Goal: Information Seeking & Learning: Learn about a topic

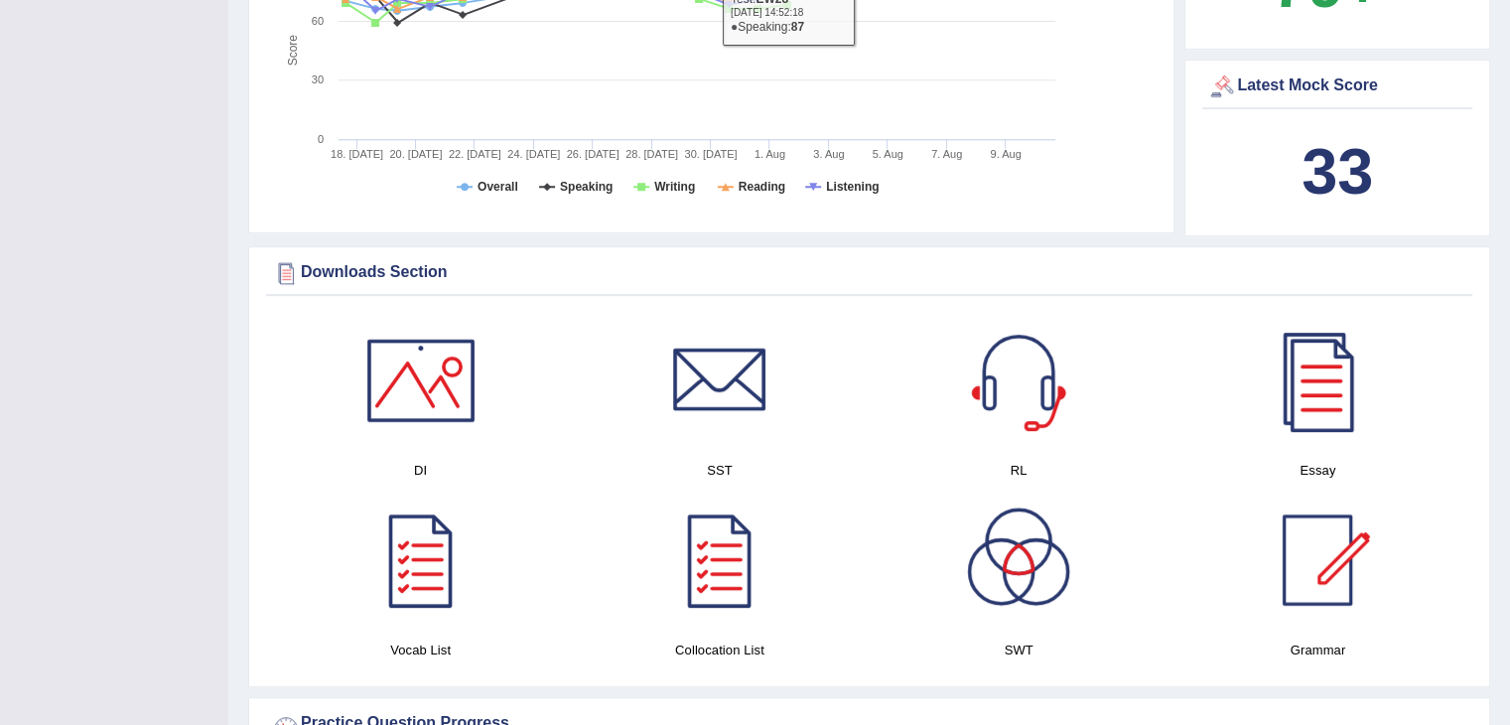
scroll to position [596, 0]
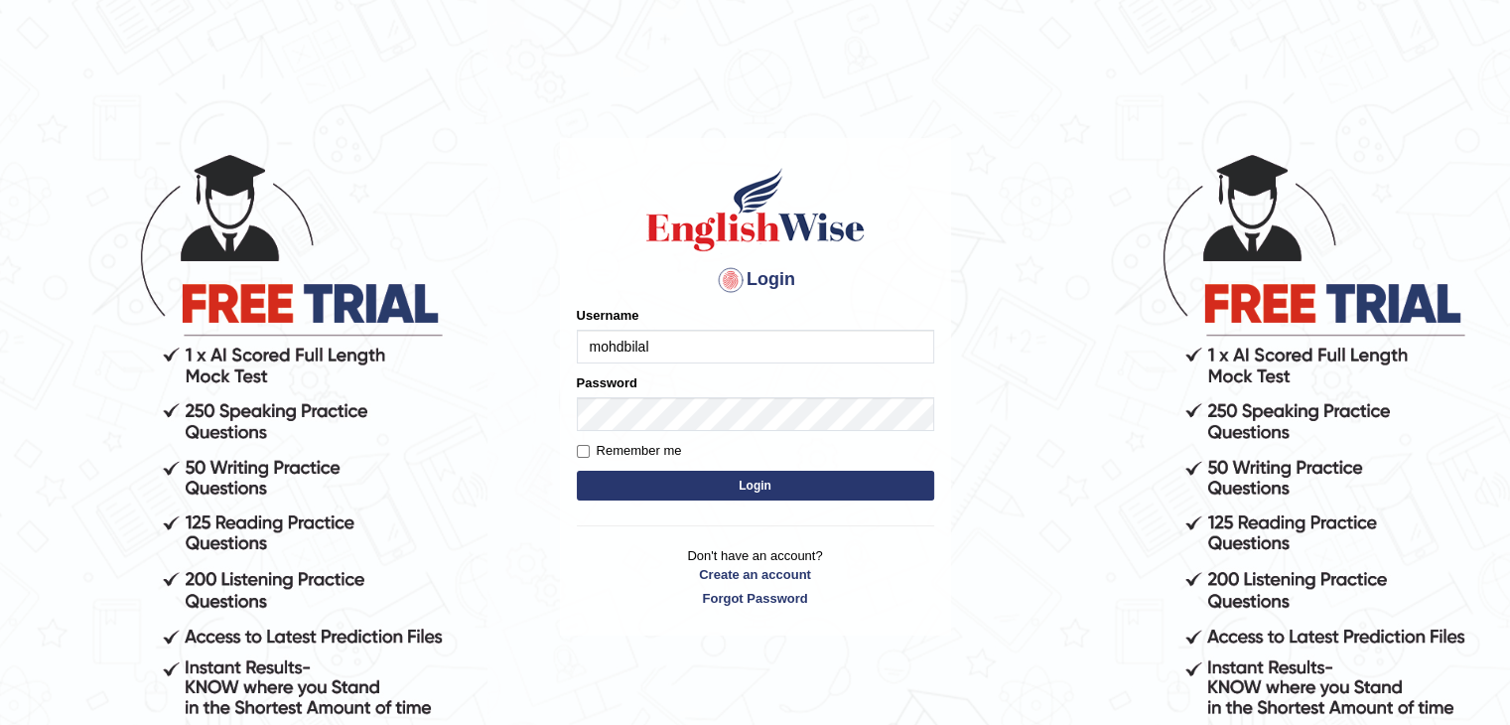
click at [766, 485] on button "Login" at bounding box center [755, 486] width 357 height 30
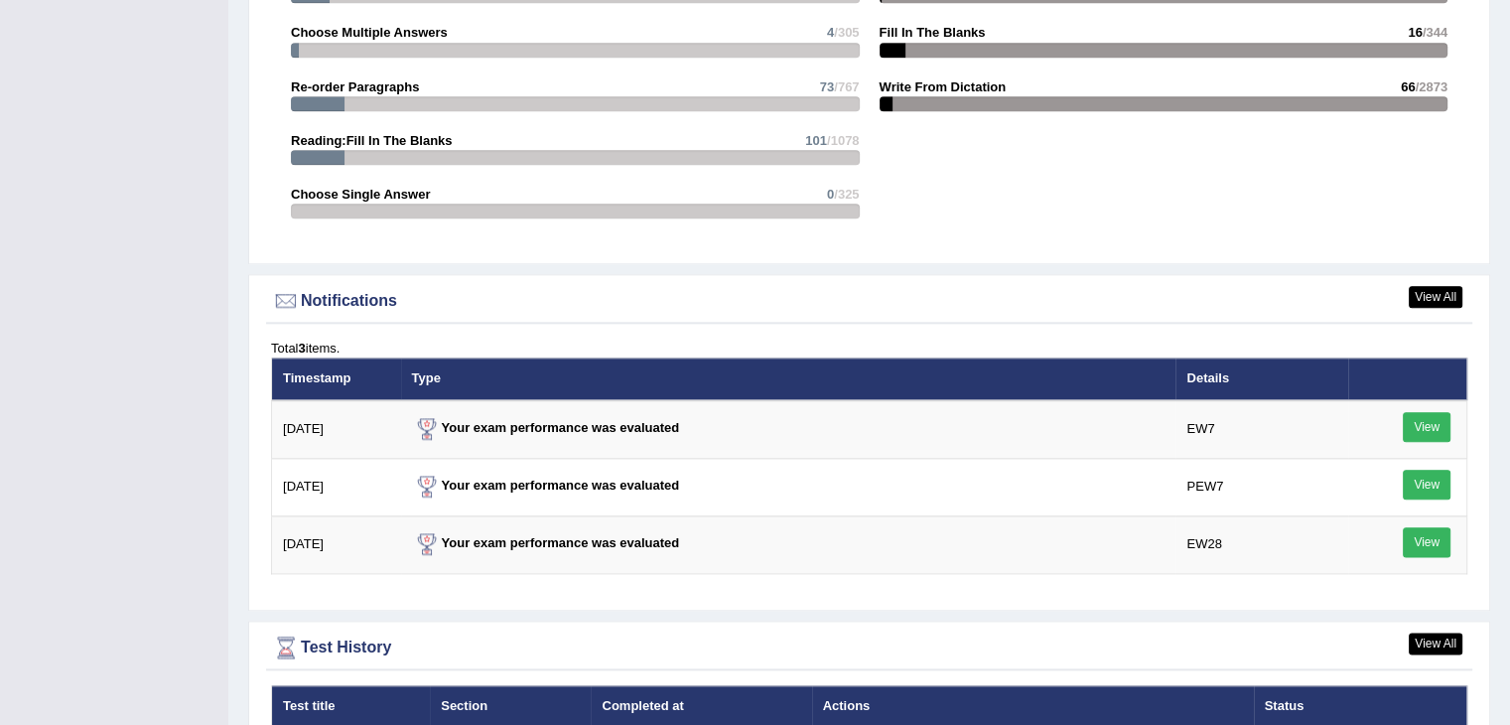
scroll to position [2681, 0]
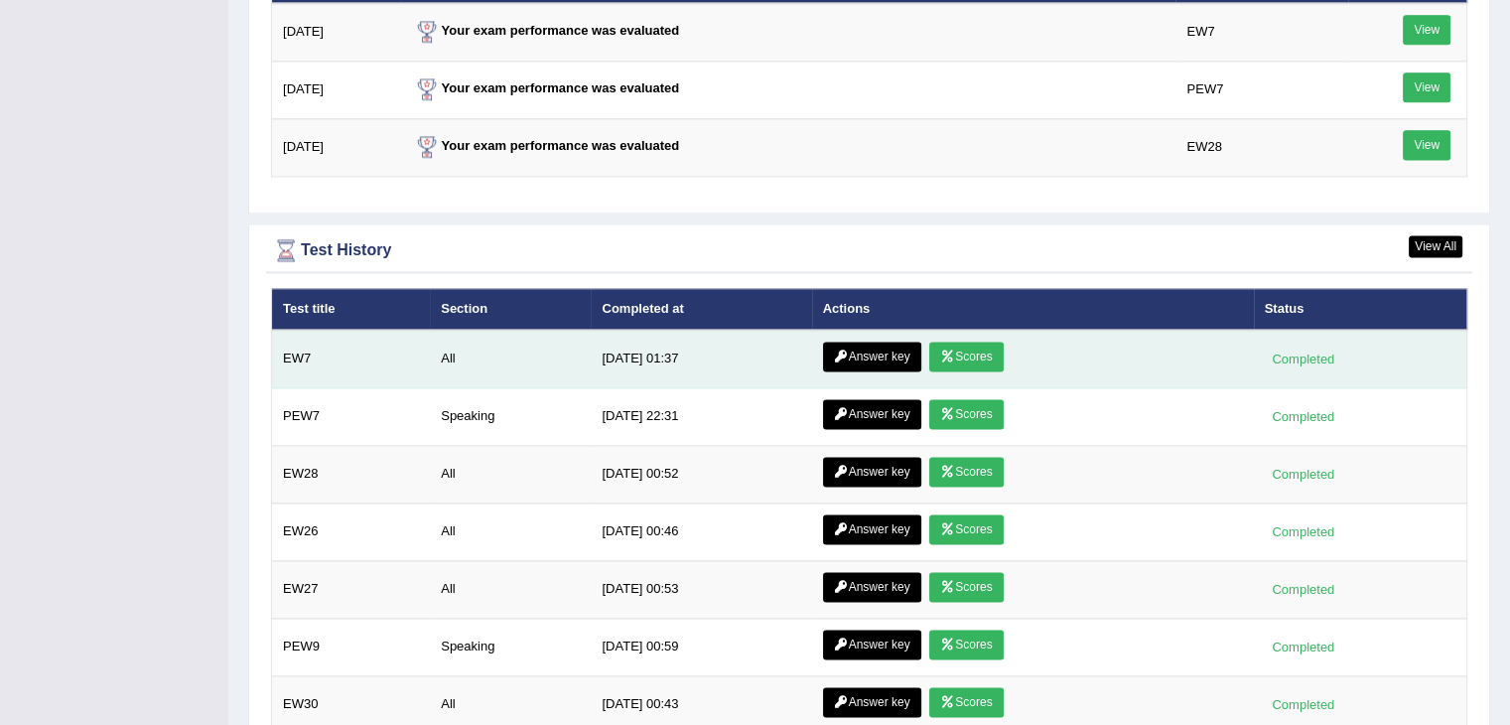
click at [989, 349] on link "Scores" at bounding box center [965, 357] width 73 height 30
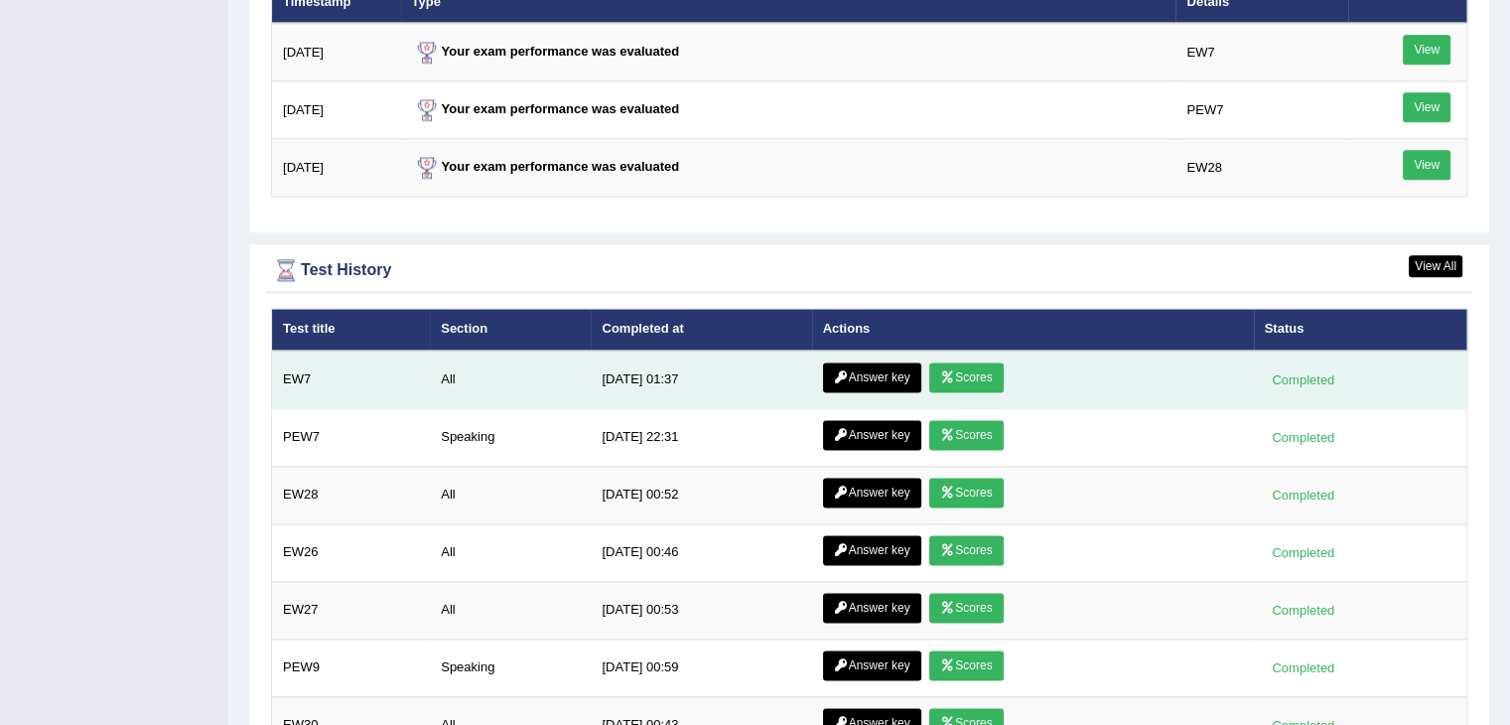
click at [902, 364] on link "Answer key" at bounding box center [872, 377] width 98 height 30
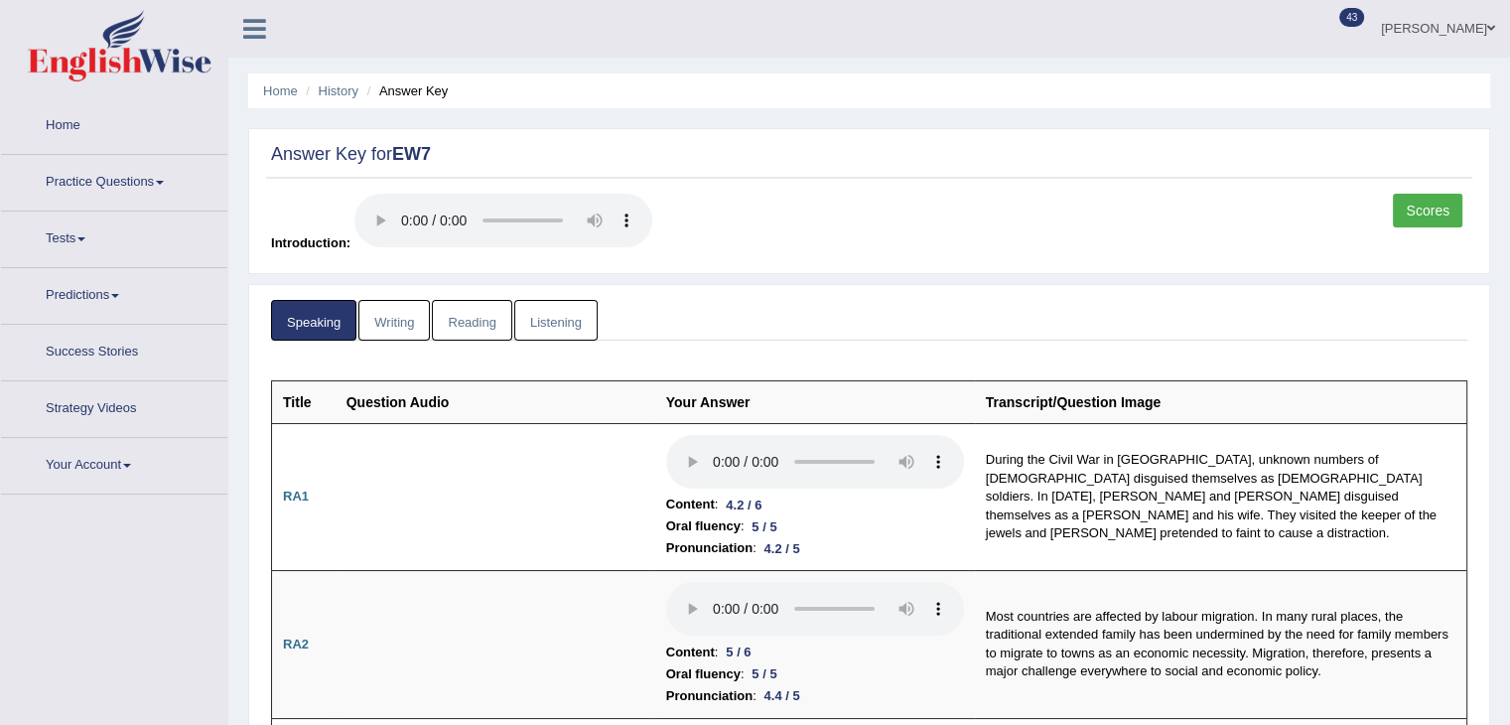
click at [555, 312] on link "Listening" at bounding box center [555, 320] width 83 height 41
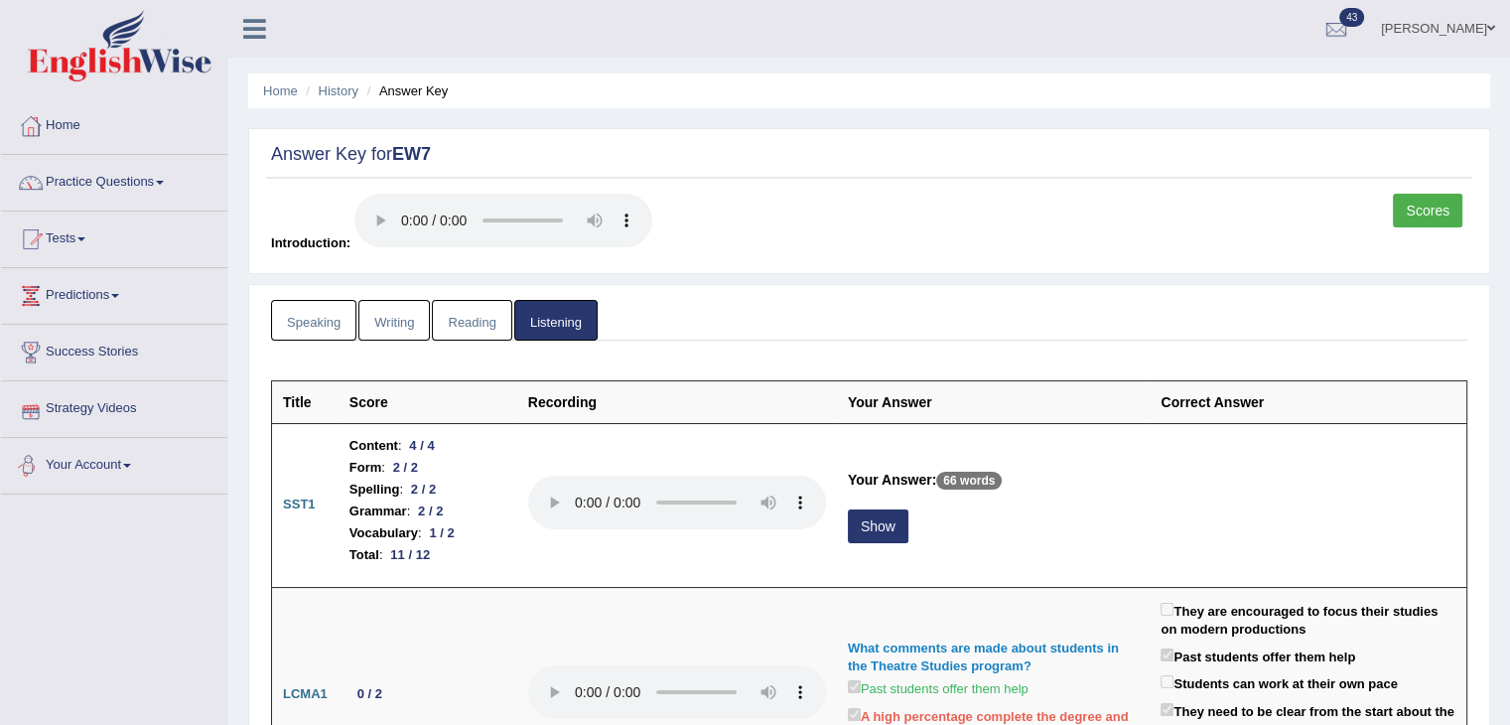
click at [308, 332] on link "Speaking" at bounding box center [313, 320] width 85 height 41
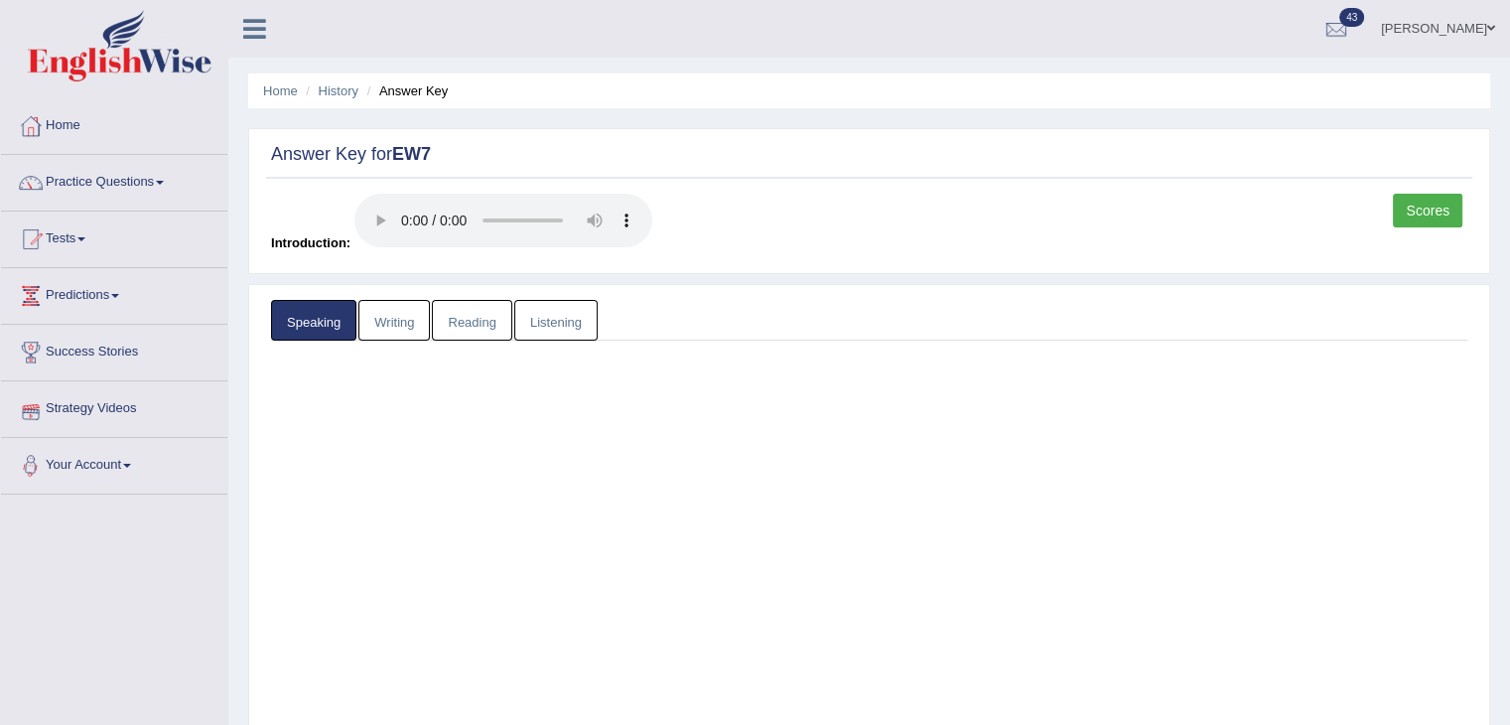
click at [315, 324] on link "Speaking" at bounding box center [313, 320] width 85 height 41
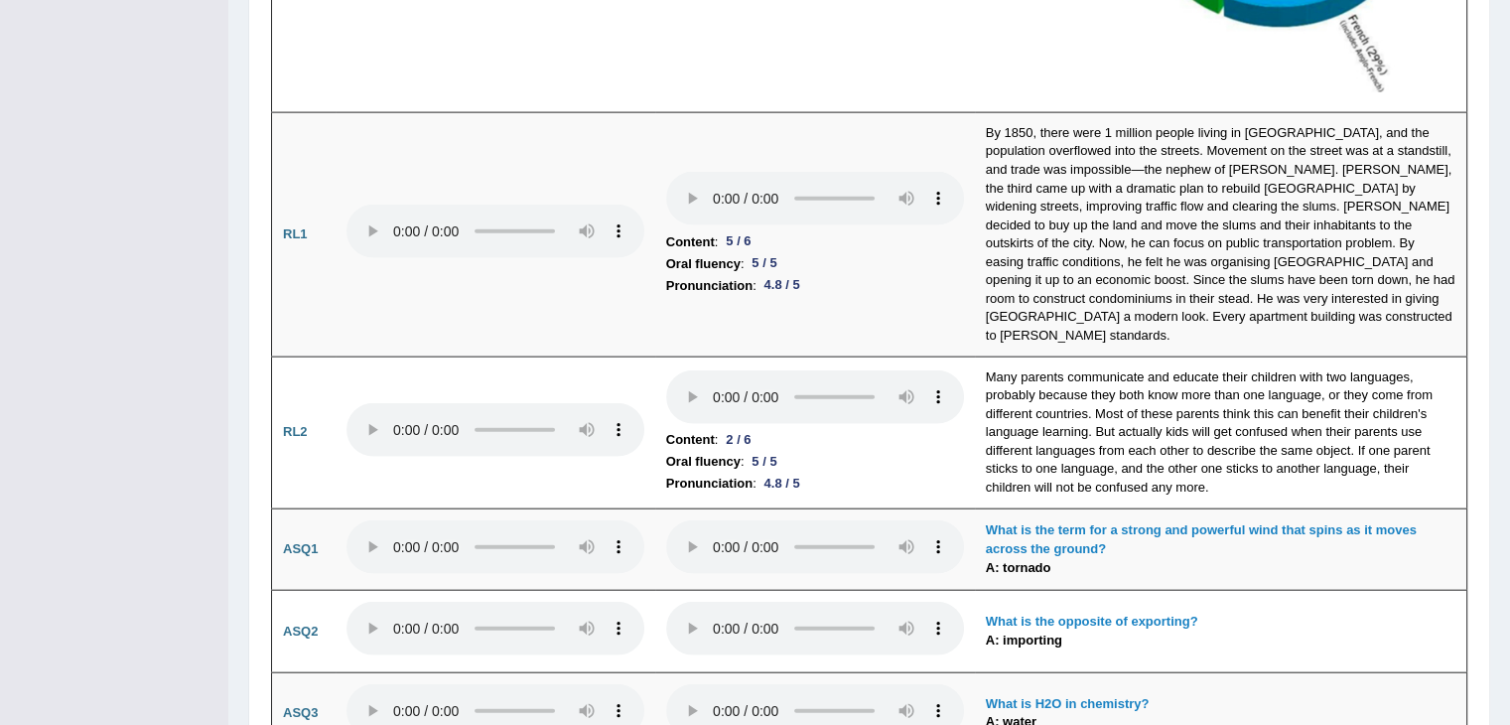
scroll to position [4568, 0]
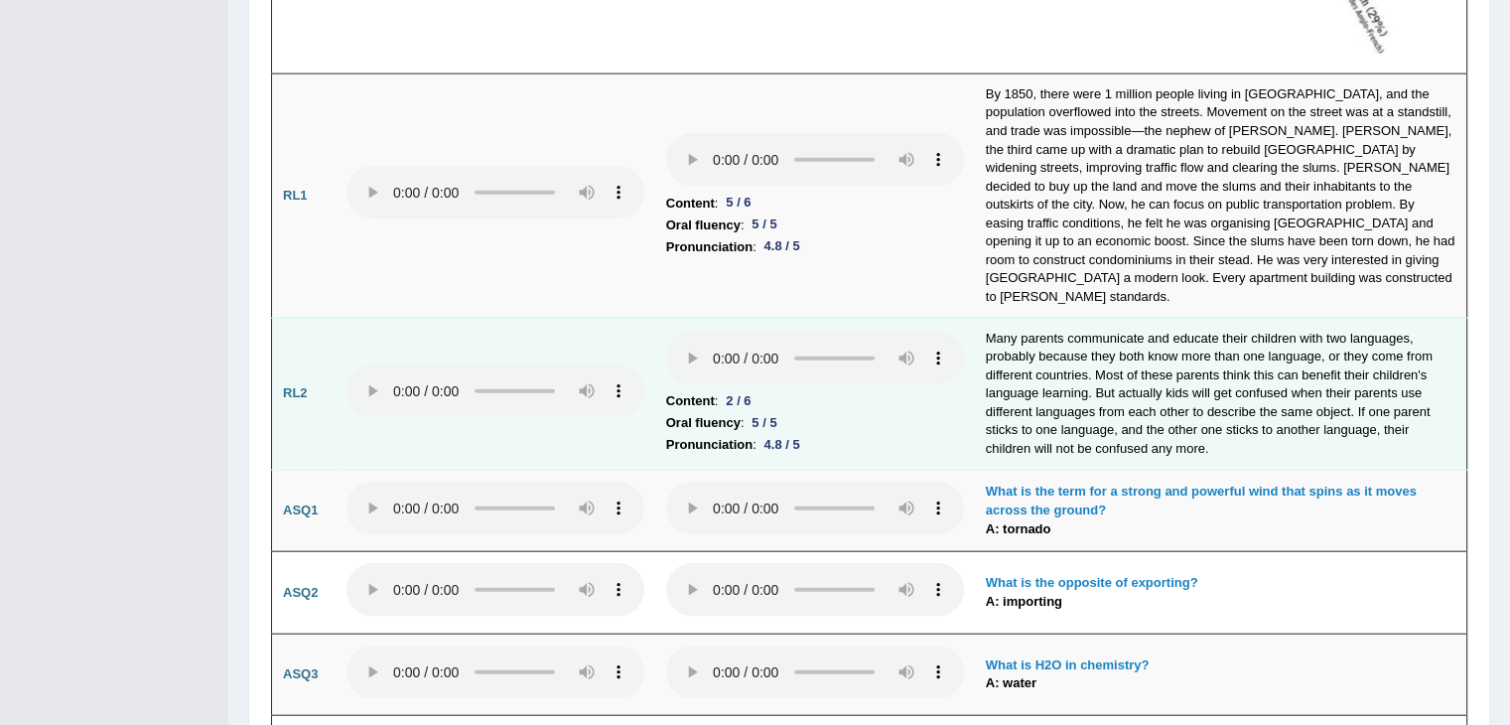
click at [1029, 356] on td "Many parents communicate and educate their children with two languages, probabl…" at bounding box center [1221, 394] width 493 height 152
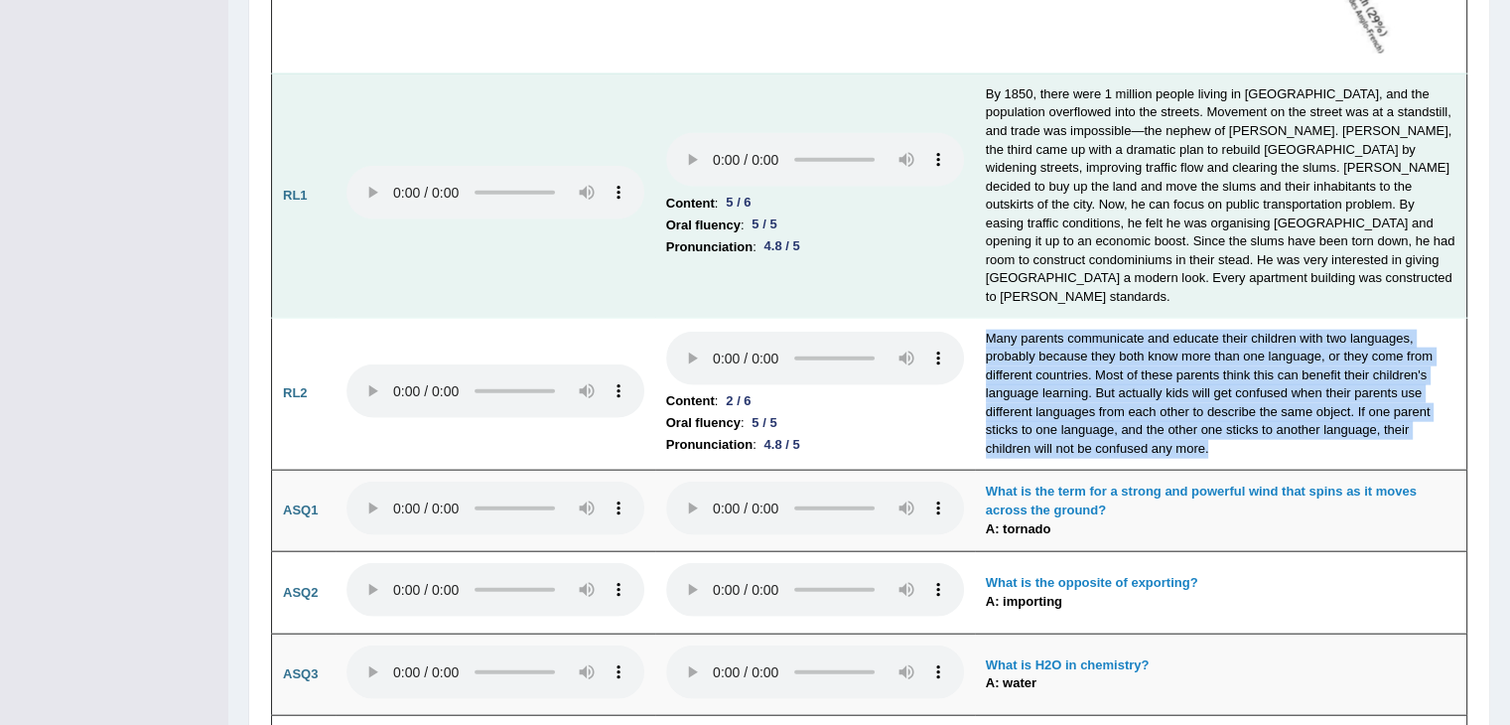
click at [1017, 103] on td "By 1850, there were 1 million people living in Paris, and the population overfl…" at bounding box center [1221, 195] width 493 height 244
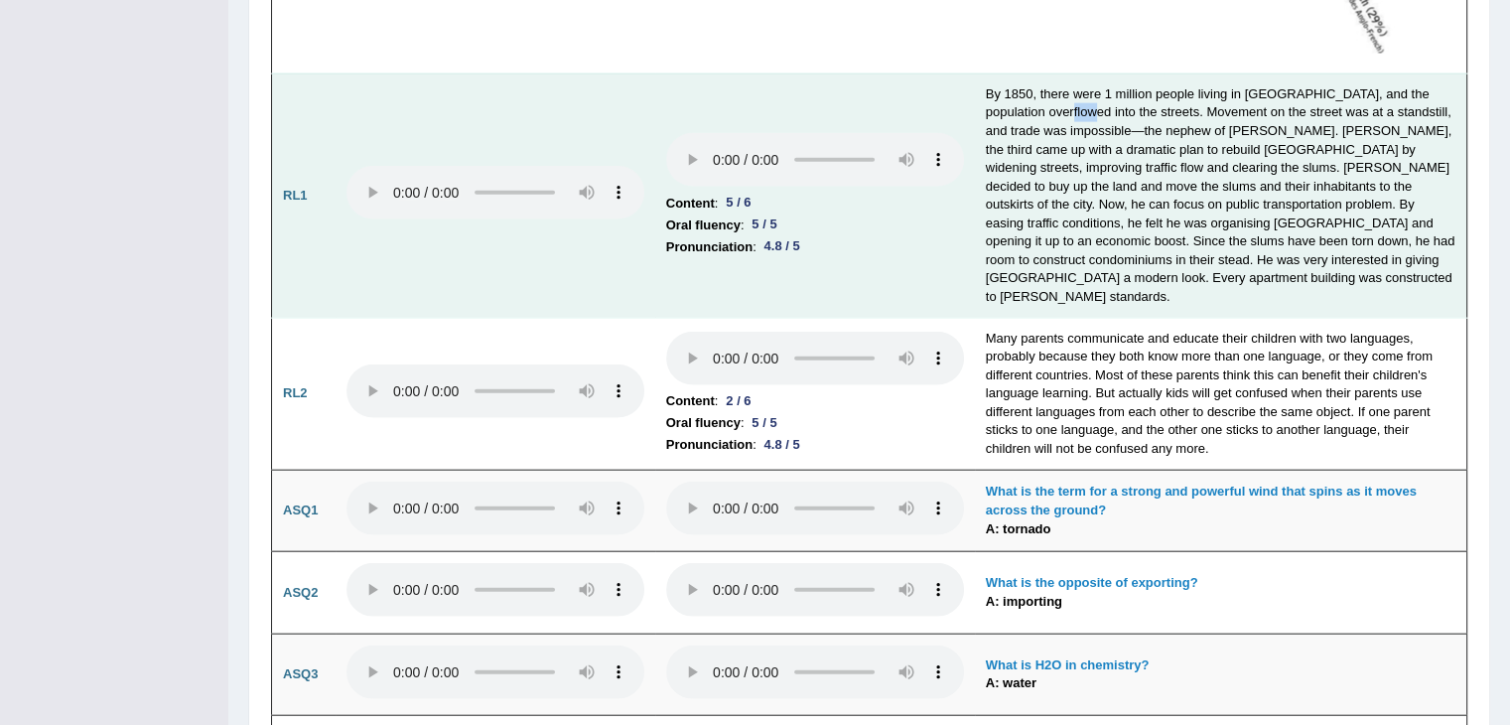
click at [1017, 103] on td "By 1850, there were 1 million people living in Paris, and the population overfl…" at bounding box center [1221, 195] width 493 height 244
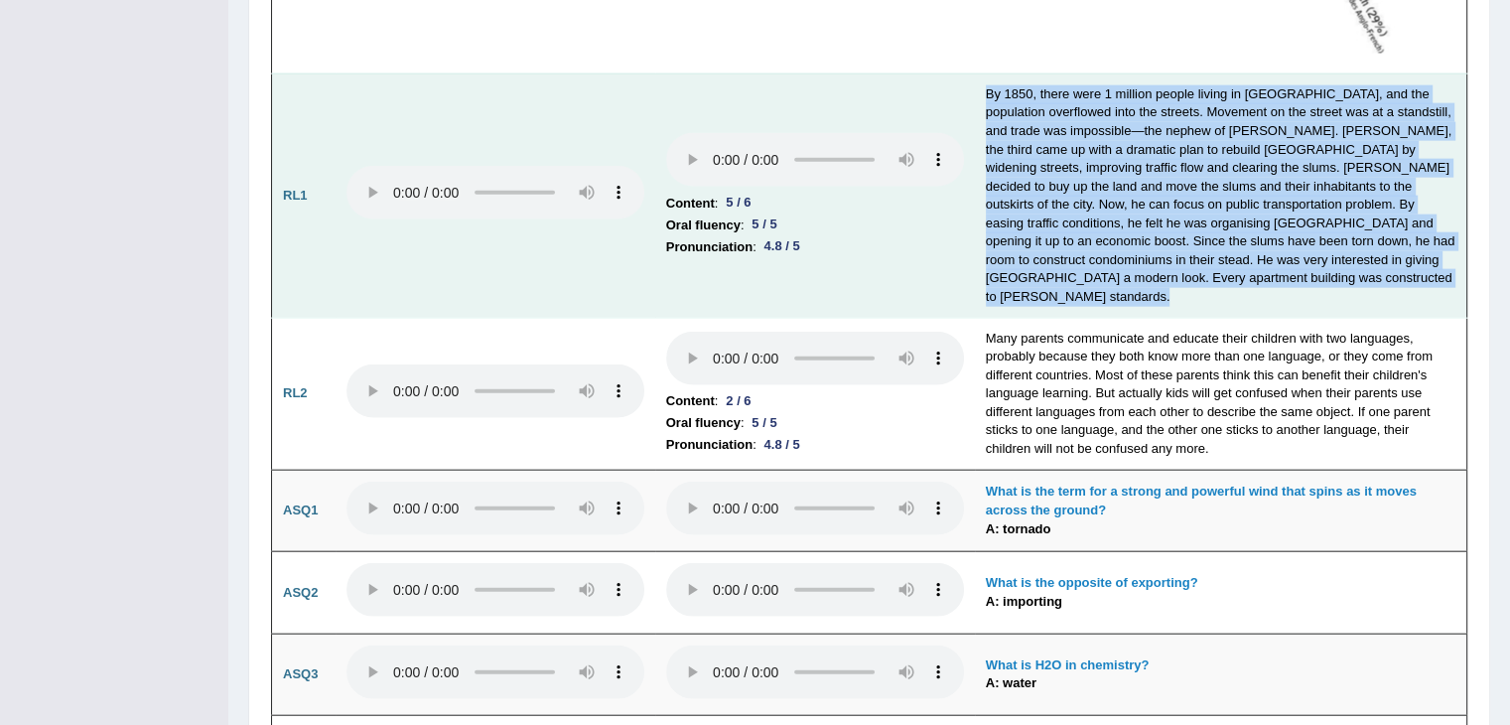
click at [1017, 103] on td "By 1850, there were 1 million people living in Paris, and the population overfl…" at bounding box center [1221, 195] width 493 height 244
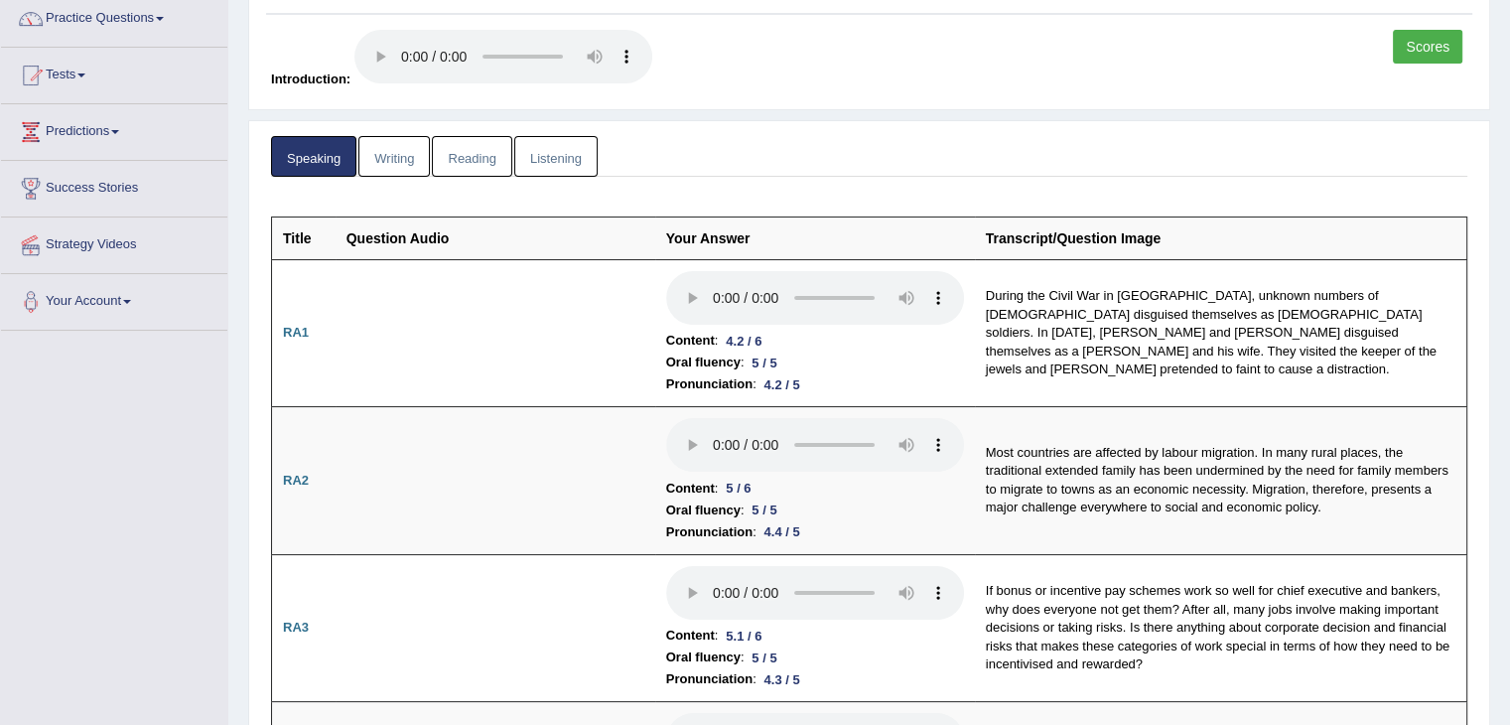
scroll to position [0, 0]
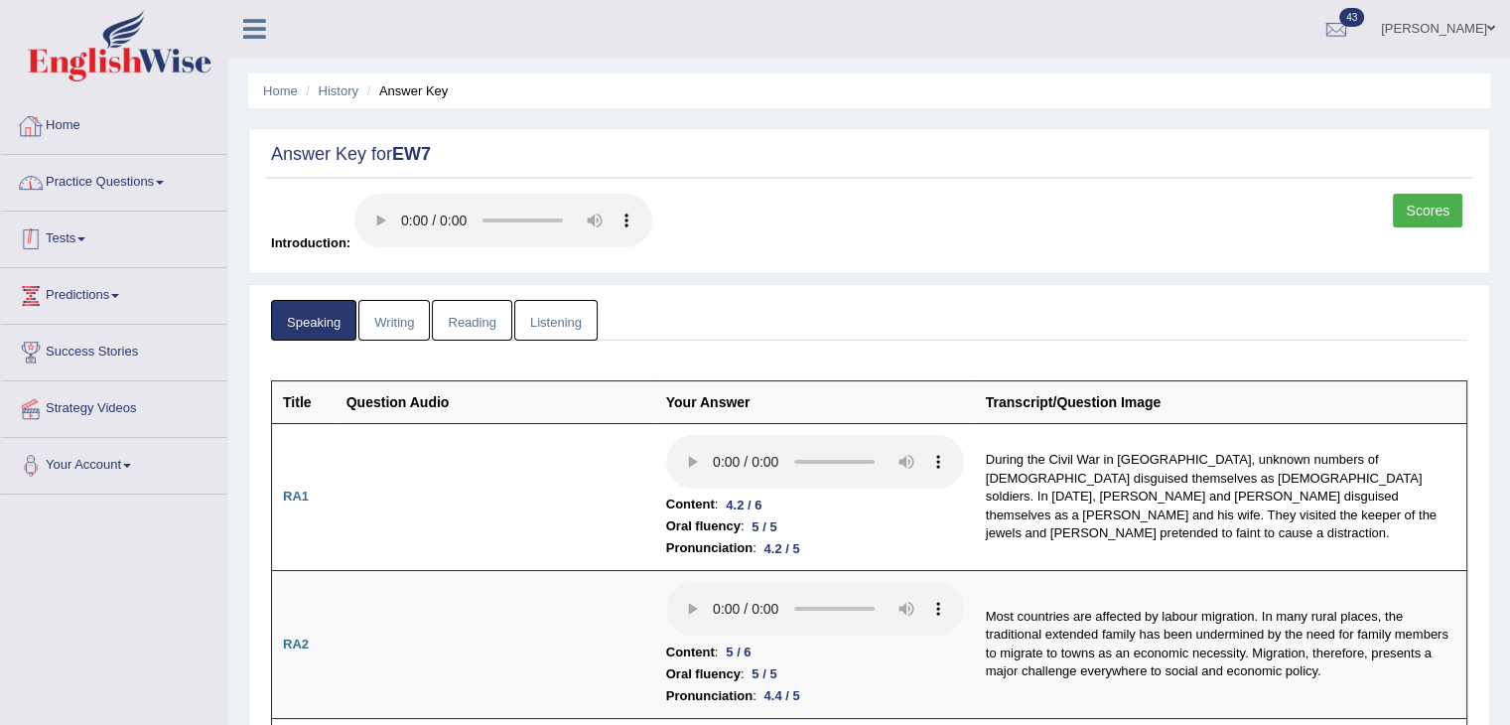
click at [48, 117] on link "Home" at bounding box center [114, 123] width 226 height 50
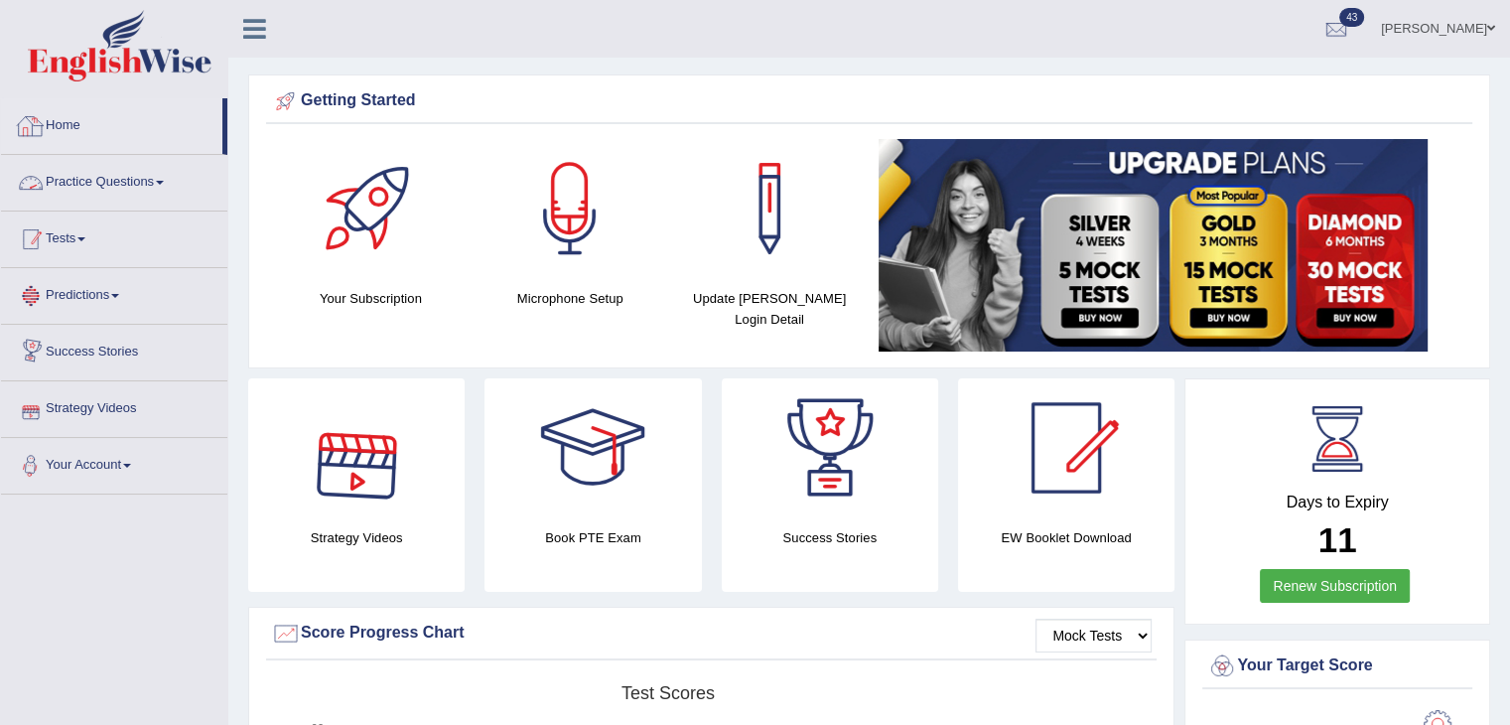
click at [99, 235] on link "Tests" at bounding box center [114, 237] width 226 height 50
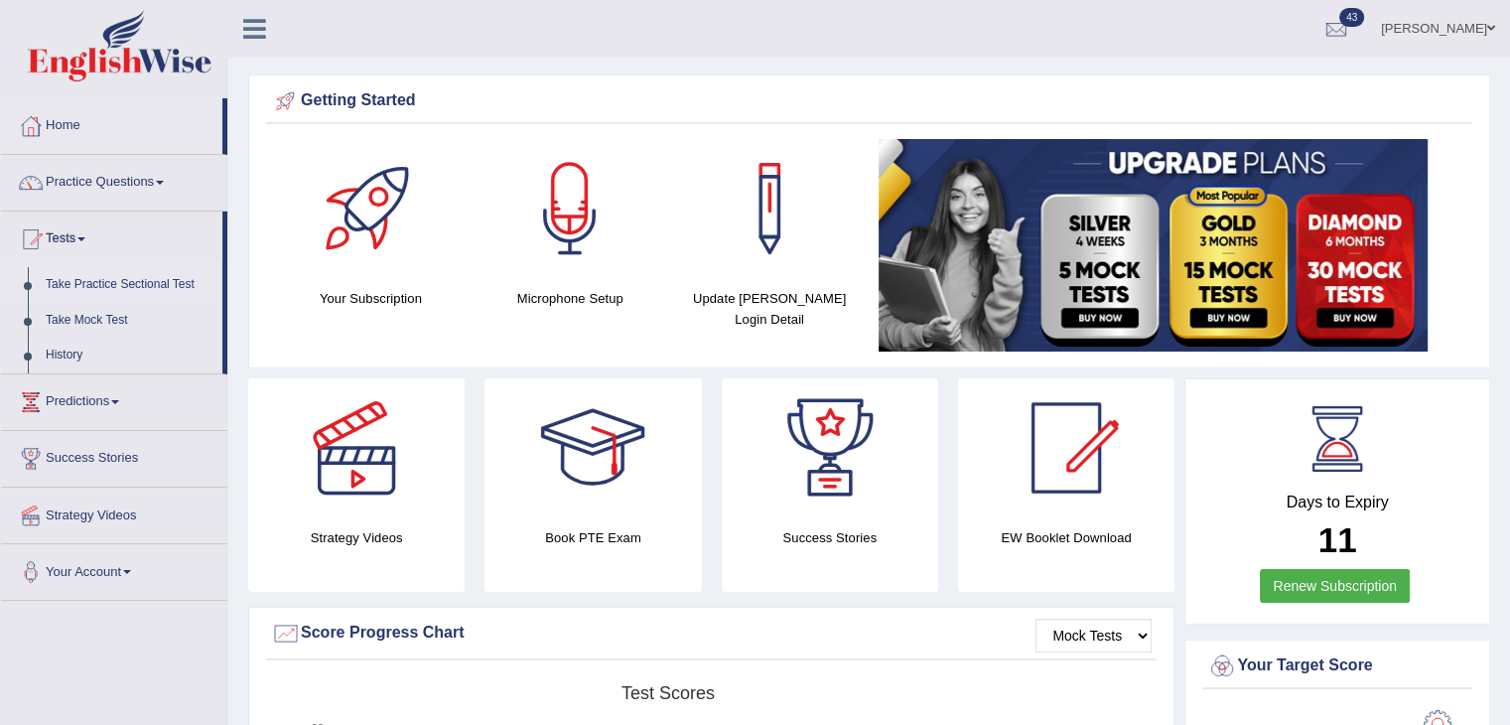
click at [125, 289] on link "Take Practice Sectional Test" at bounding box center [130, 285] width 186 height 36
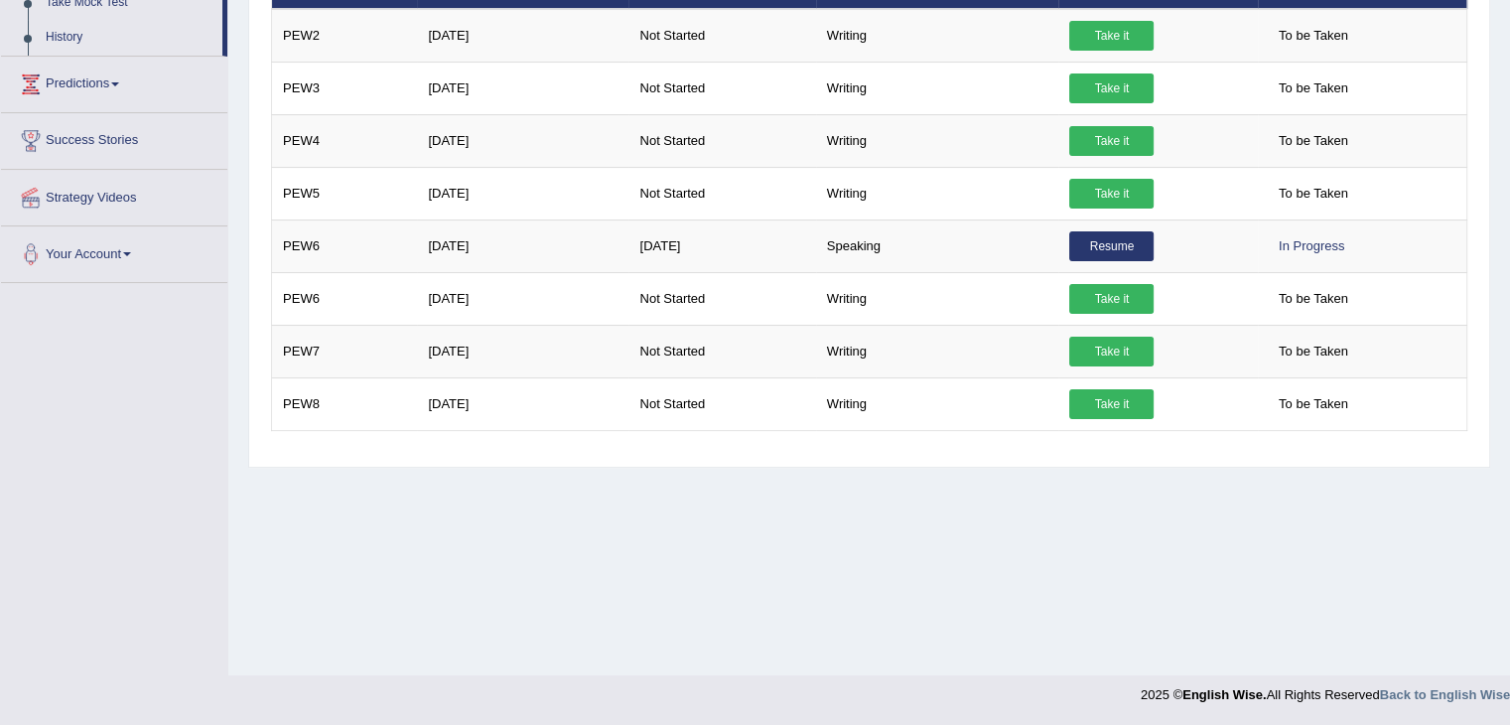
scroll to position [20, 0]
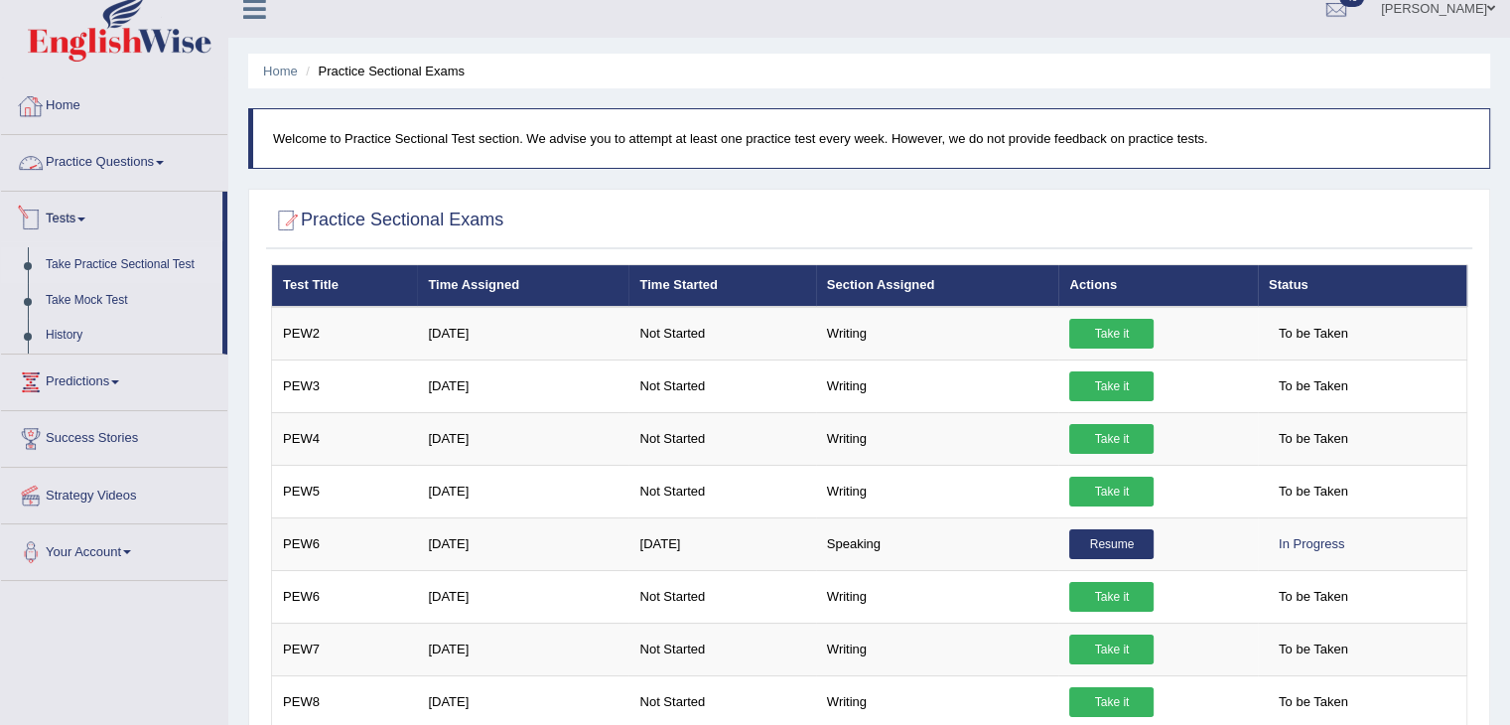
click at [67, 99] on link "Home" at bounding box center [114, 103] width 226 height 50
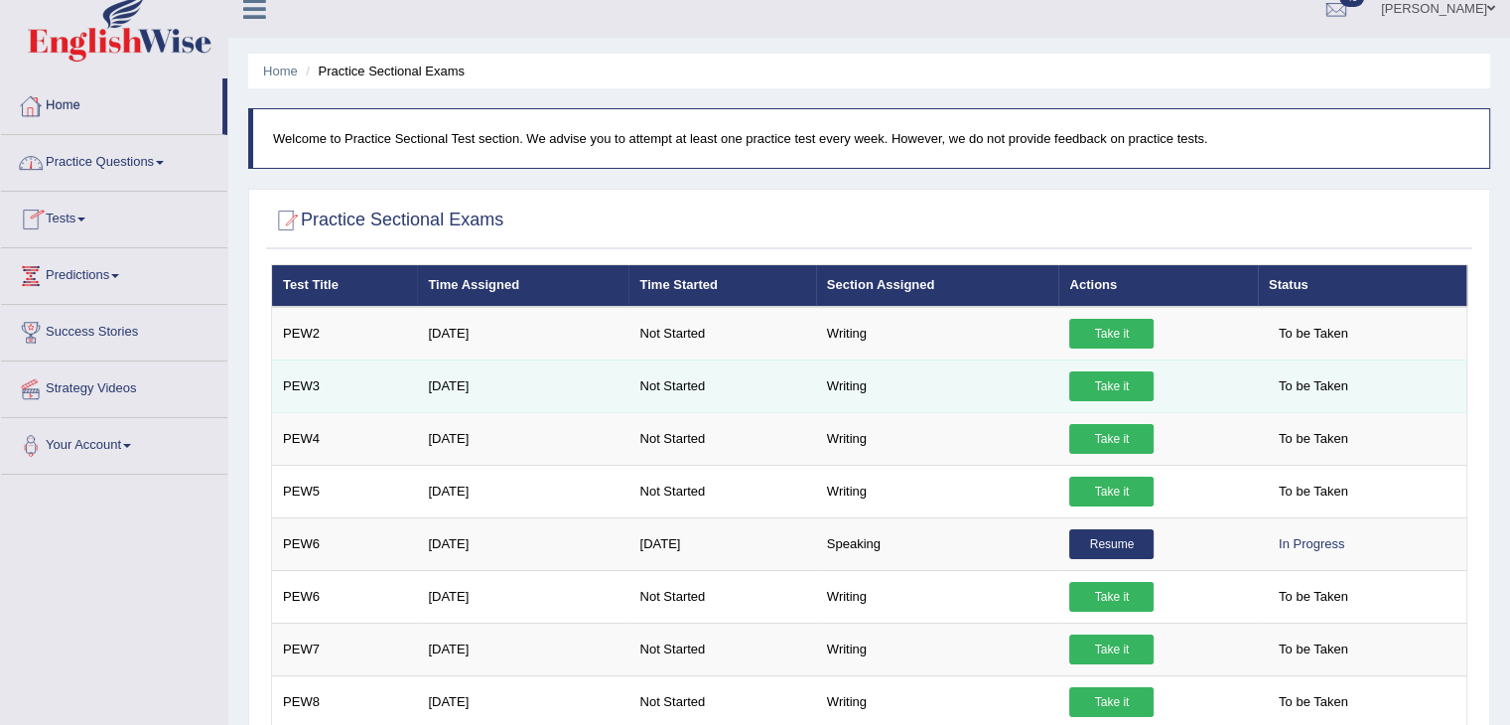
scroll to position [85, 0]
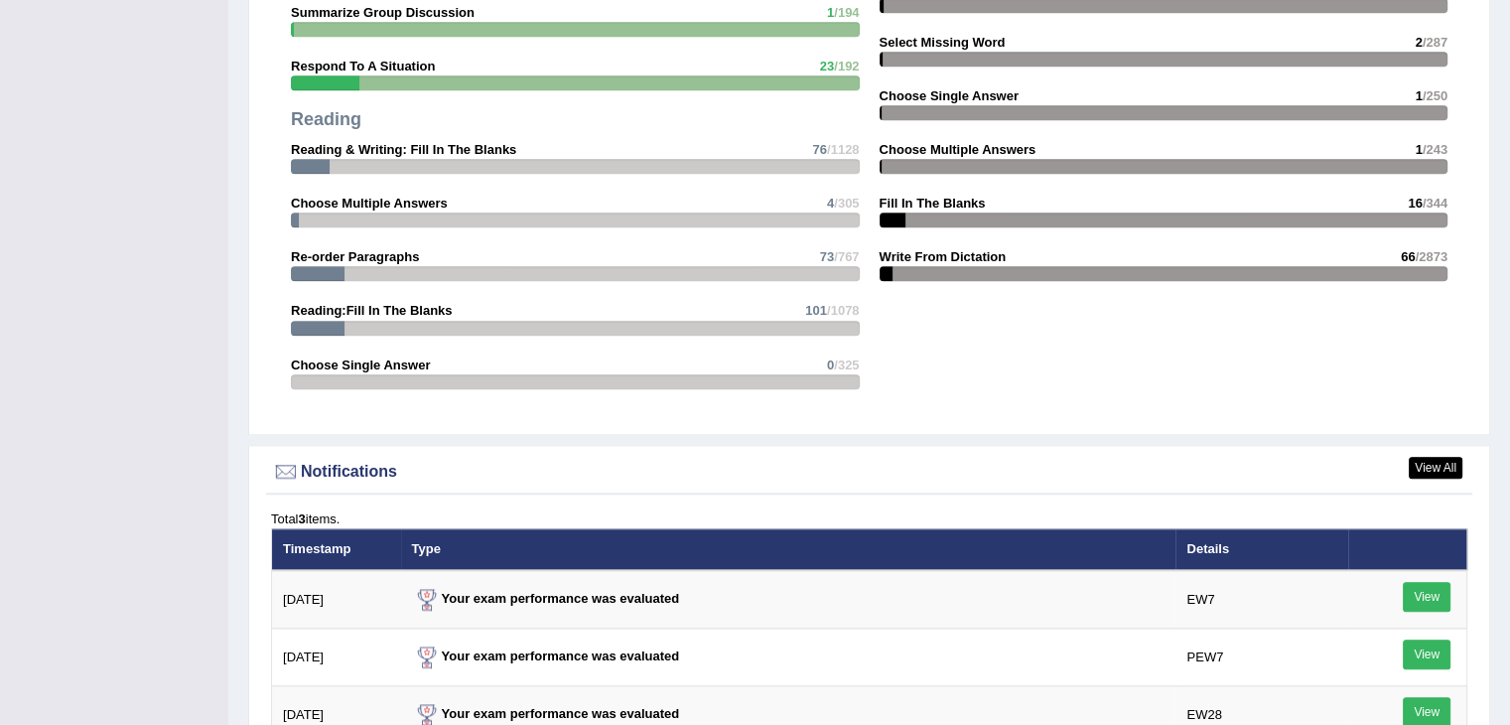
scroll to position [2284, 0]
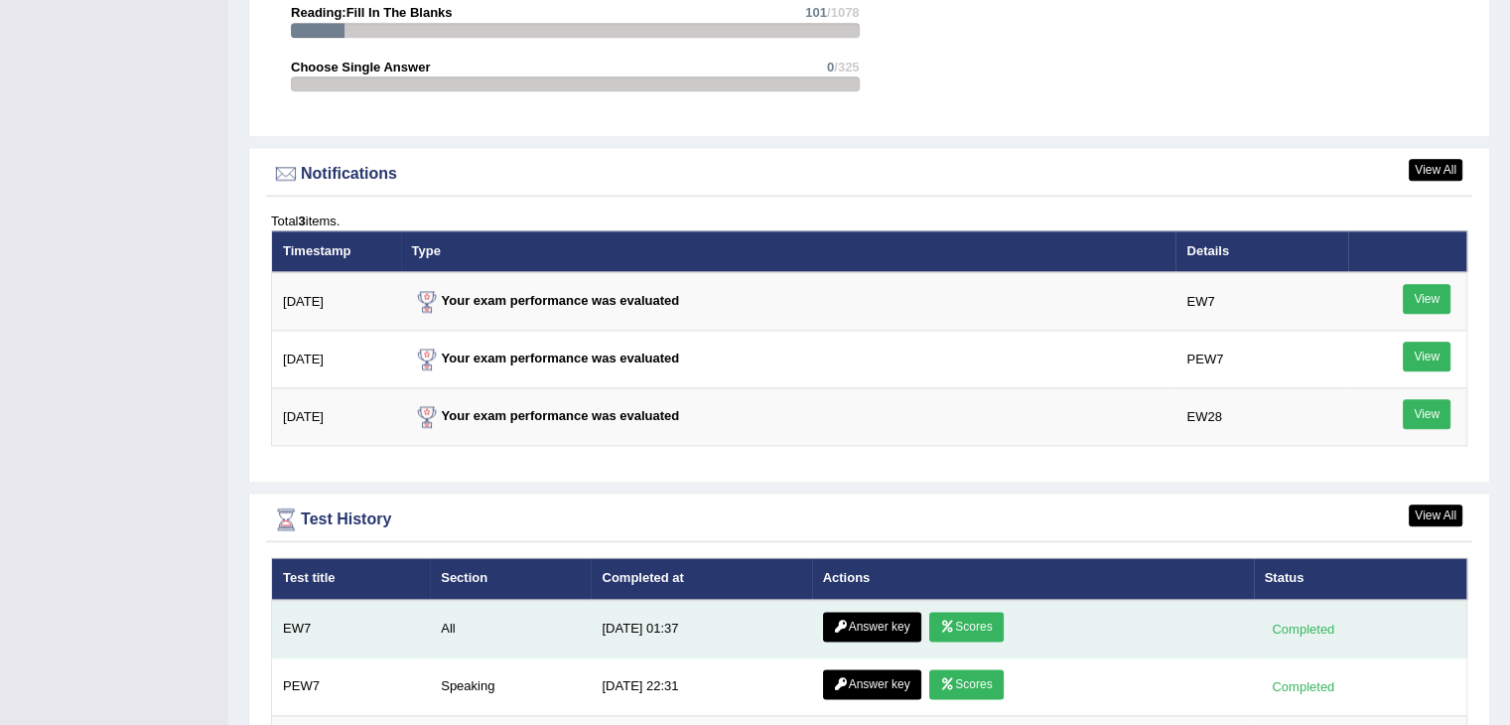
click at [862, 620] on link "Answer key" at bounding box center [872, 627] width 98 height 30
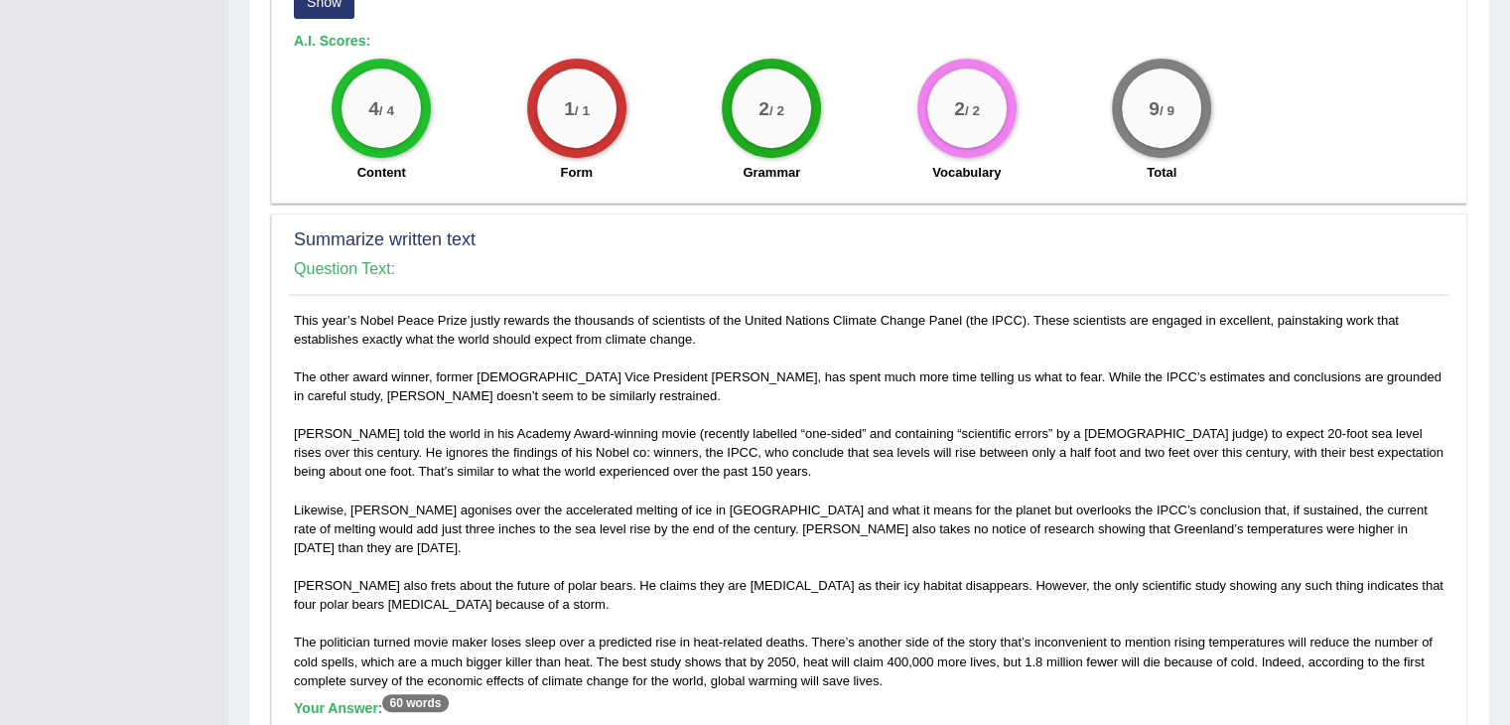
scroll to position [1092, 0]
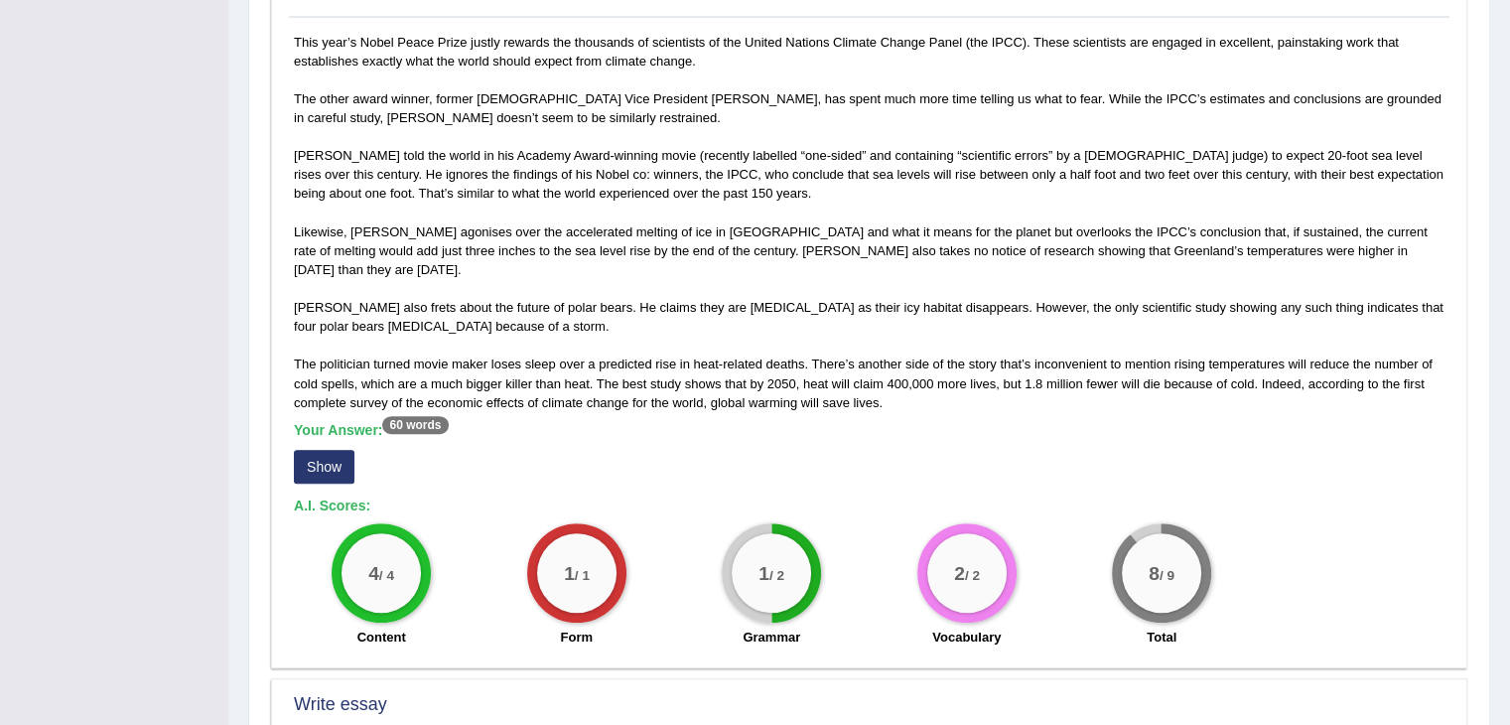
click at [334, 450] on button "Show" at bounding box center [324, 467] width 61 height 34
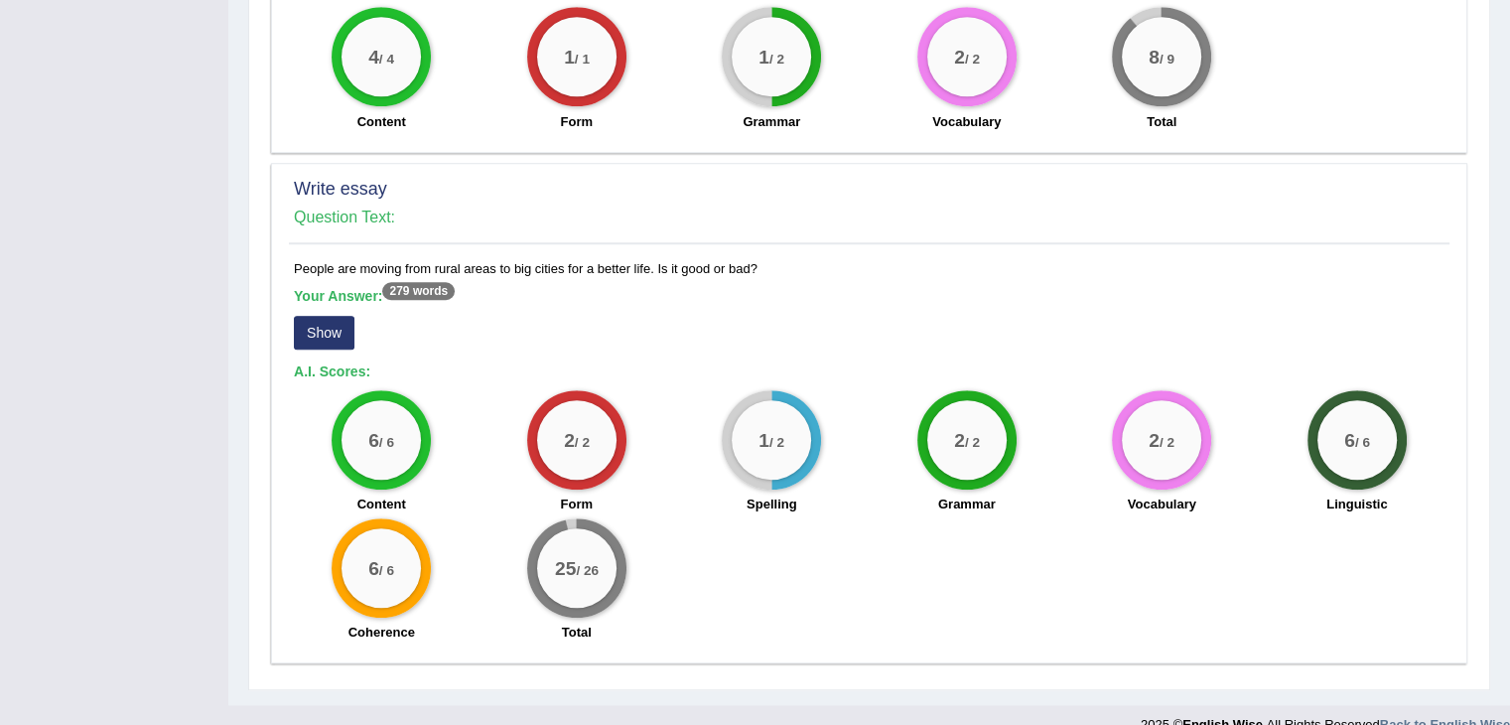
scroll to position [1617, 0]
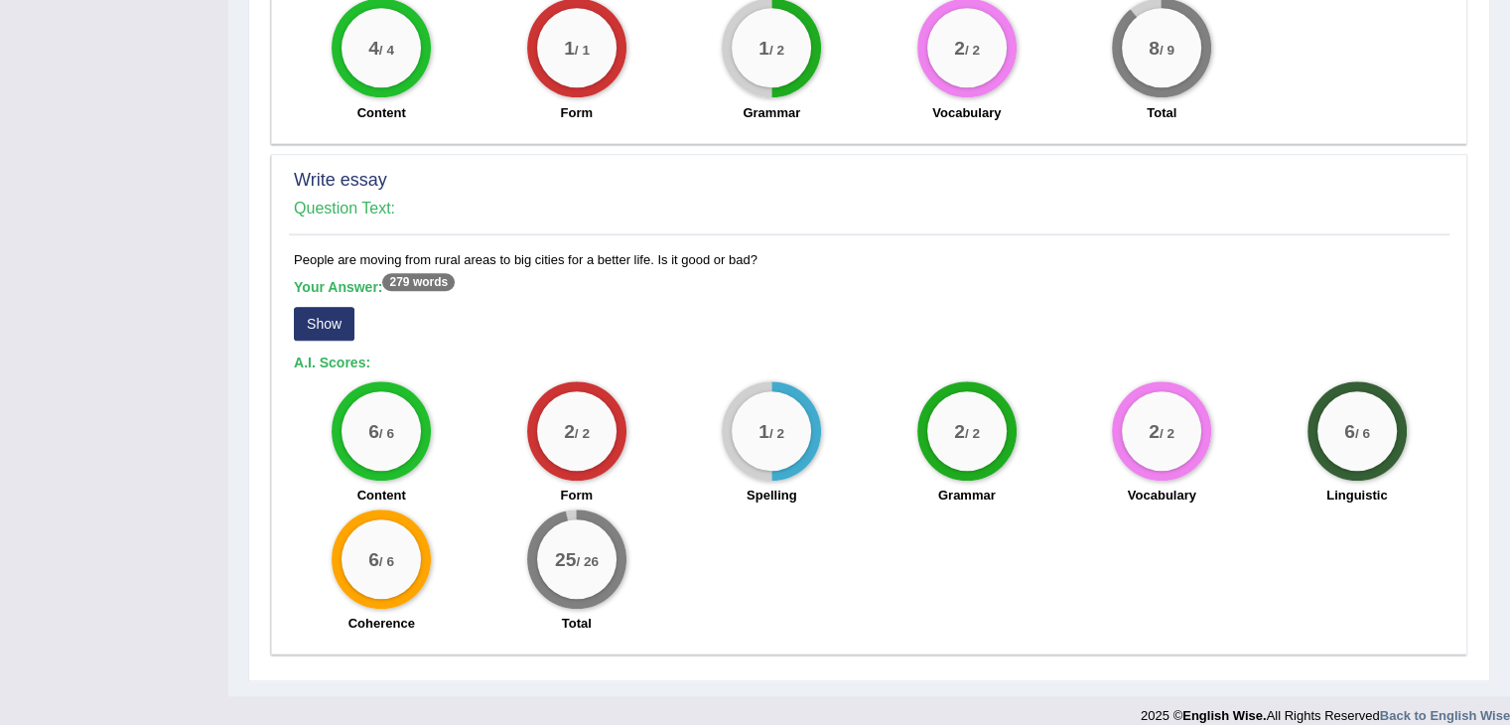
click at [334, 314] on button "Show" at bounding box center [324, 324] width 61 height 34
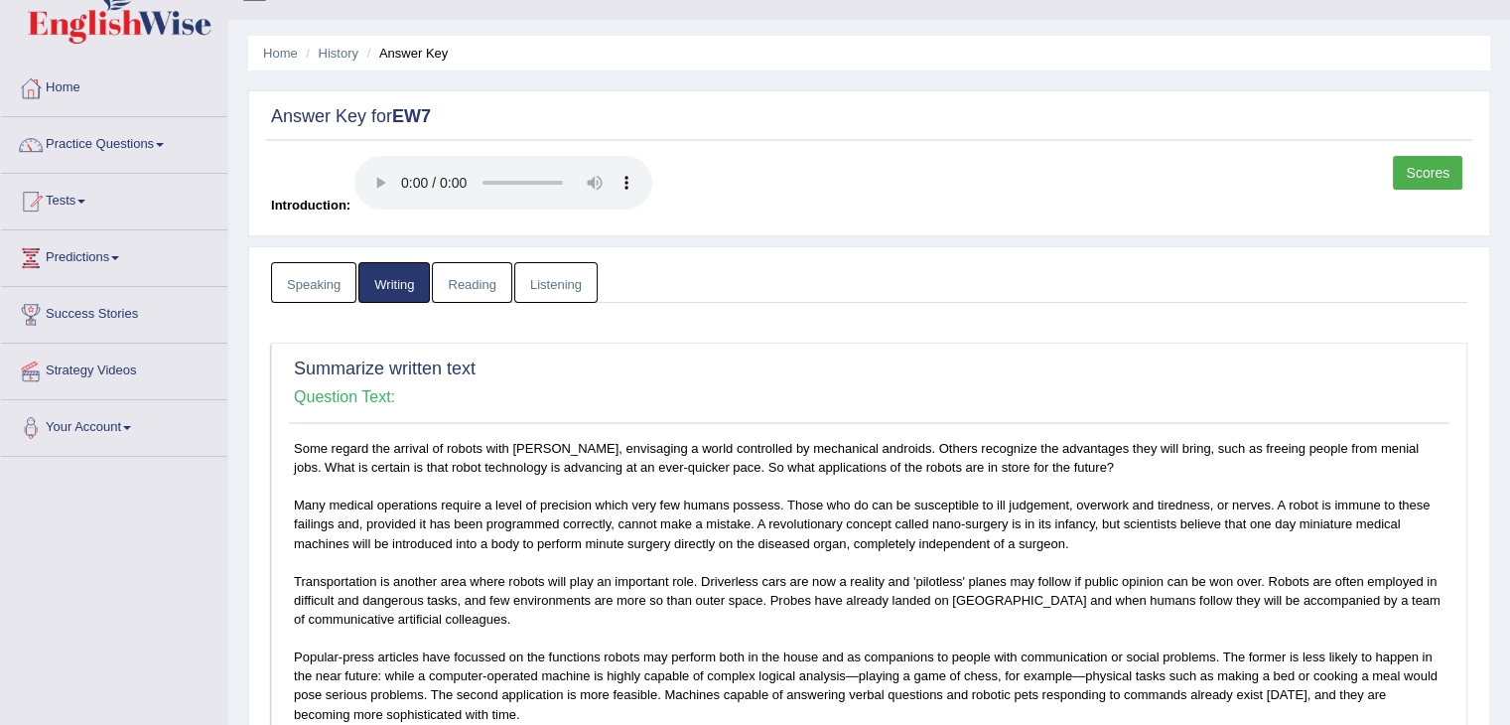
scroll to position [0, 0]
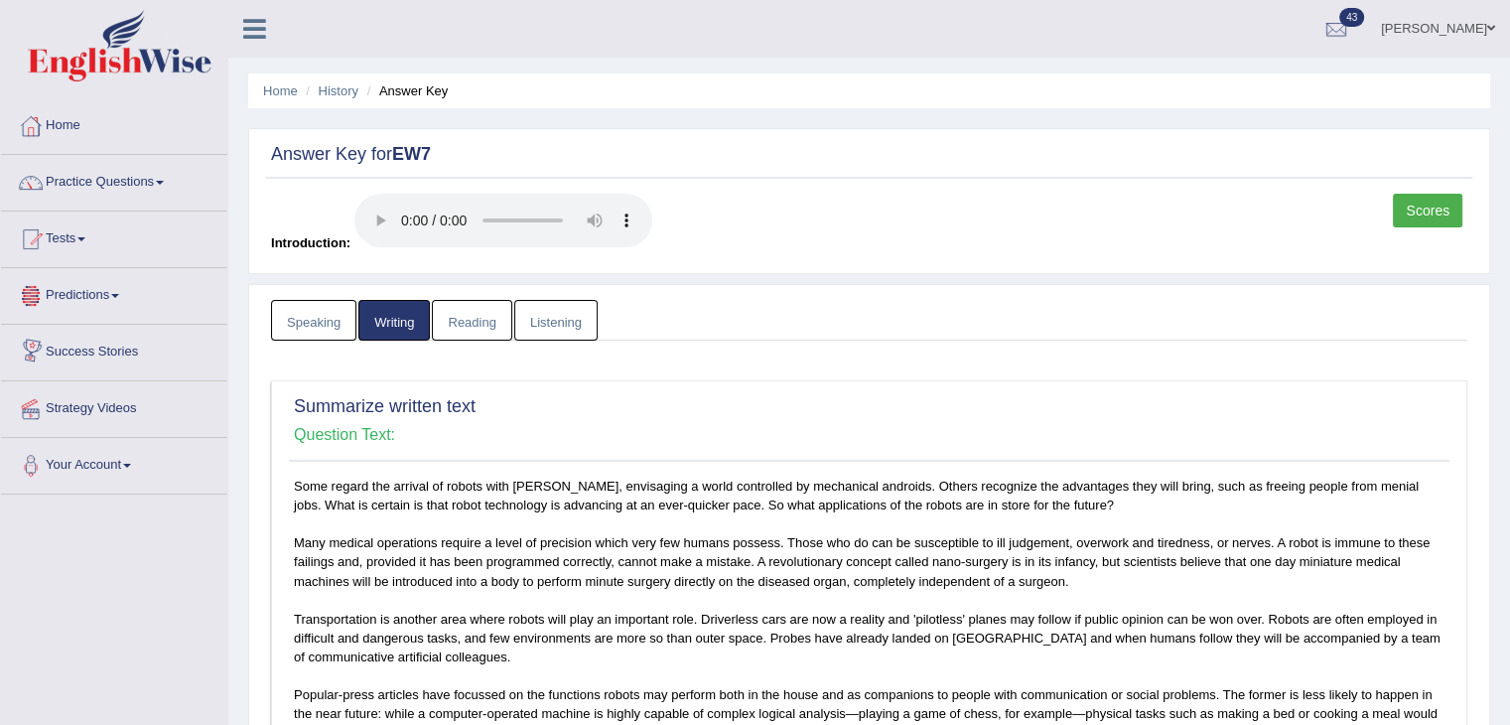
click at [321, 311] on link "Speaking" at bounding box center [313, 320] width 85 height 41
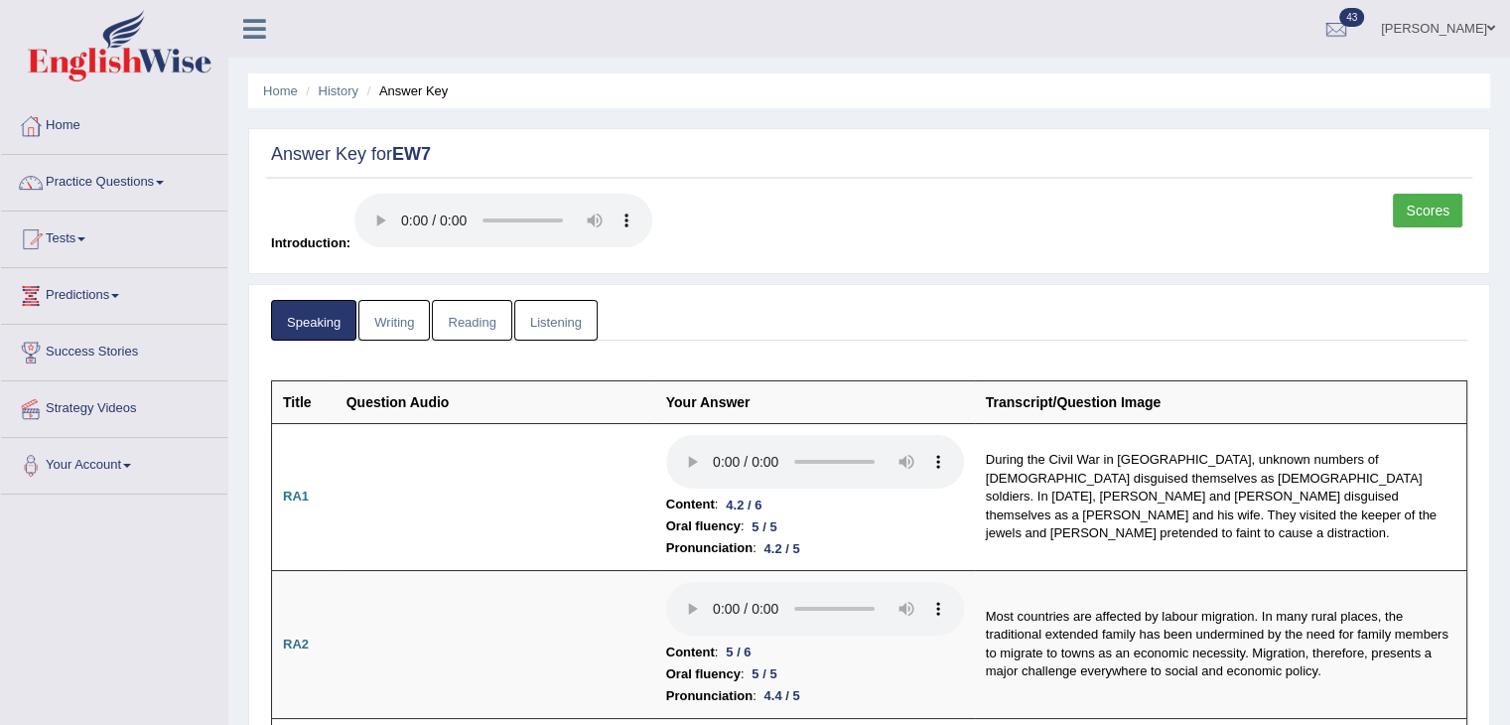
click at [535, 312] on link "Listening" at bounding box center [555, 320] width 83 height 41
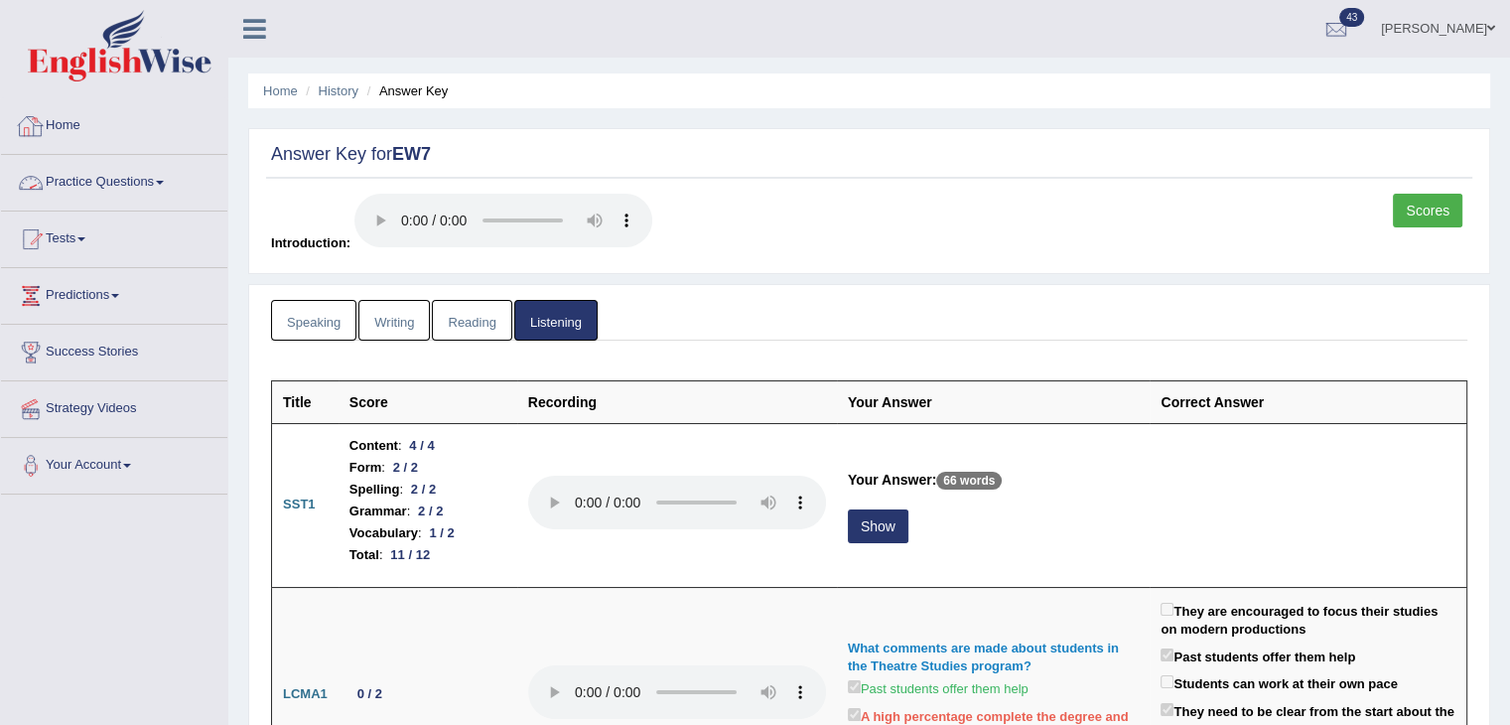
click at [71, 124] on link "Home" at bounding box center [114, 123] width 226 height 50
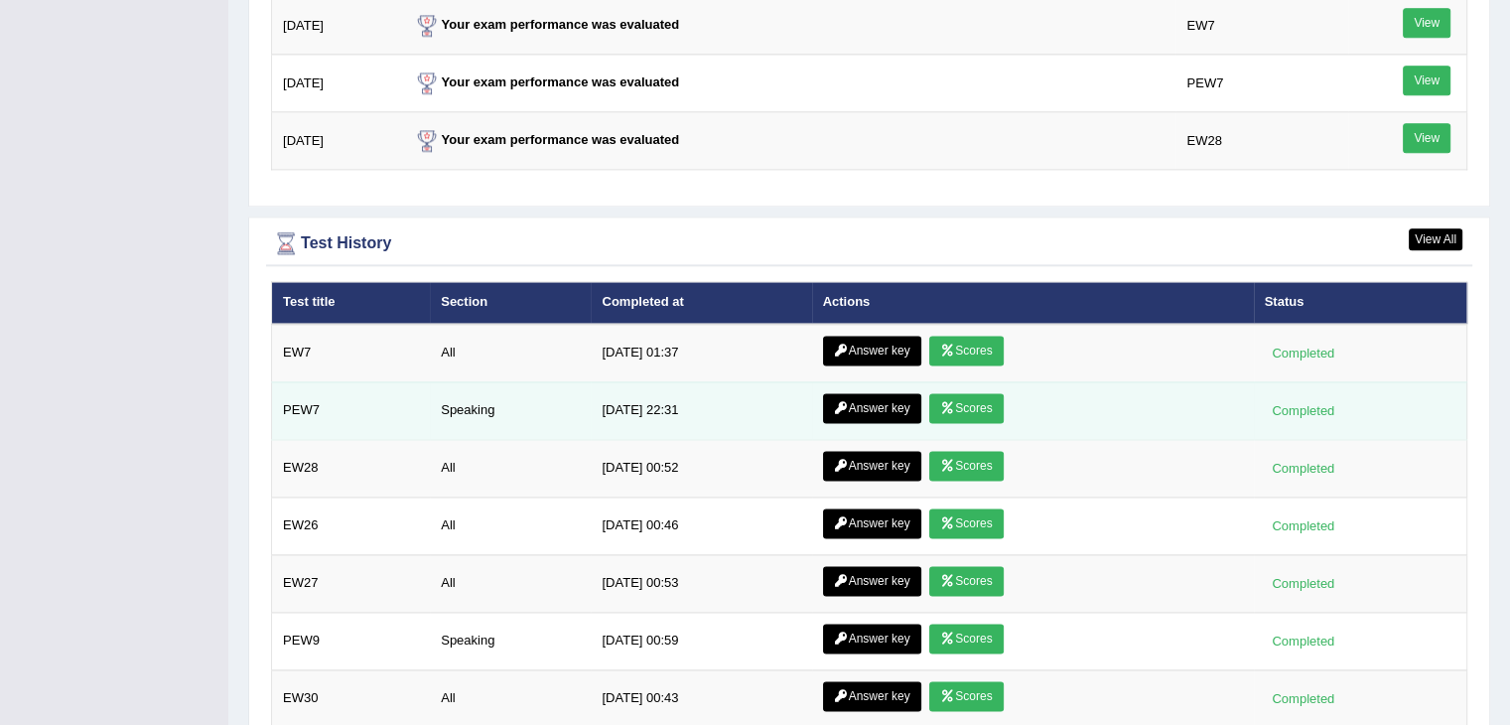
scroll to position [2582, 0]
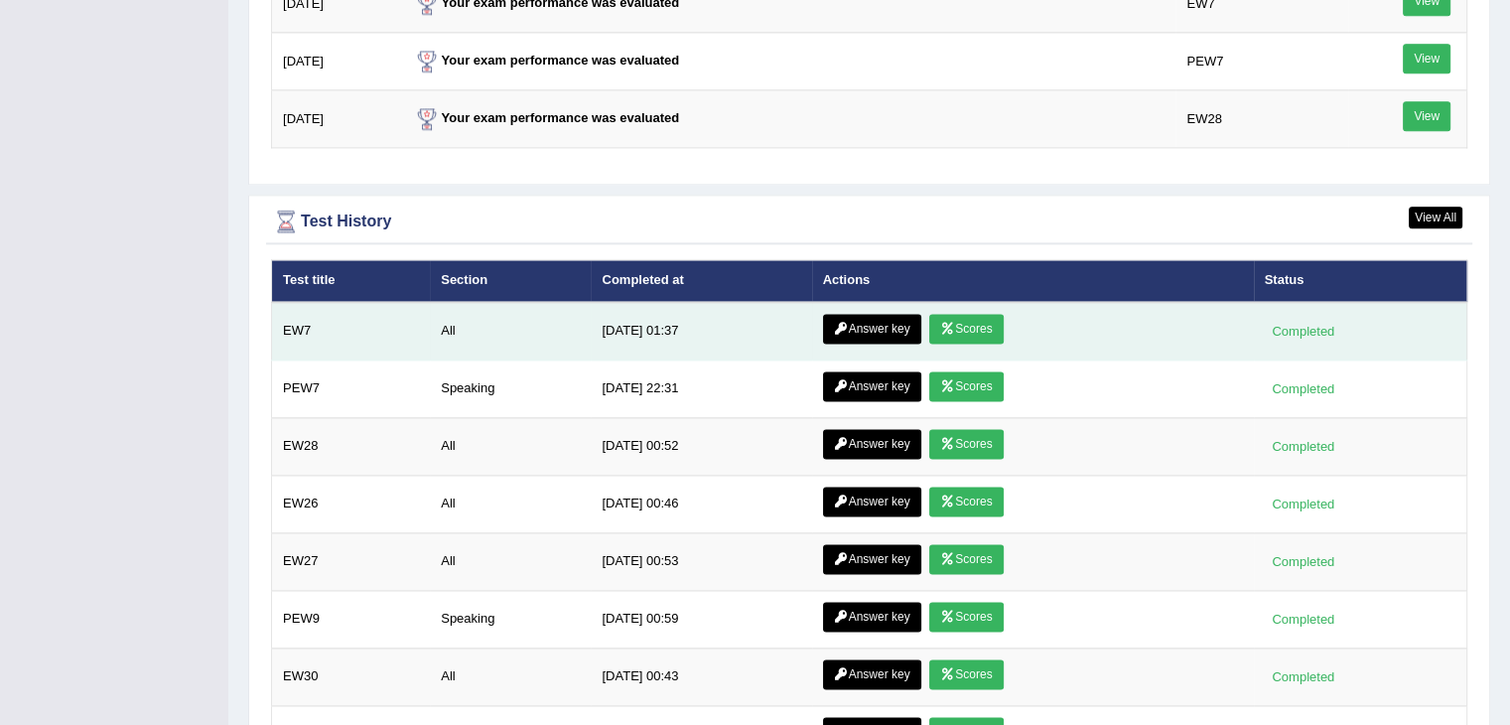
click at [968, 320] on link "Scores" at bounding box center [965, 329] width 73 height 30
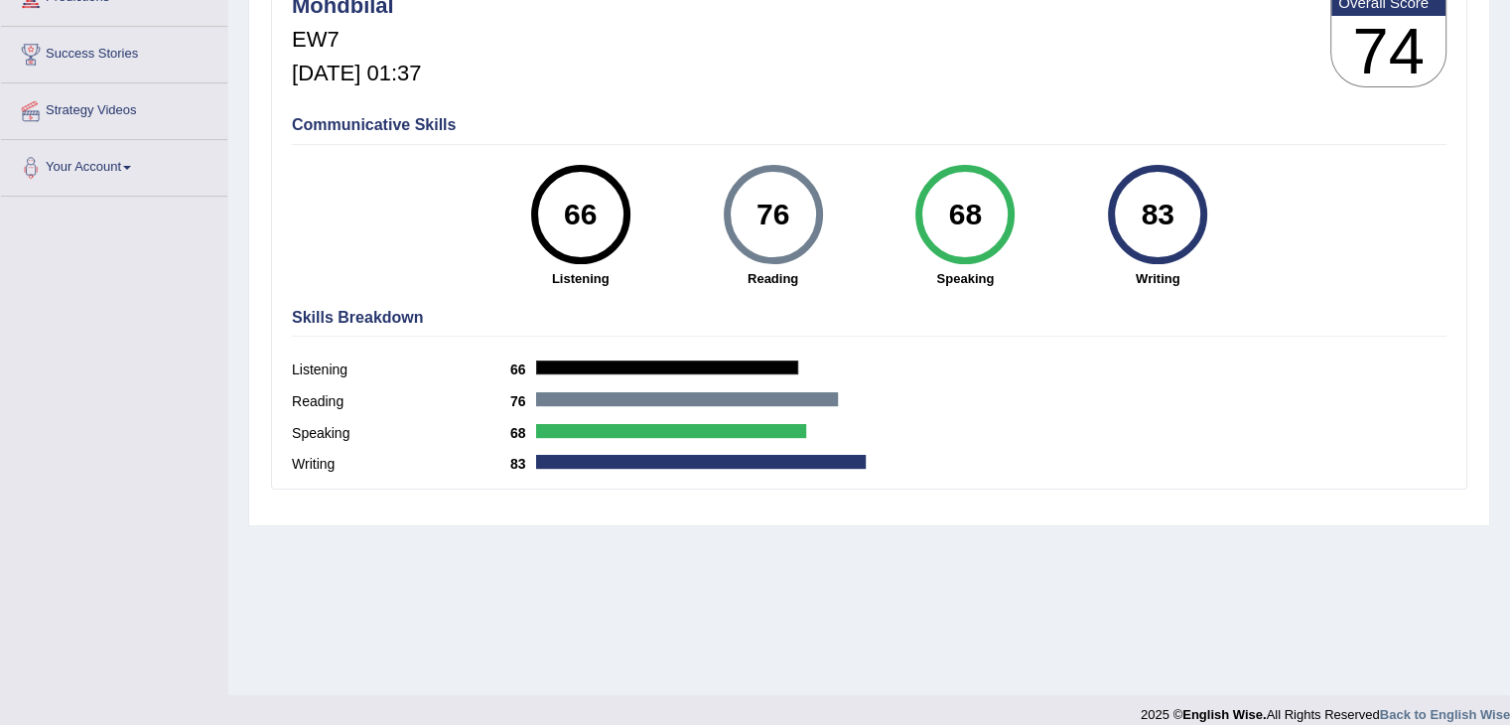
drag, startPoint x: 1196, startPoint y: 242, endPoint x: 1140, endPoint y: 207, distance: 66.1
click at [1140, 207] on div "83" at bounding box center [1157, 214] width 99 height 99
click at [1140, 207] on div "83" at bounding box center [1158, 214] width 72 height 83
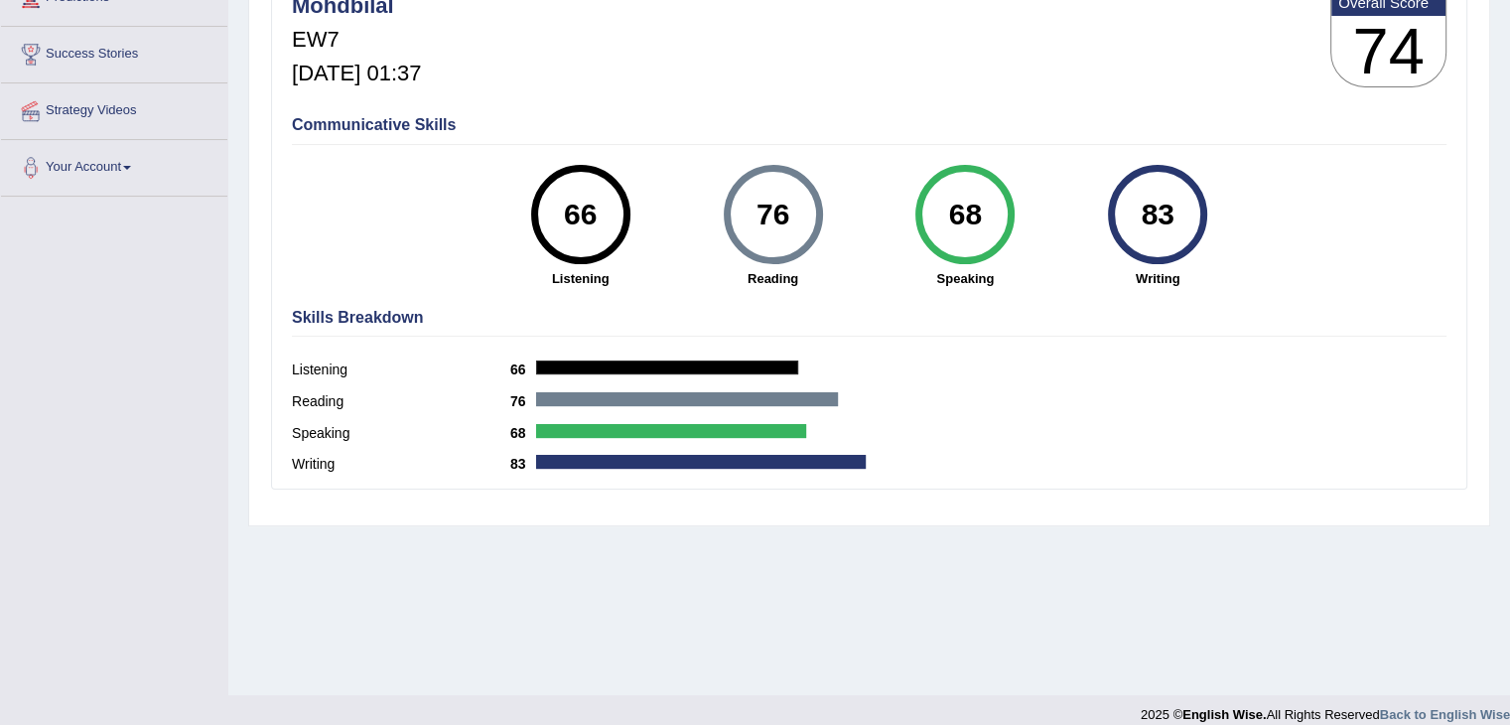
click at [1140, 207] on div "83" at bounding box center [1158, 214] width 72 height 83
click at [961, 203] on div "68" at bounding box center [965, 214] width 72 height 83
drag, startPoint x: 747, startPoint y: 208, endPoint x: 833, endPoint y: 209, distance: 86.4
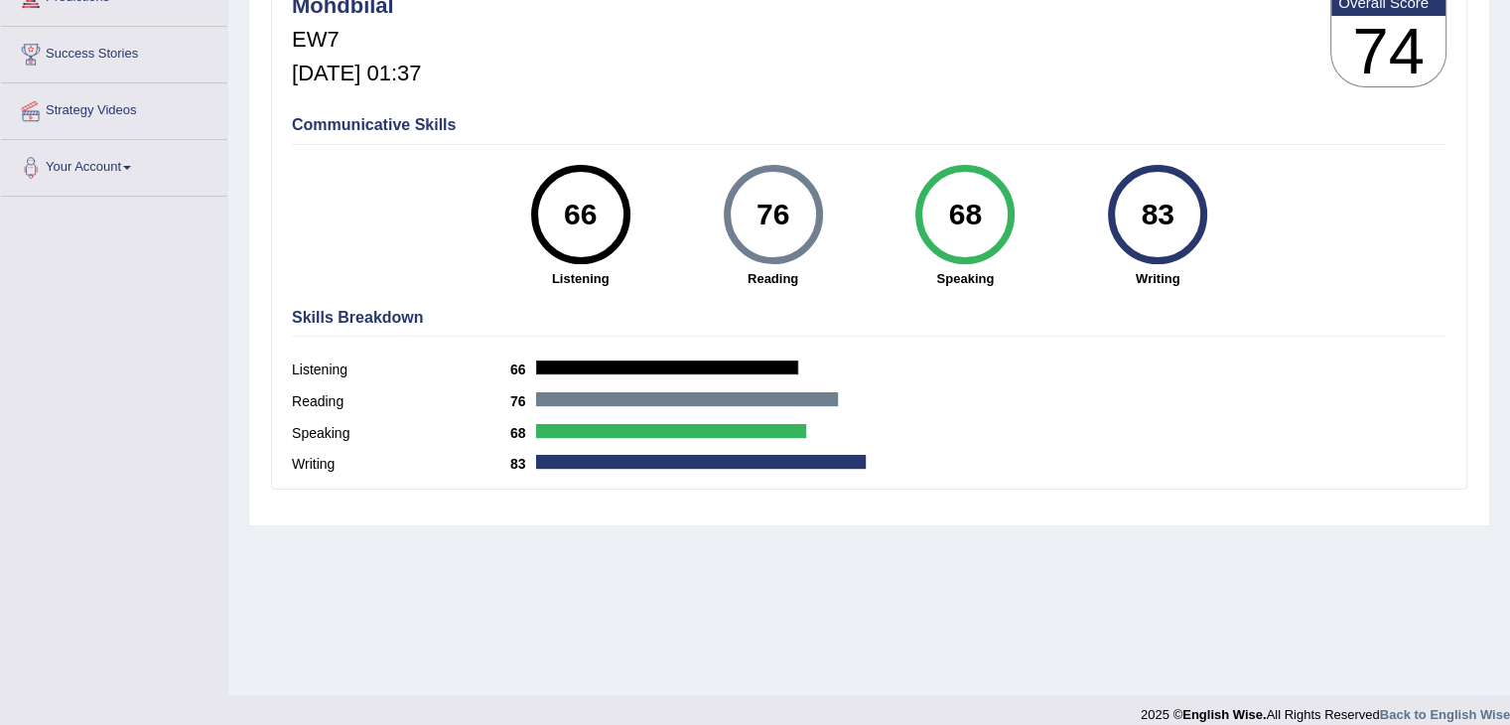
click at [833, 209] on div "76 Reading" at bounding box center [773, 226] width 193 height 123
drag, startPoint x: 565, startPoint y: 205, endPoint x: 720, endPoint y: 204, distance: 154.9
click at [720, 165] on div "66 Listening 76 Reading 68 Speaking 83 Writing" at bounding box center [869, 165] width 1155 height 0
drag, startPoint x: 990, startPoint y: 200, endPoint x: 944, endPoint y: 202, distance: 45.7
click at [944, 202] on div "68" at bounding box center [965, 214] width 72 height 83
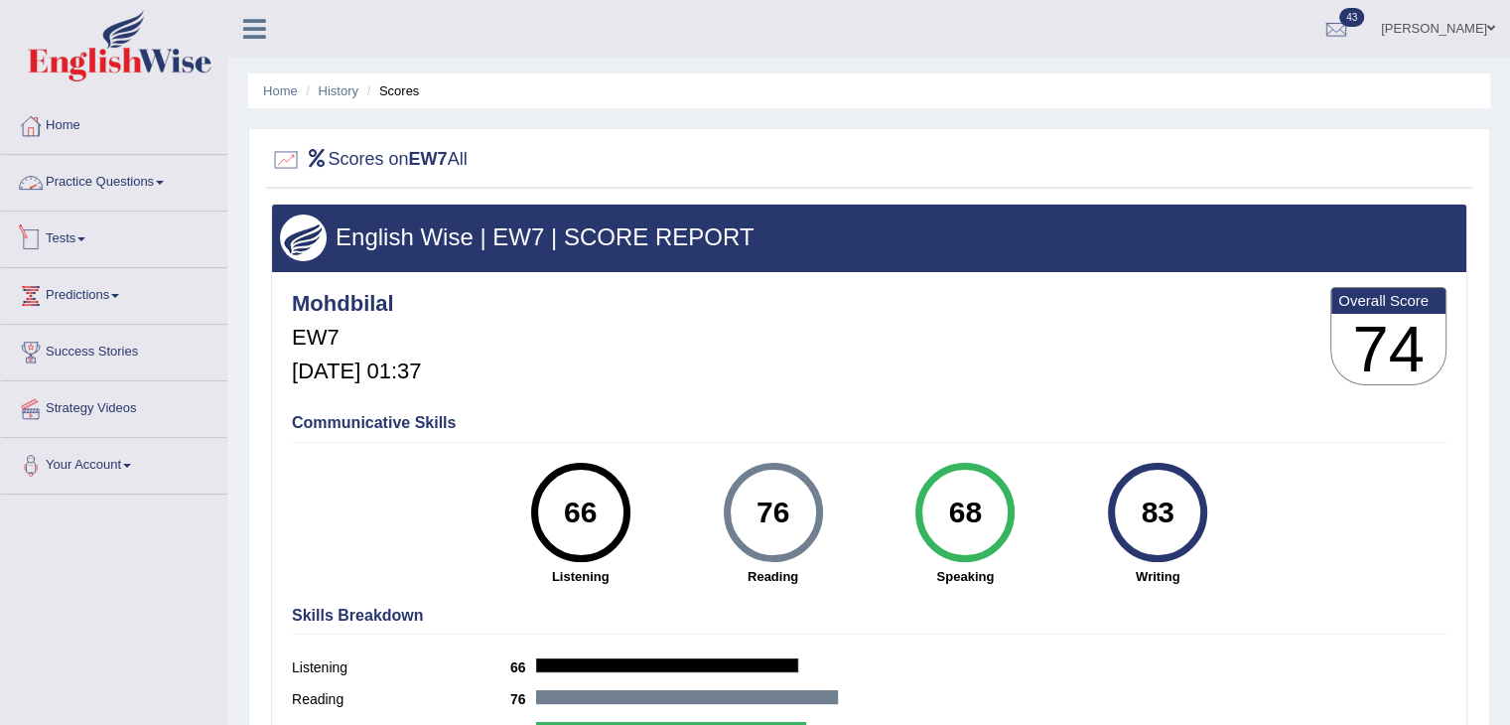
click at [53, 243] on link "Tests" at bounding box center [114, 237] width 226 height 50
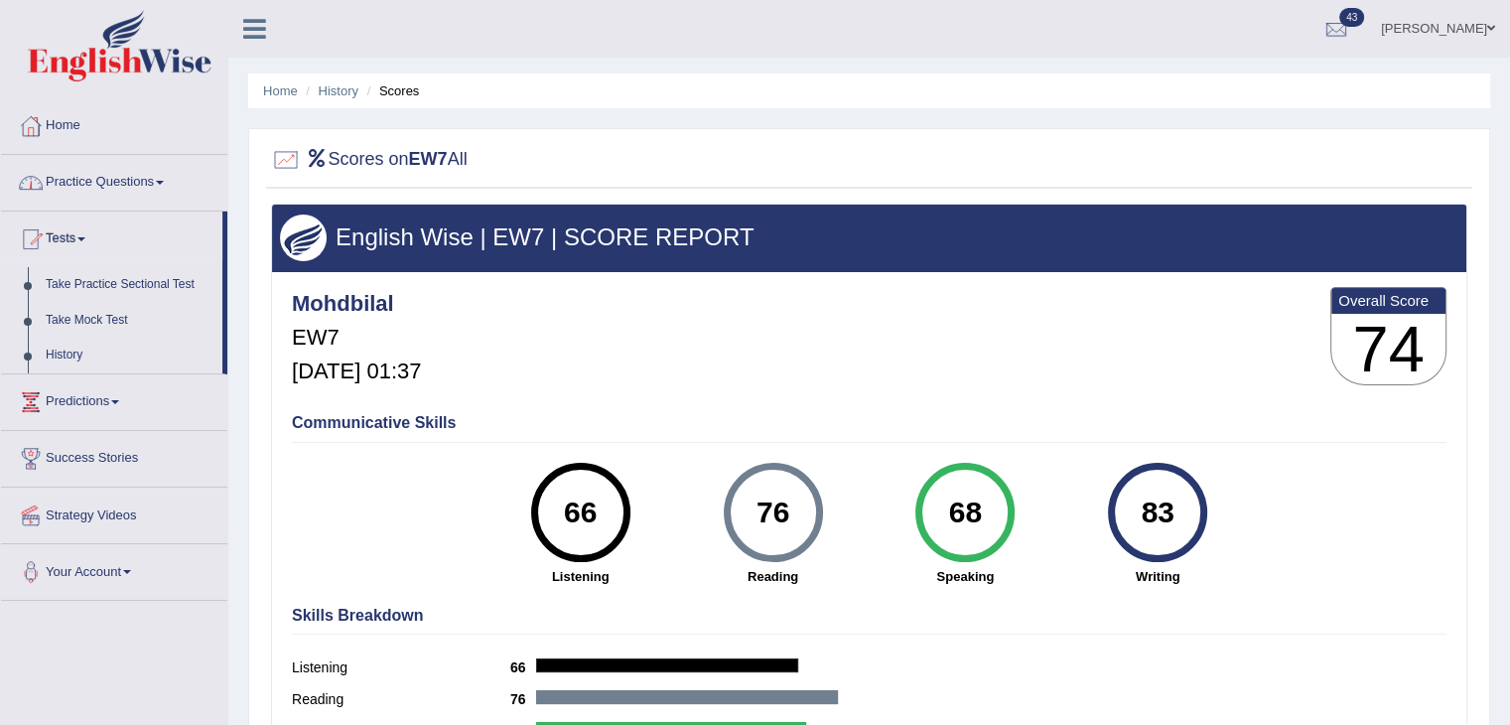
click at [99, 178] on link "Practice Questions" at bounding box center [114, 180] width 226 height 50
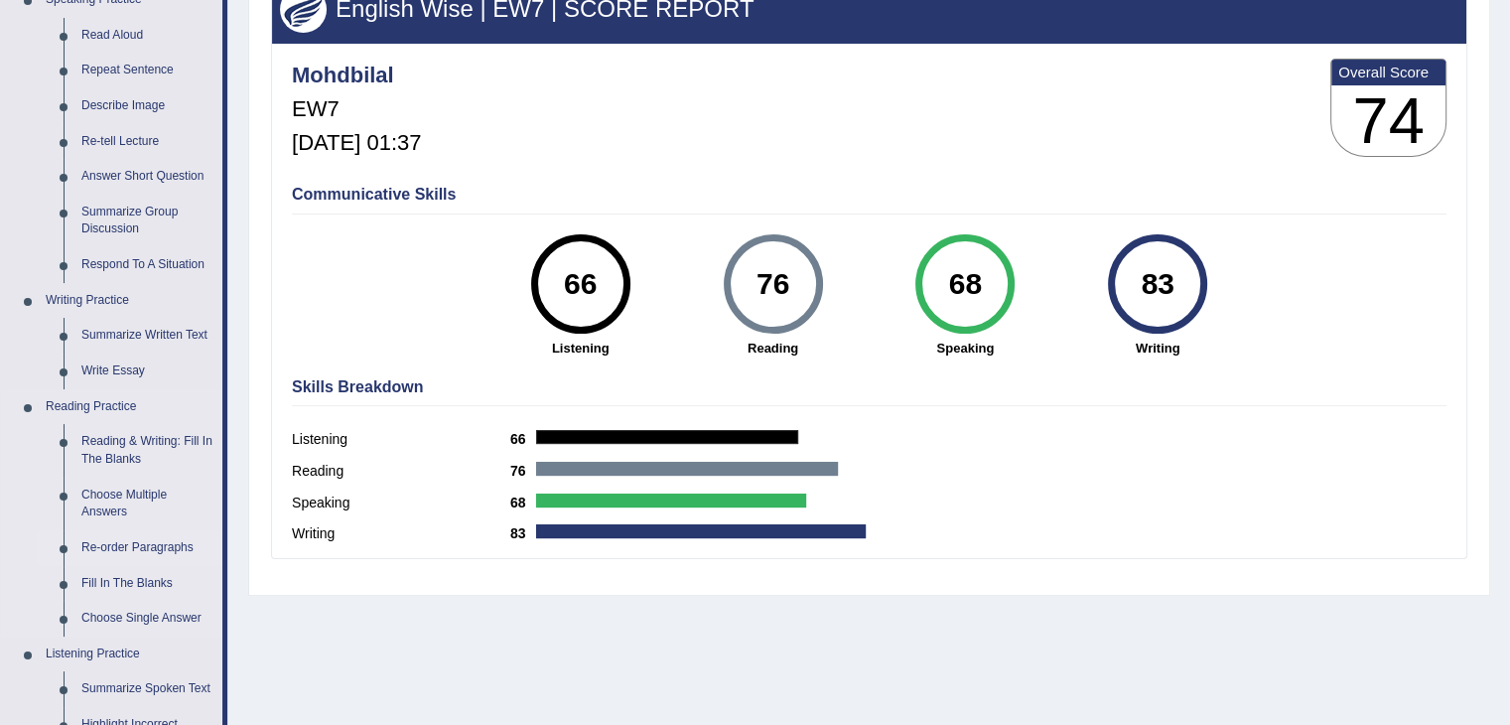
scroll to position [298, 0]
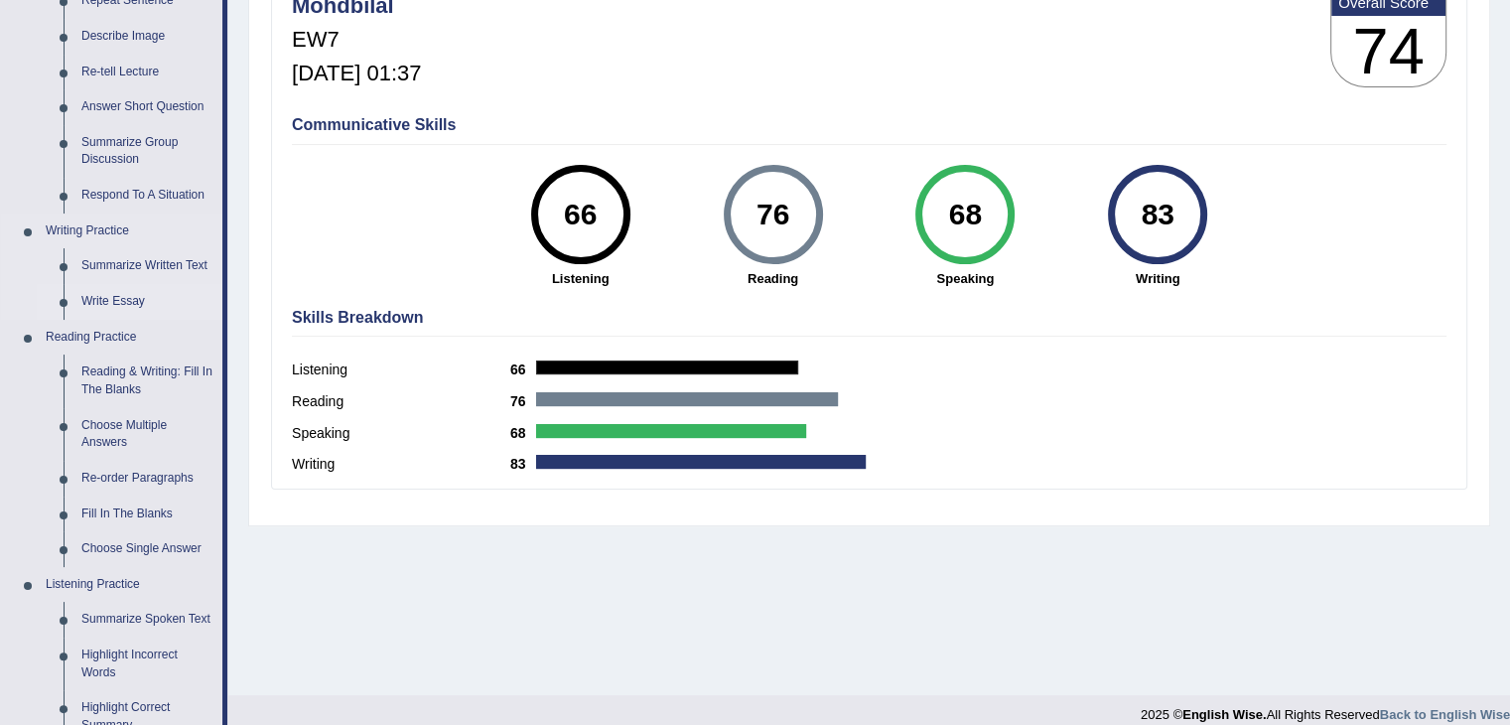
click at [102, 303] on link "Write Essay" at bounding box center [147, 302] width 150 height 36
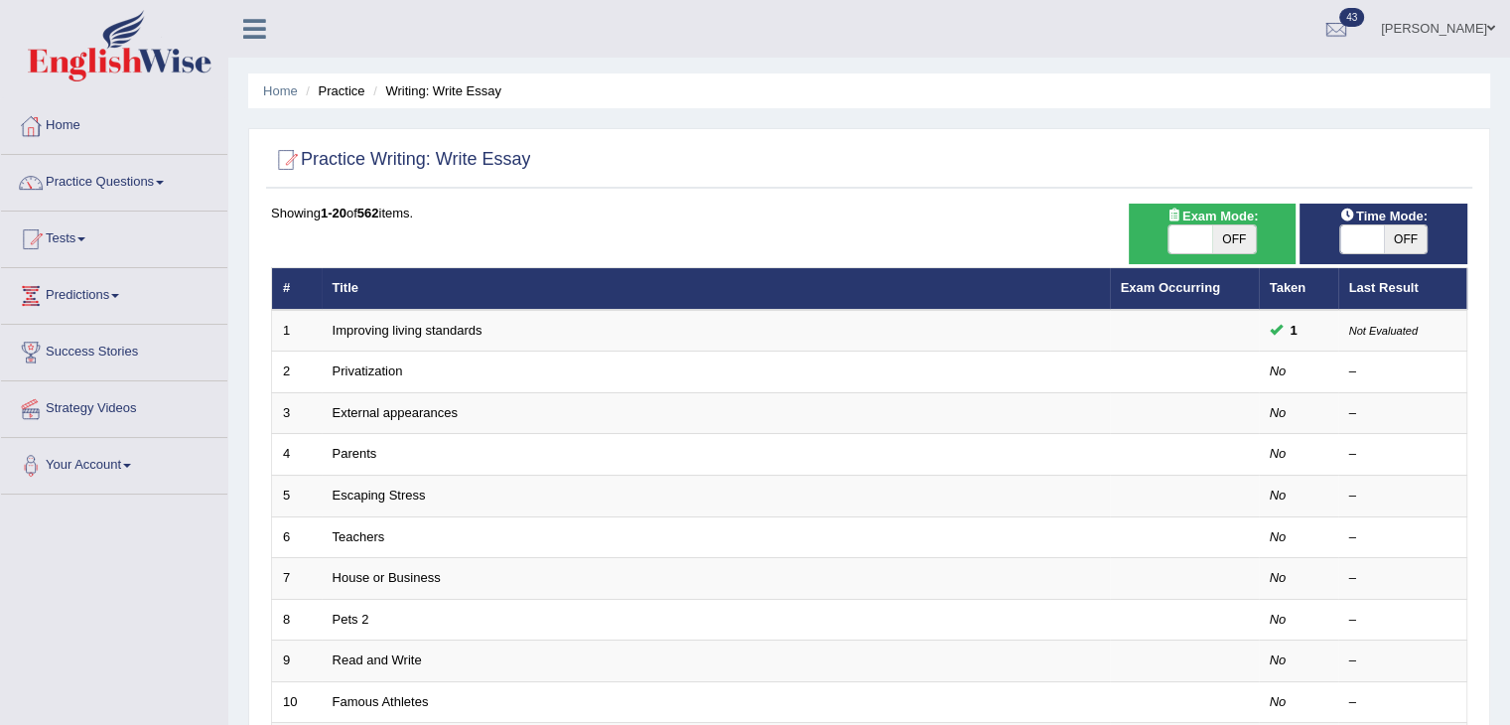
click at [1208, 235] on span at bounding box center [1191, 239] width 44 height 28
checkbox input "true"
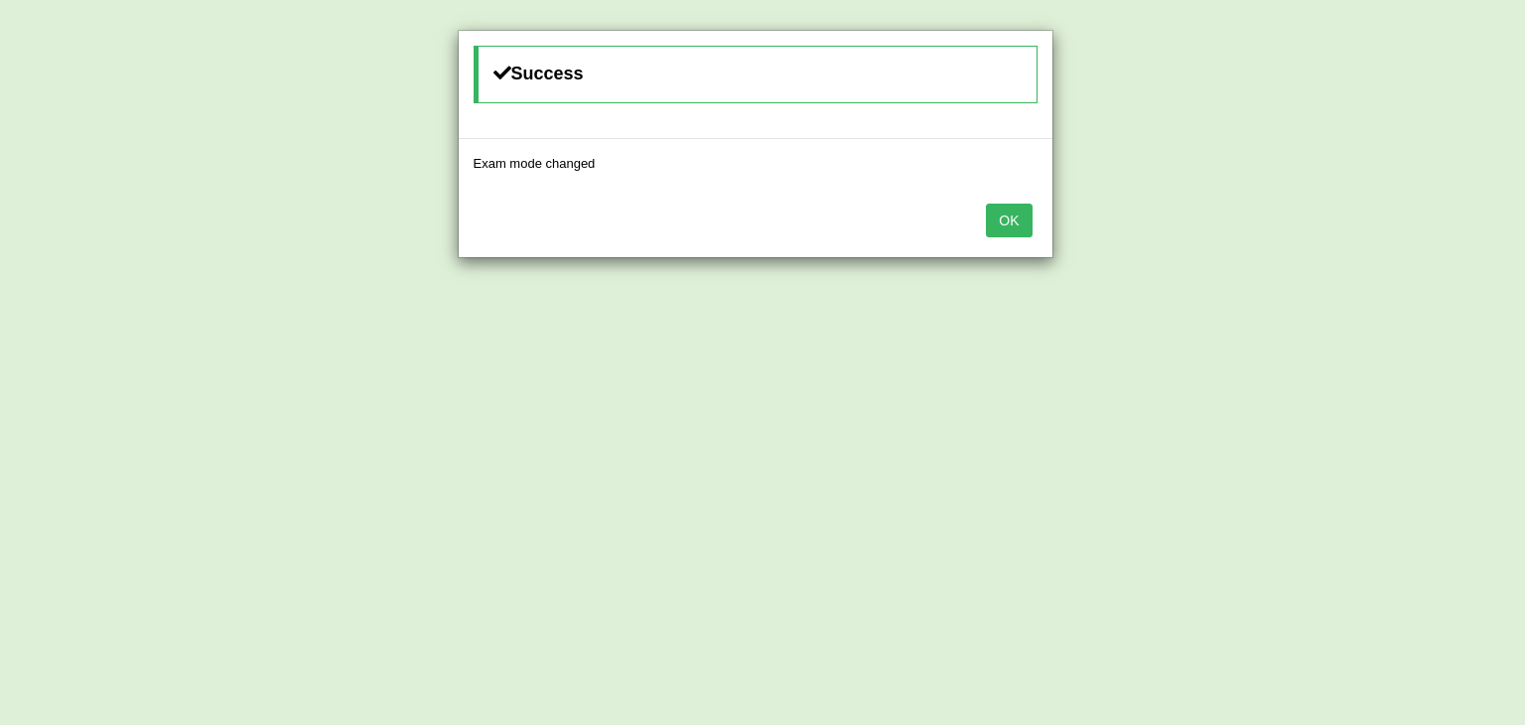
click at [1002, 228] on button "OK" at bounding box center [1009, 221] width 46 height 34
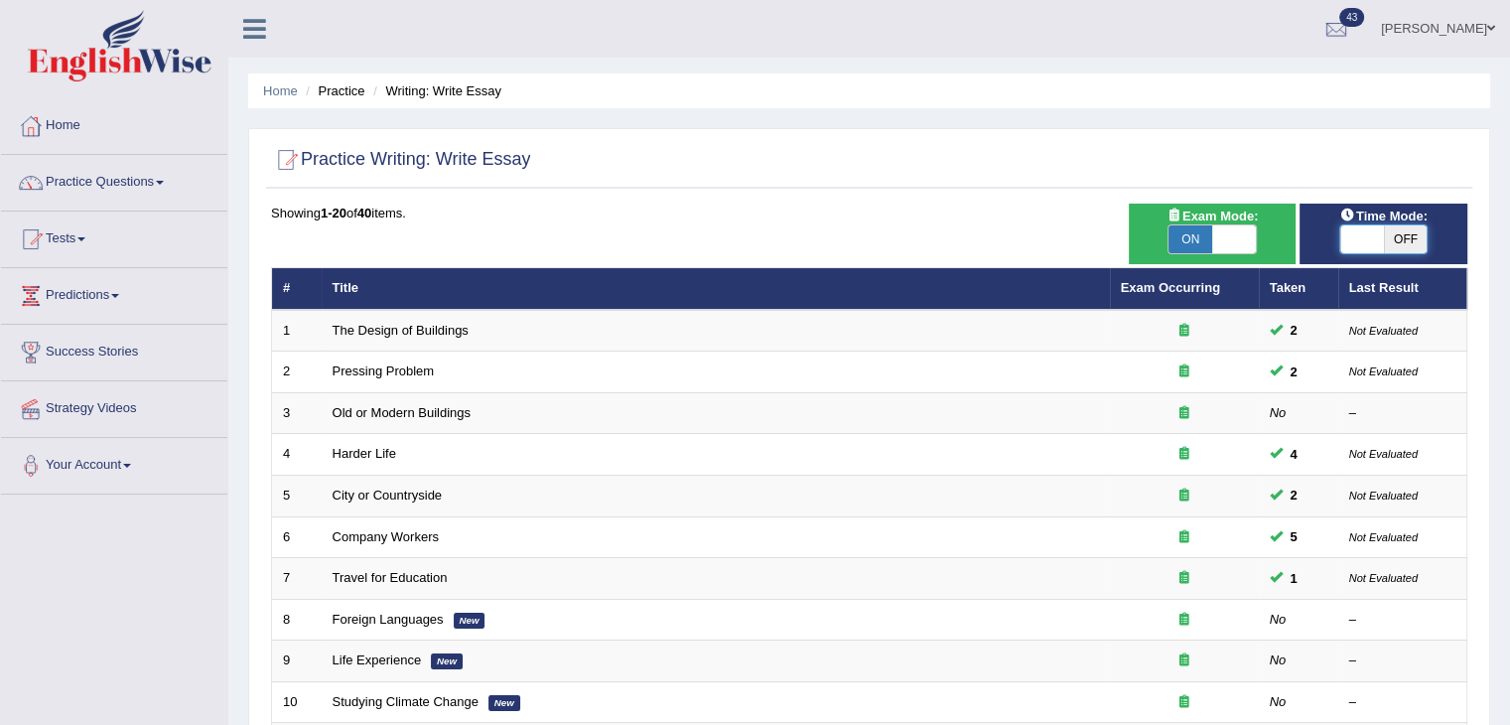
click at [1364, 228] on span at bounding box center [1363, 239] width 44 height 28
checkbox input "true"
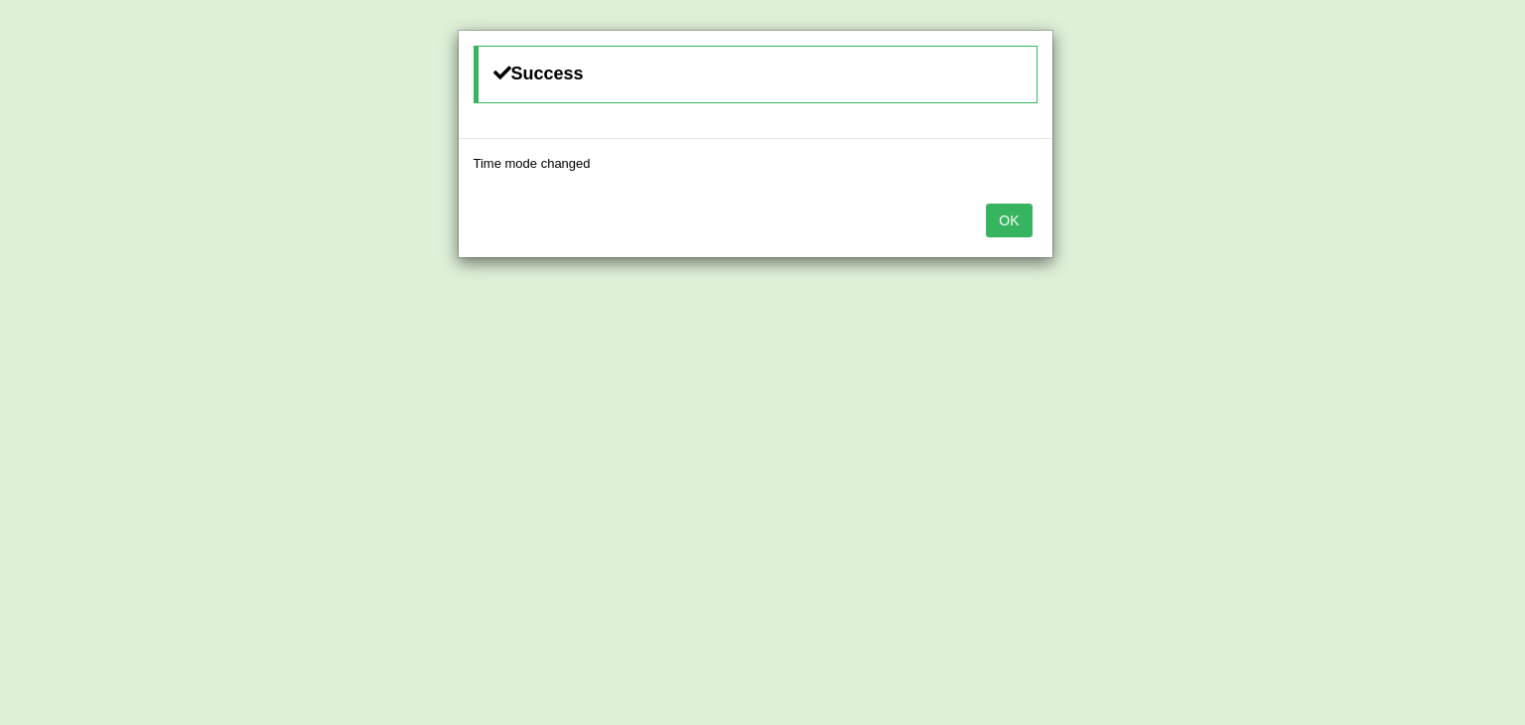
click at [1001, 216] on button "OK" at bounding box center [1009, 221] width 46 height 34
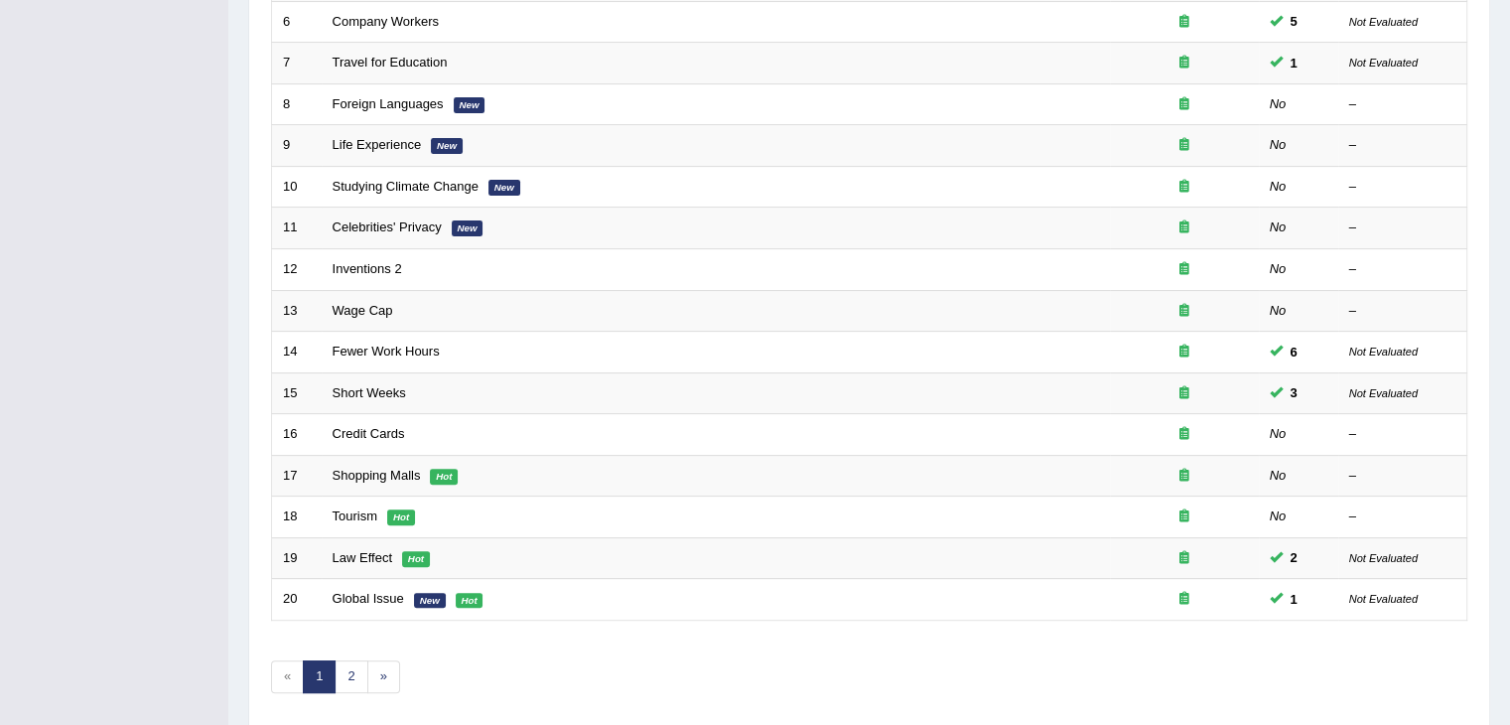
scroll to position [584, 0]
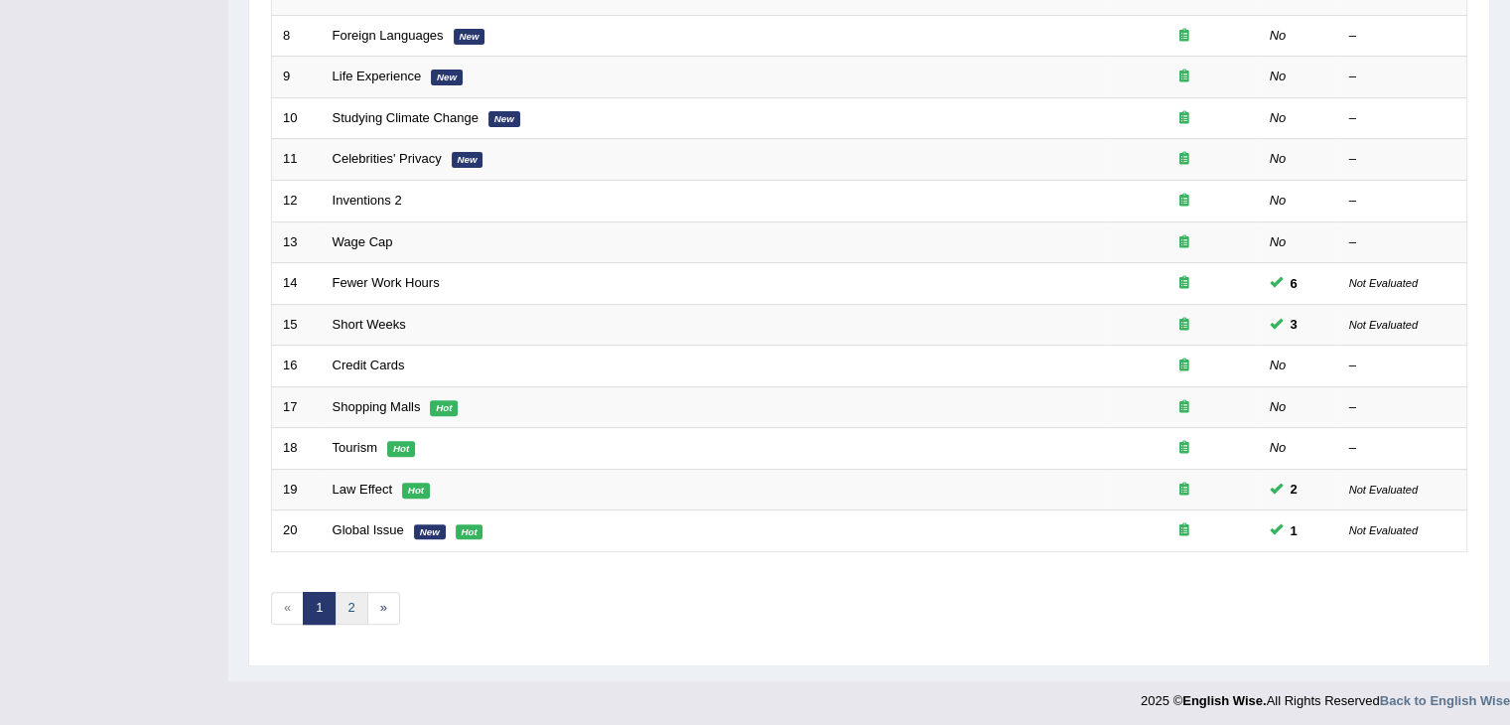
click at [348, 604] on link "2" at bounding box center [351, 608] width 33 height 33
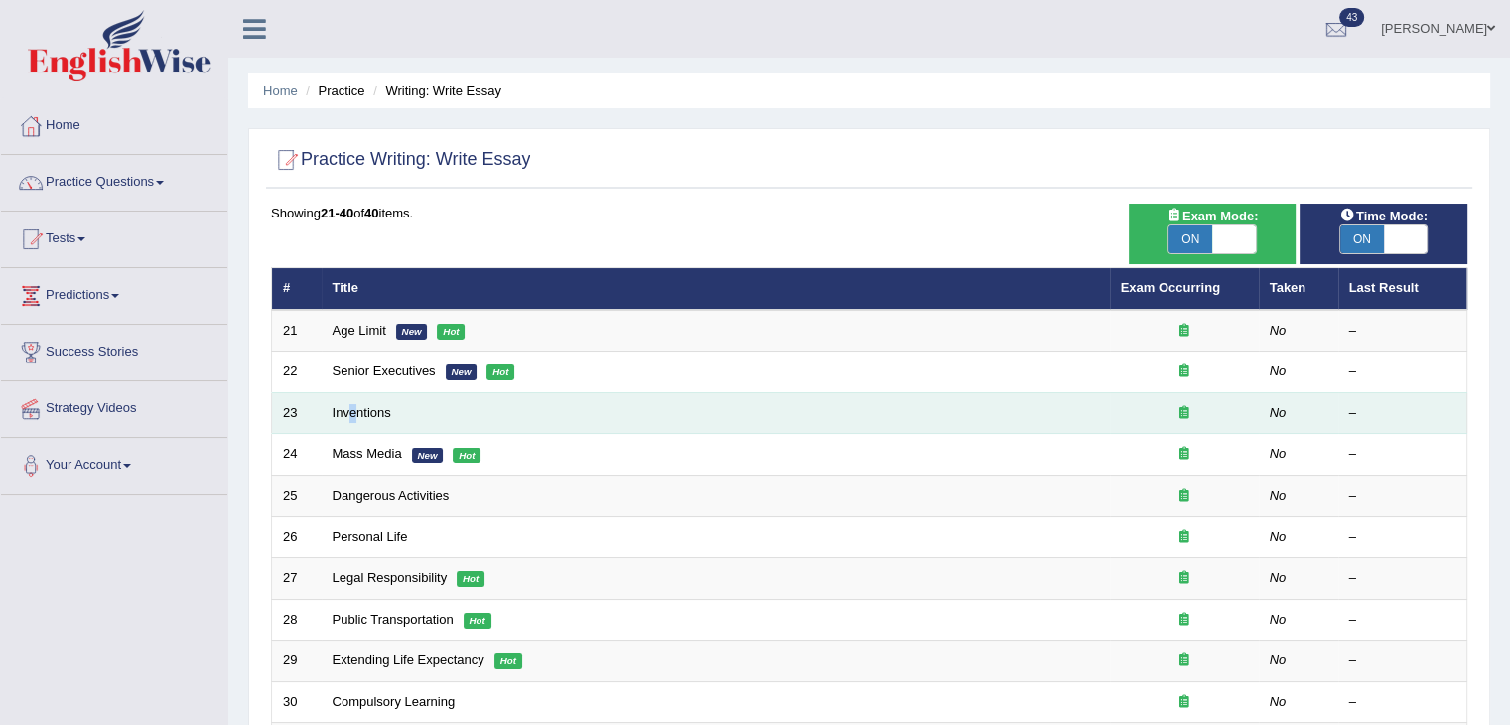
click at [352, 418] on td "Inventions" at bounding box center [716, 413] width 788 height 42
click at [358, 409] on link "Inventions" at bounding box center [362, 412] width 59 height 15
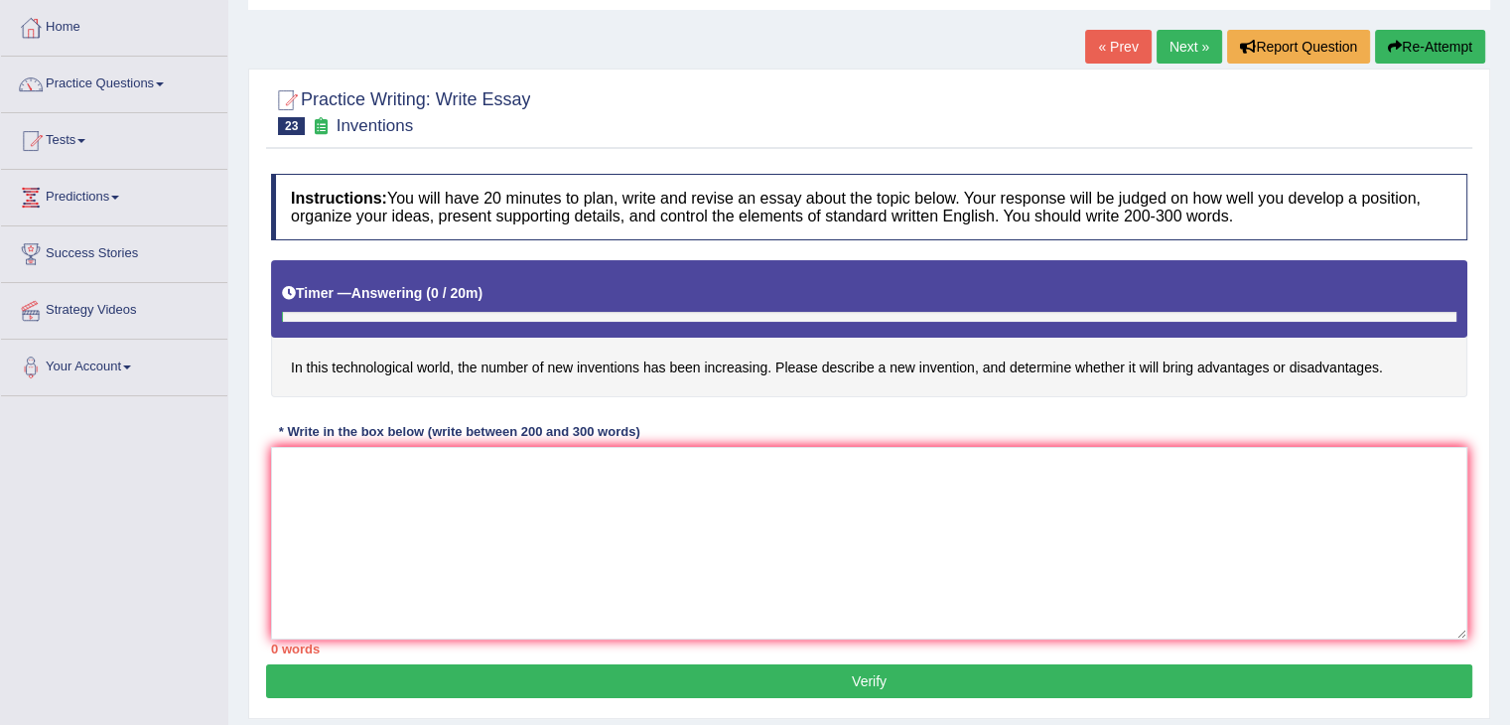
scroll to position [99, 0]
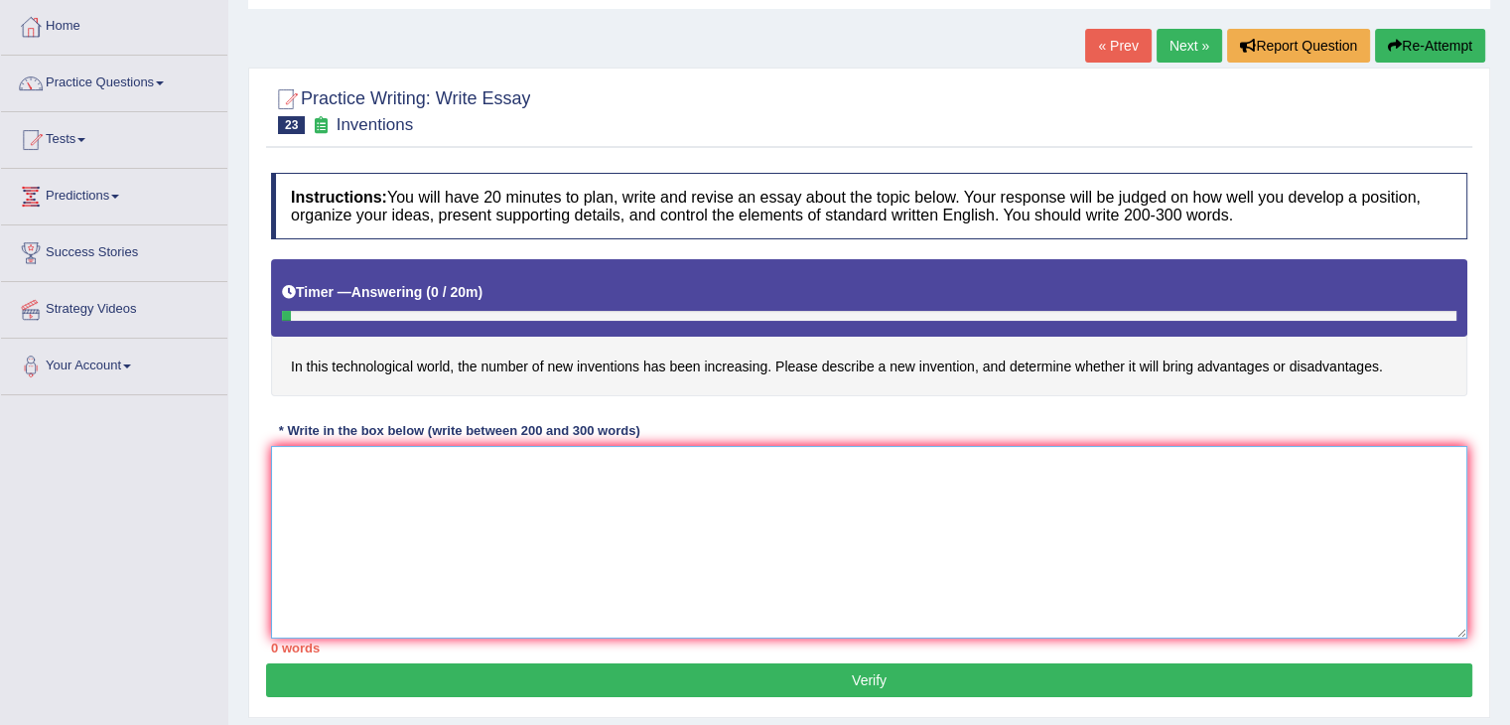
click at [547, 488] on textarea at bounding box center [869, 542] width 1197 height 193
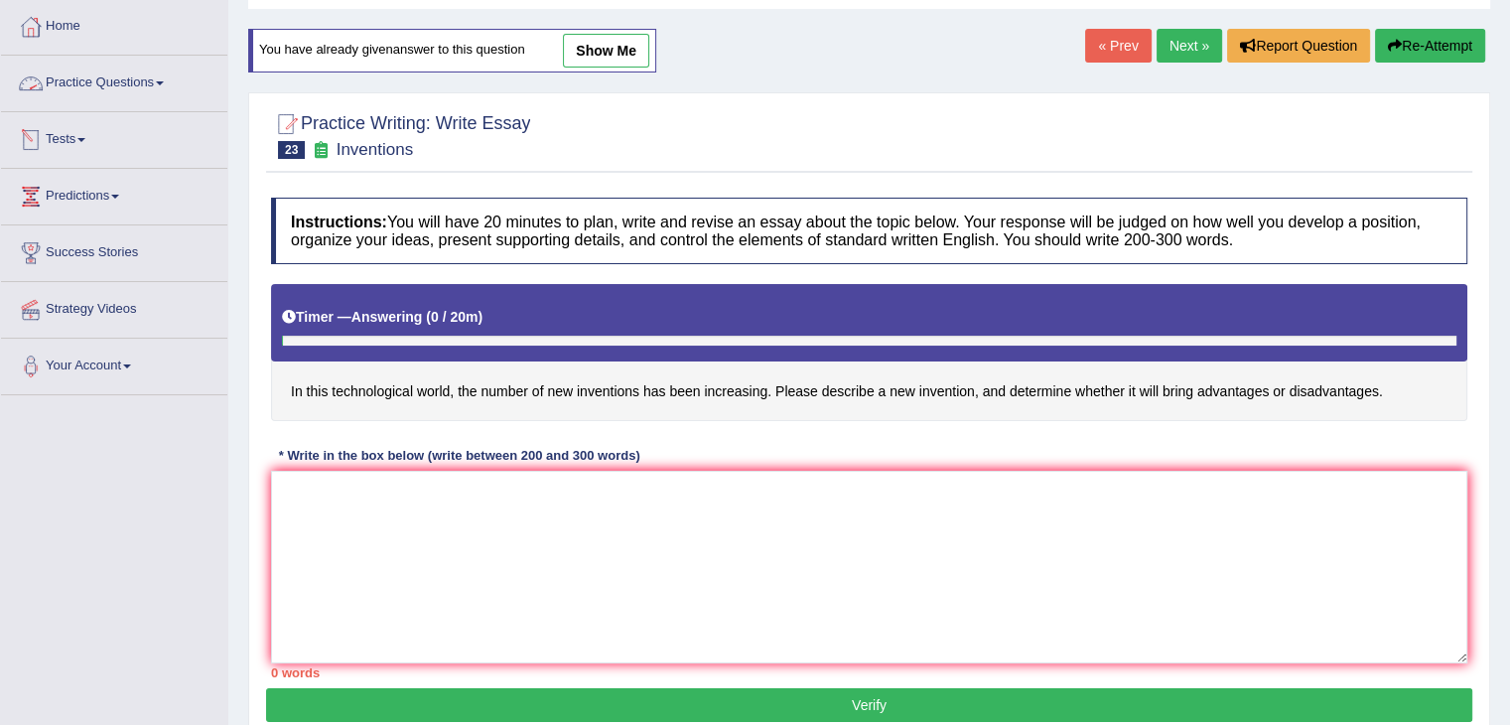
click at [107, 84] on link "Practice Questions" at bounding box center [114, 81] width 226 height 50
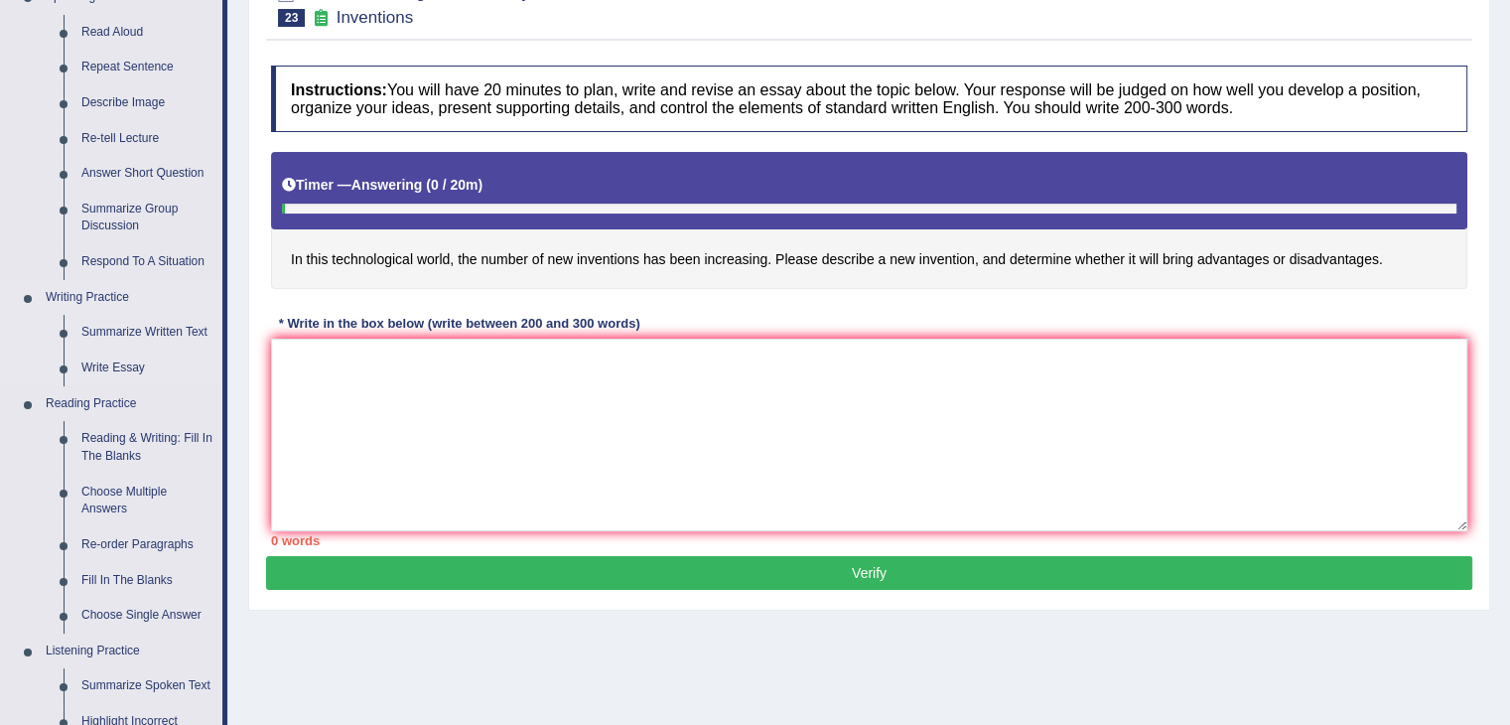
scroll to position [397, 0]
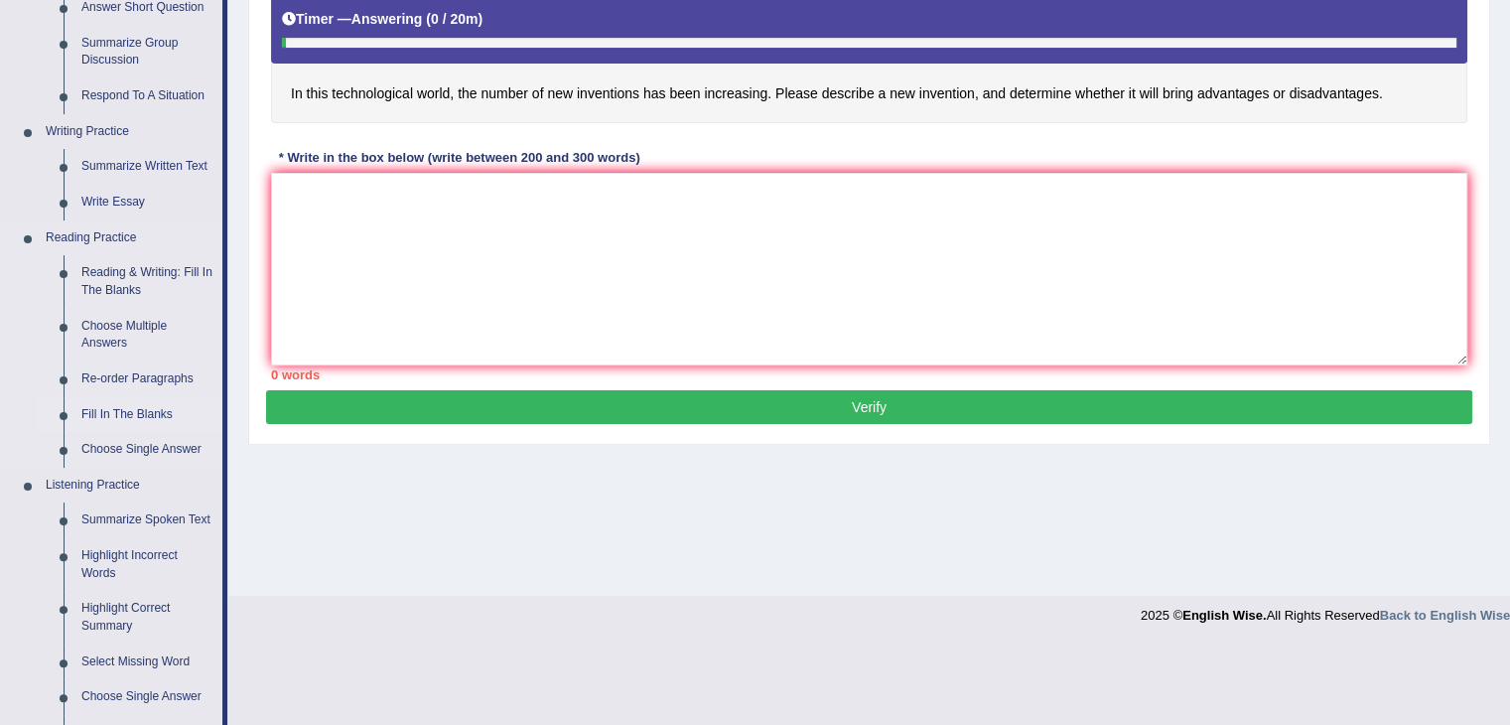
click at [131, 410] on link "Fill In The Blanks" at bounding box center [147, 415] width 150 height 36
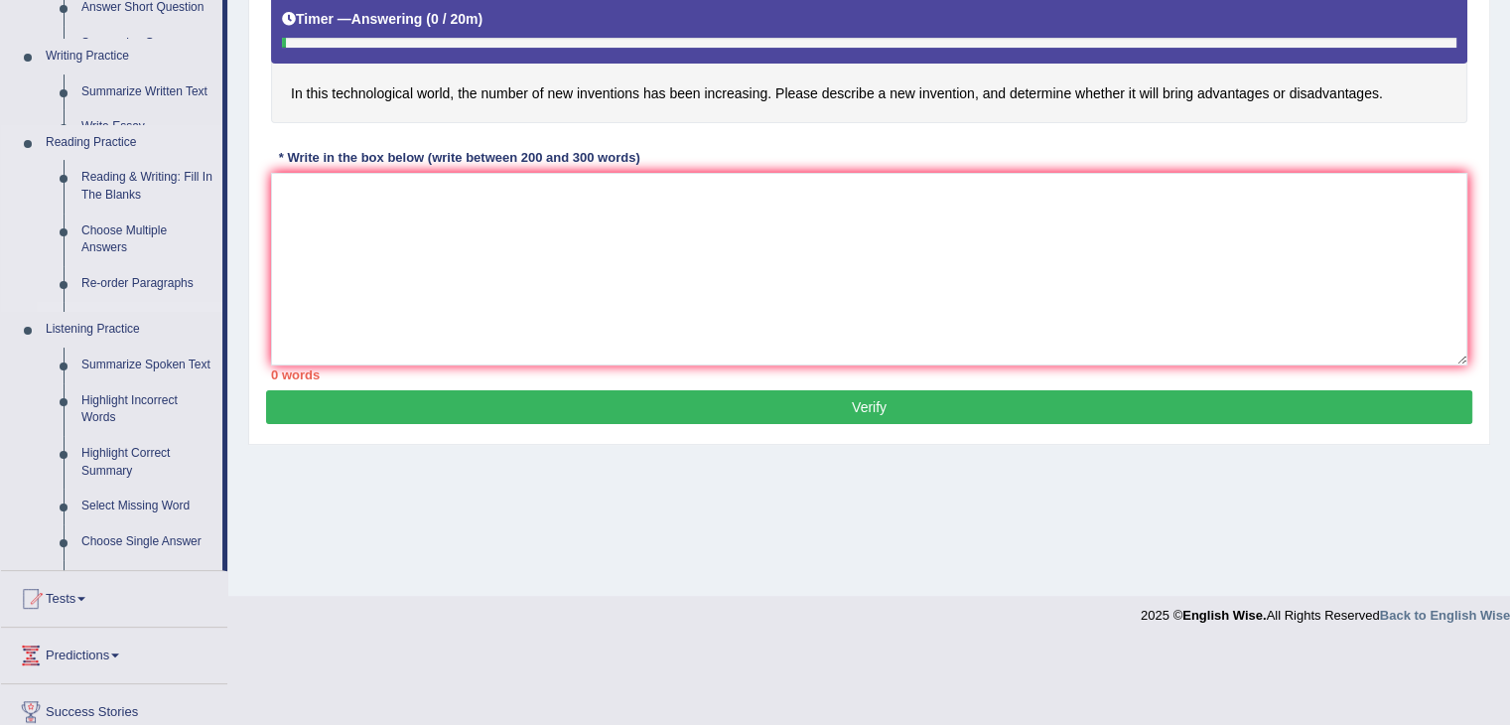
scroll to position [329, 0]
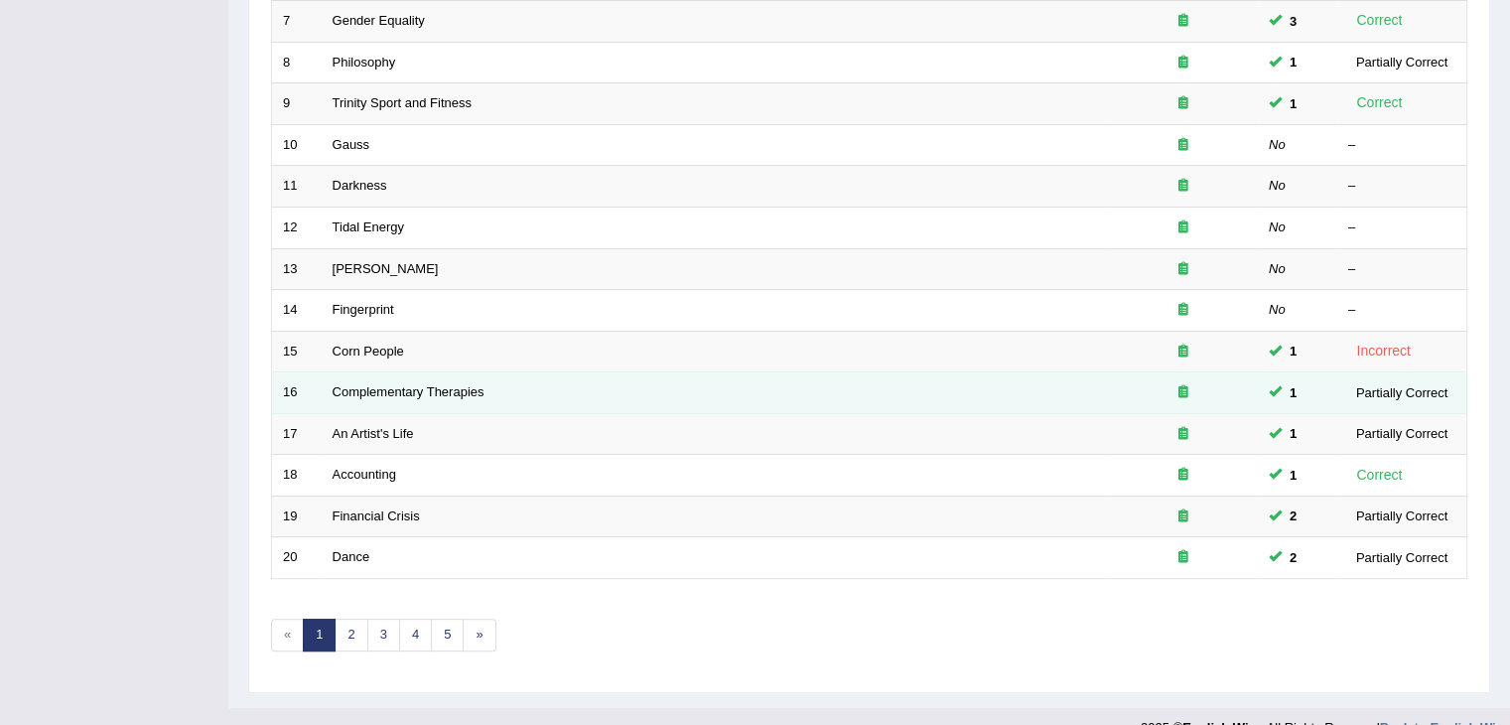
scroll to position [584, 0]
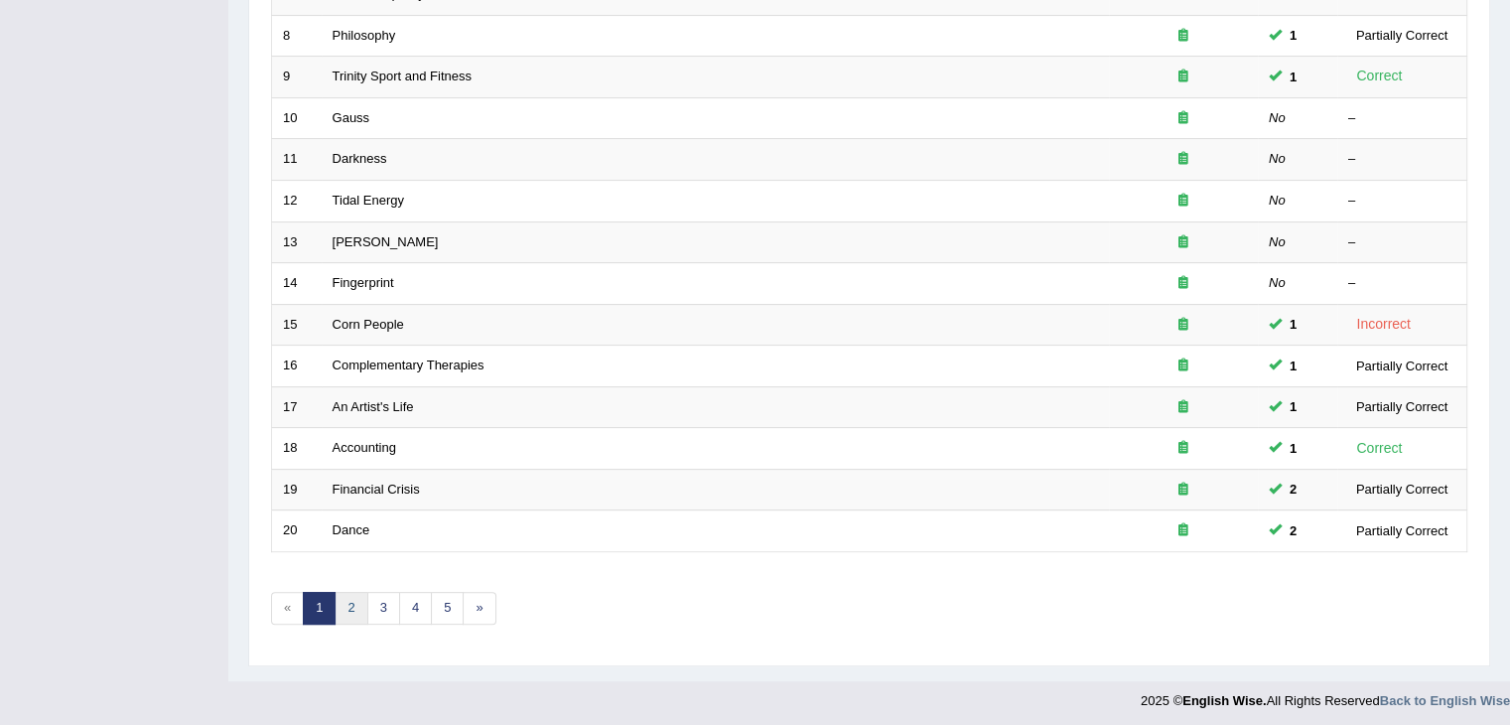
click at [346, 615] on link "2" at bounding box center [351, 608] width 33 height 33
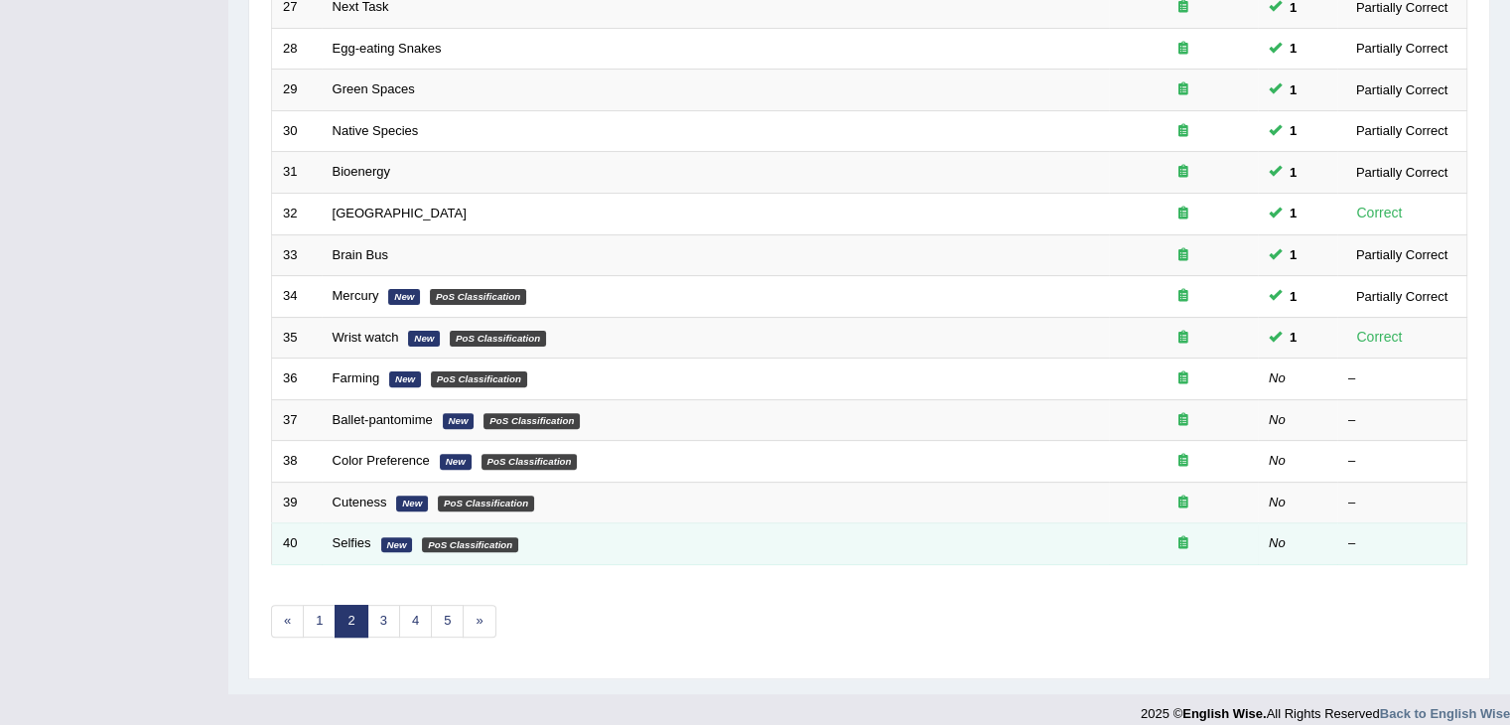
scroll to position [584, 0]
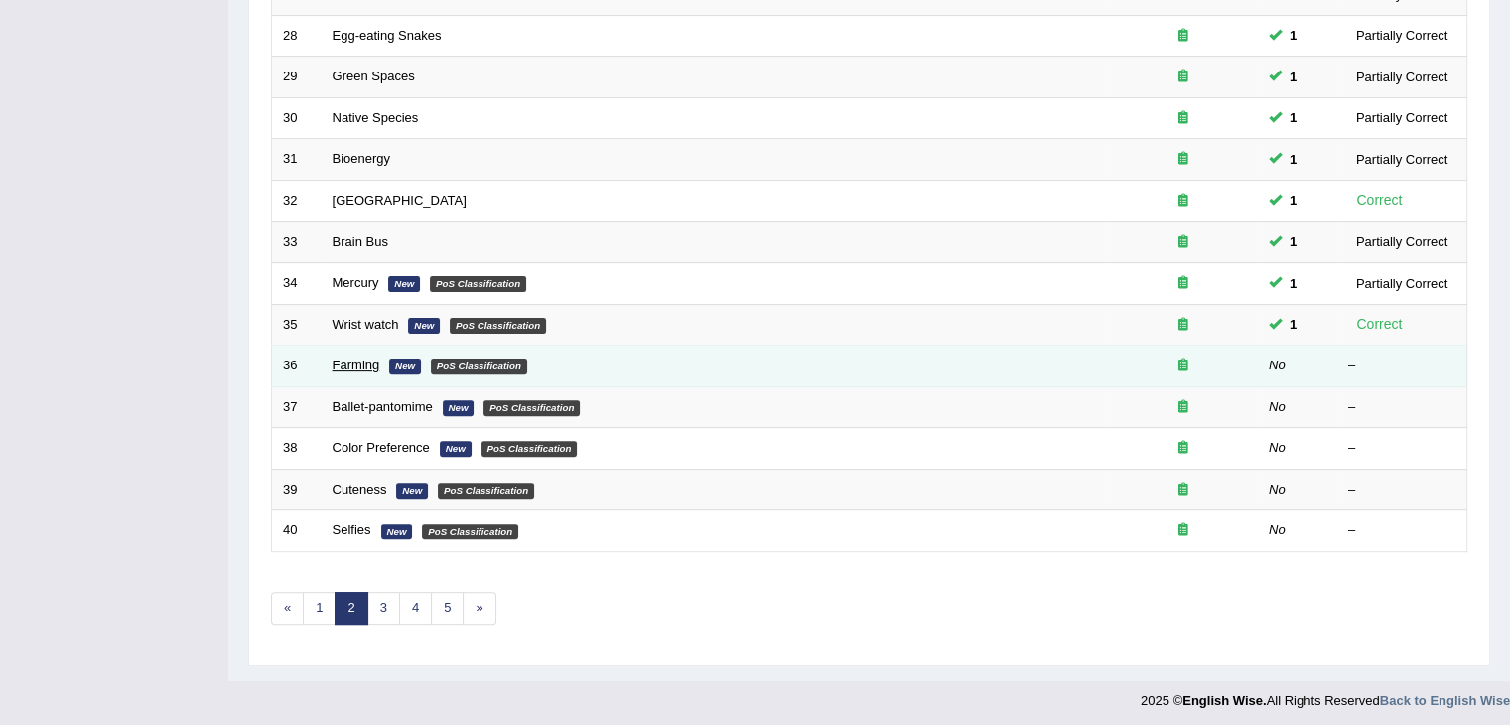
click at [354, 358] on link "Farming" at bounding box center [357, 364] width 48 height 15
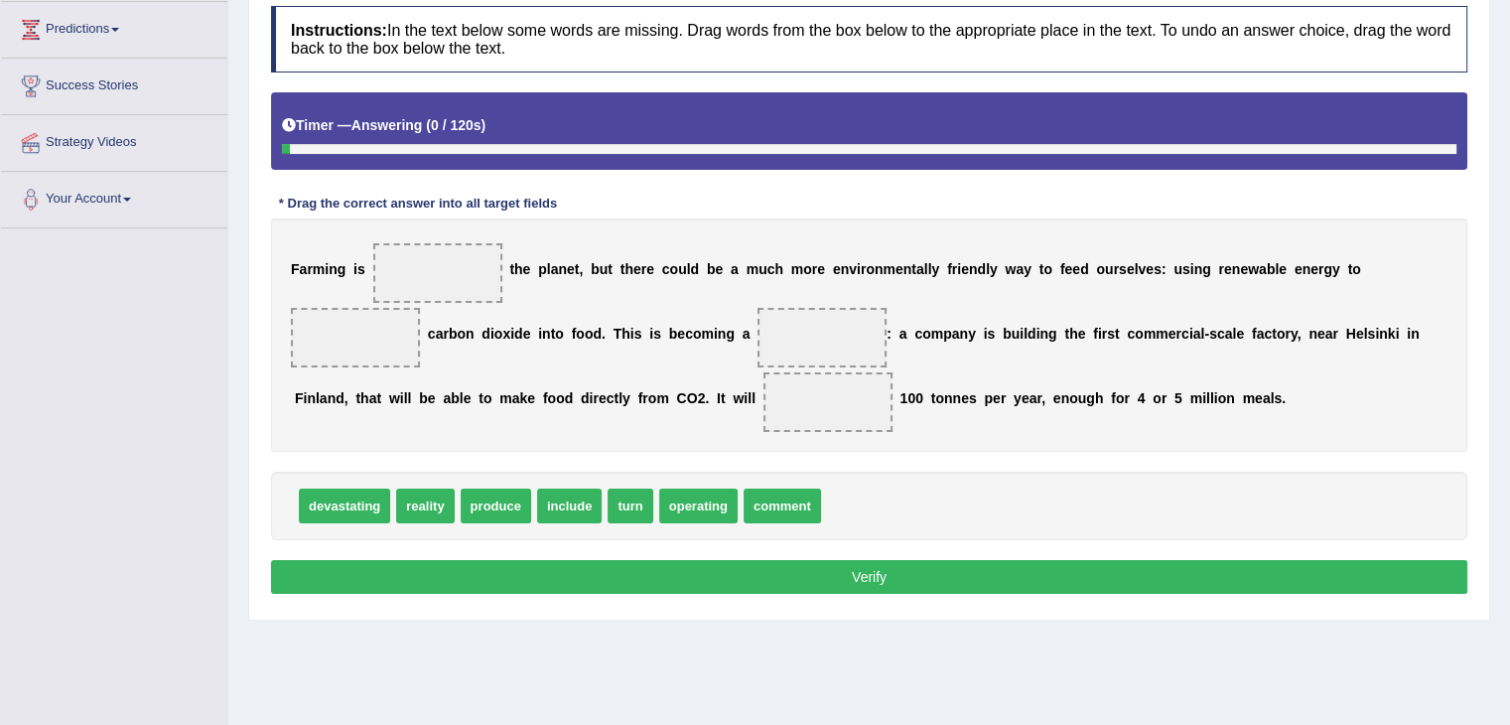
scroll to position [298, 0]
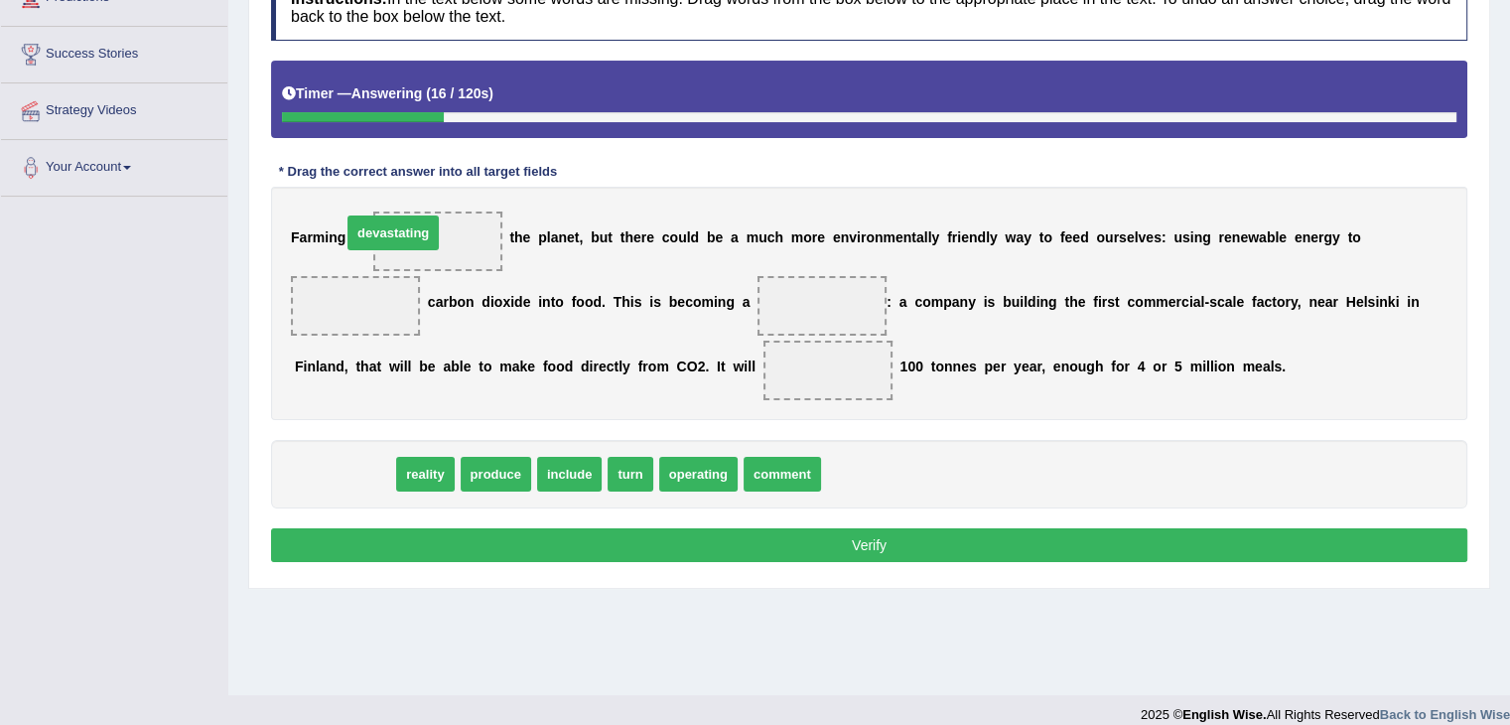
drag, startPoint x: 353, startPoint y: 487, endPoint x: 401, endPoint y: 245, distance: 246.2
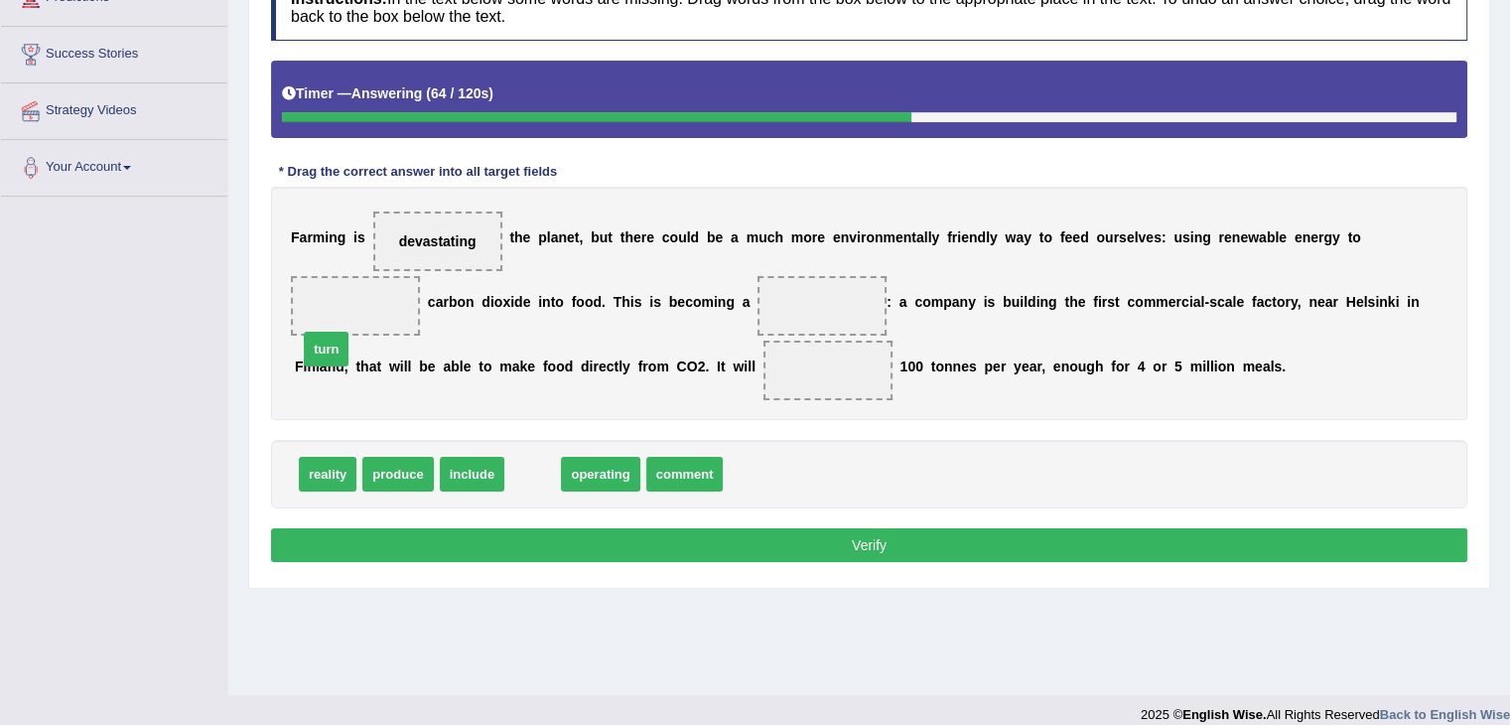
drag, startPoint x: 539, startPoint y: 482, endPoint x: 326, endPoint y: 337, distance: 258.1
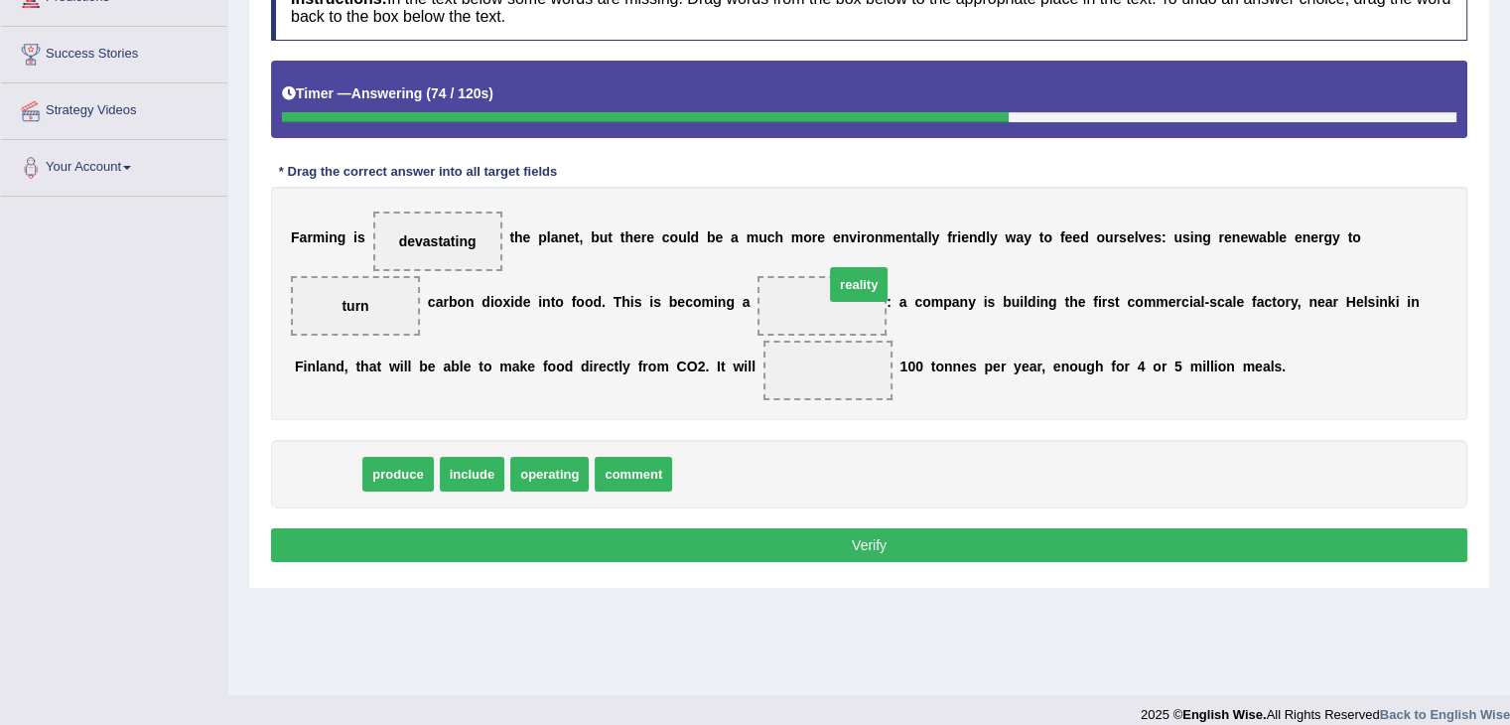
drag, startPoint x: 351, startPoint y: 476, endPoint x: 842, endPoint y: 307, distance: 519.7
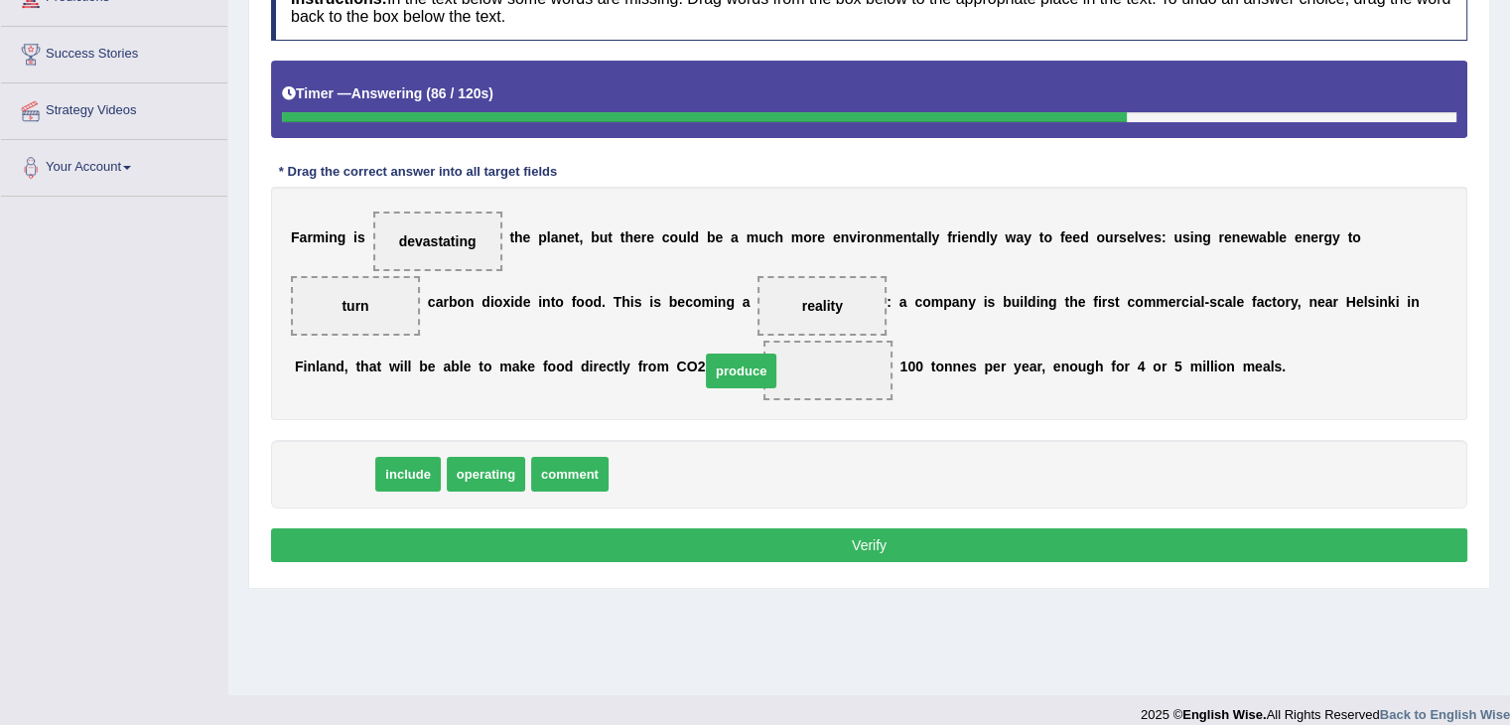
drag, startPoint x: 495, startPoint y: 429, endPoint x: 793, endPoint y: 376, distance: 303.5
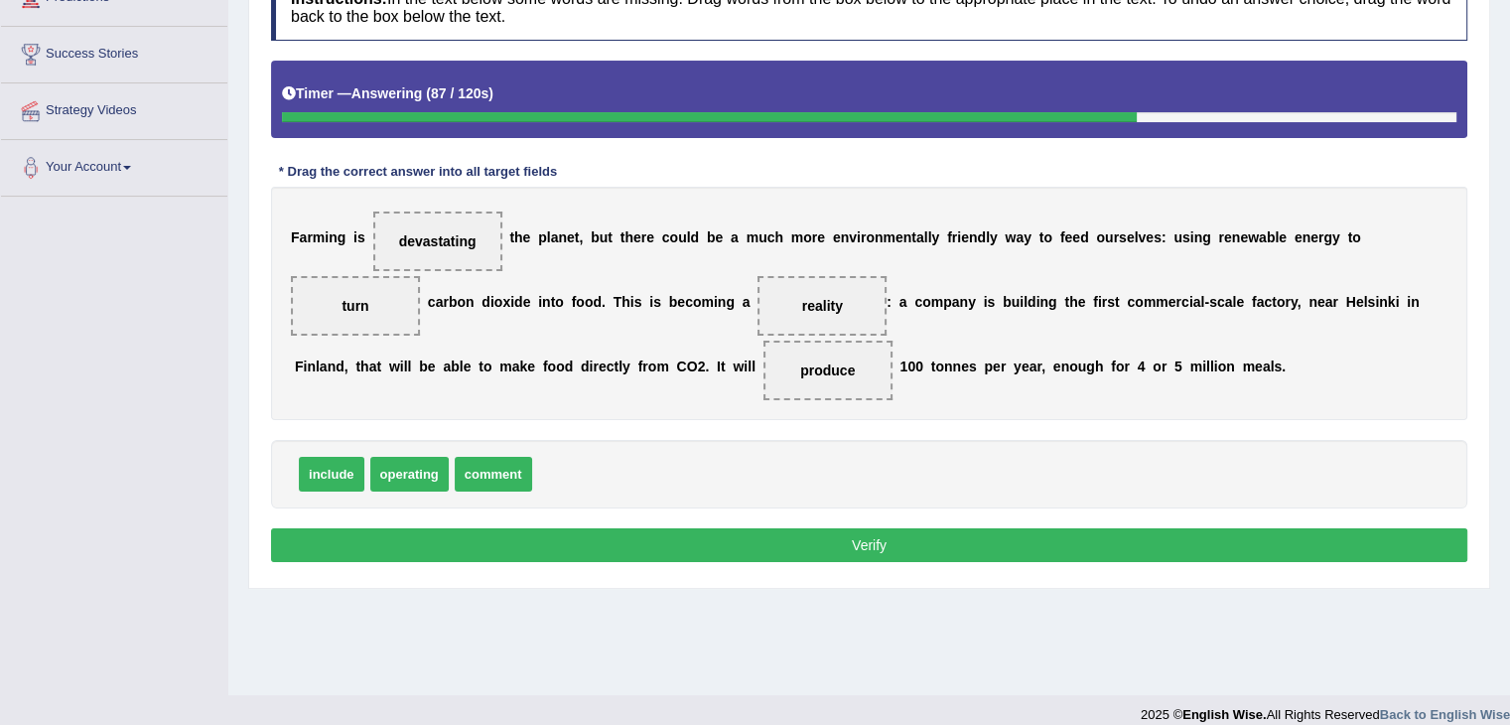
click at [779, 528] on button "Verify" at bounding box center [869, 545] width 1197 height 34
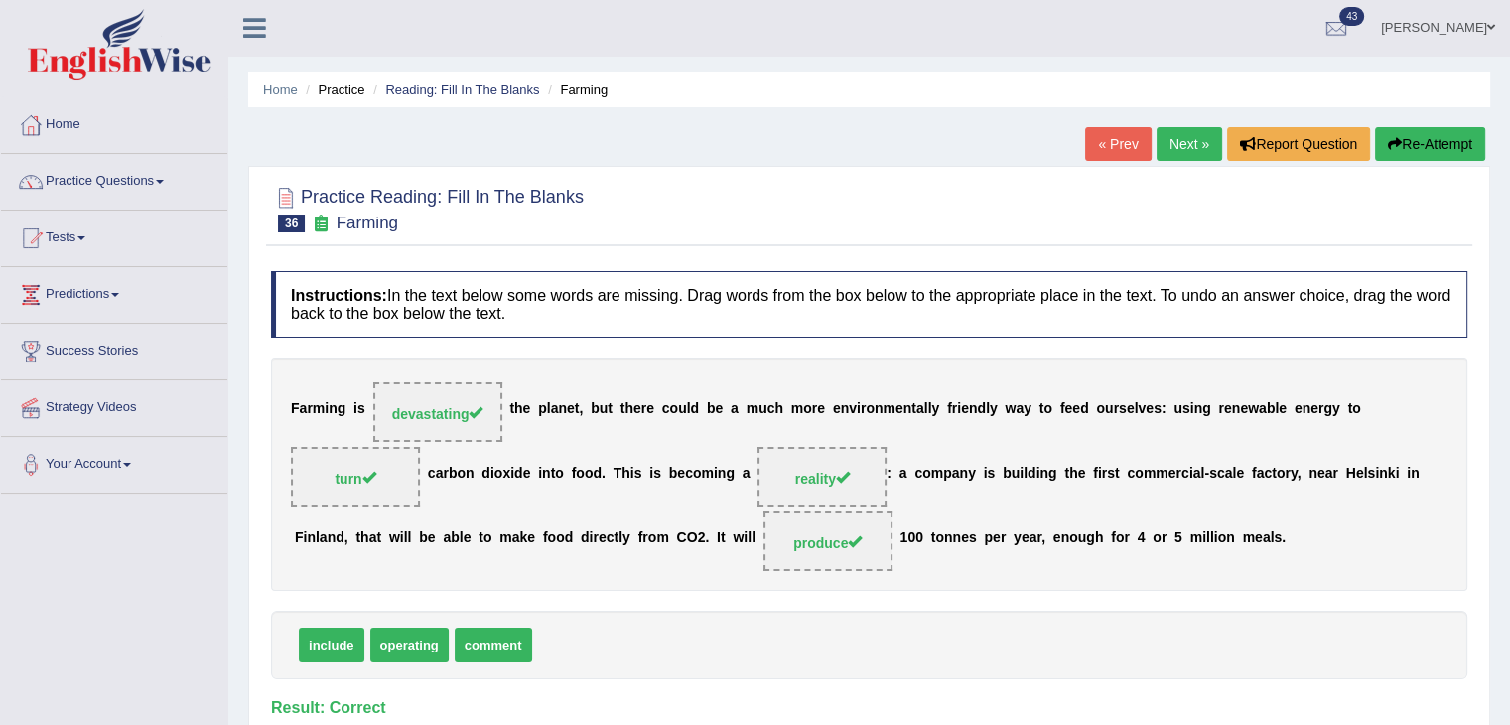
scroll to position [0, 0]
click at [1205, 141] on link "Next »" at bounding box center [1190, 145] width 66 height 34
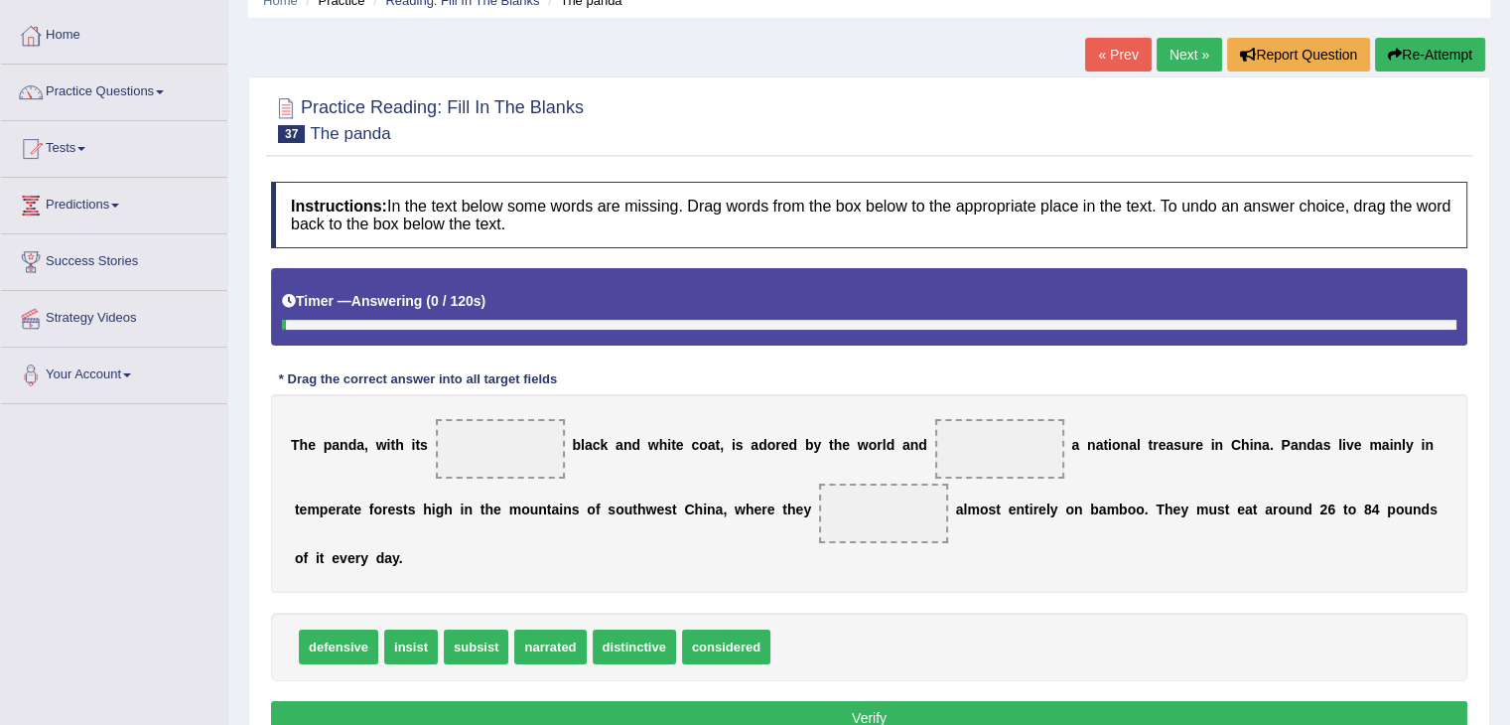
scroll to position [199, 0]
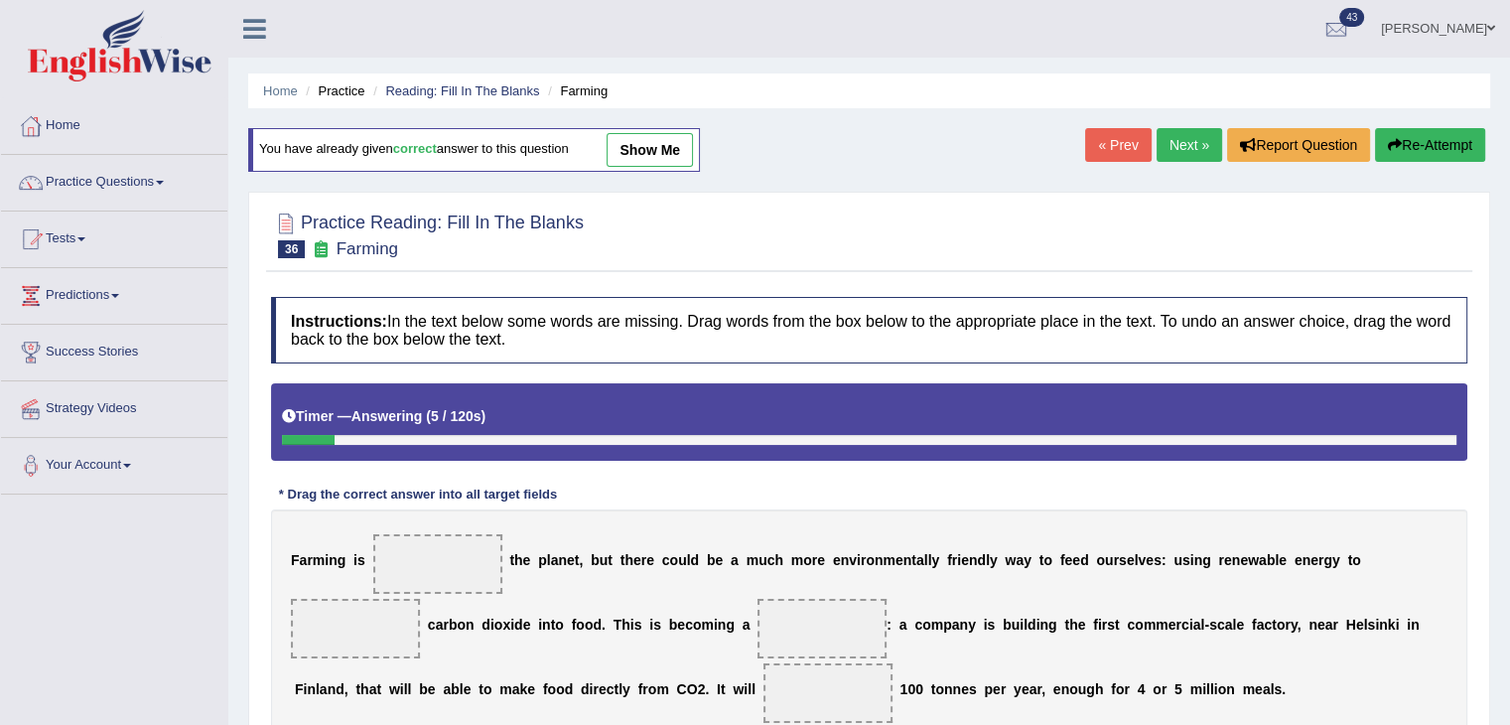
click at [1187, 138] on link "Next »" at bounding box center [1190, 145] width 66 height 34
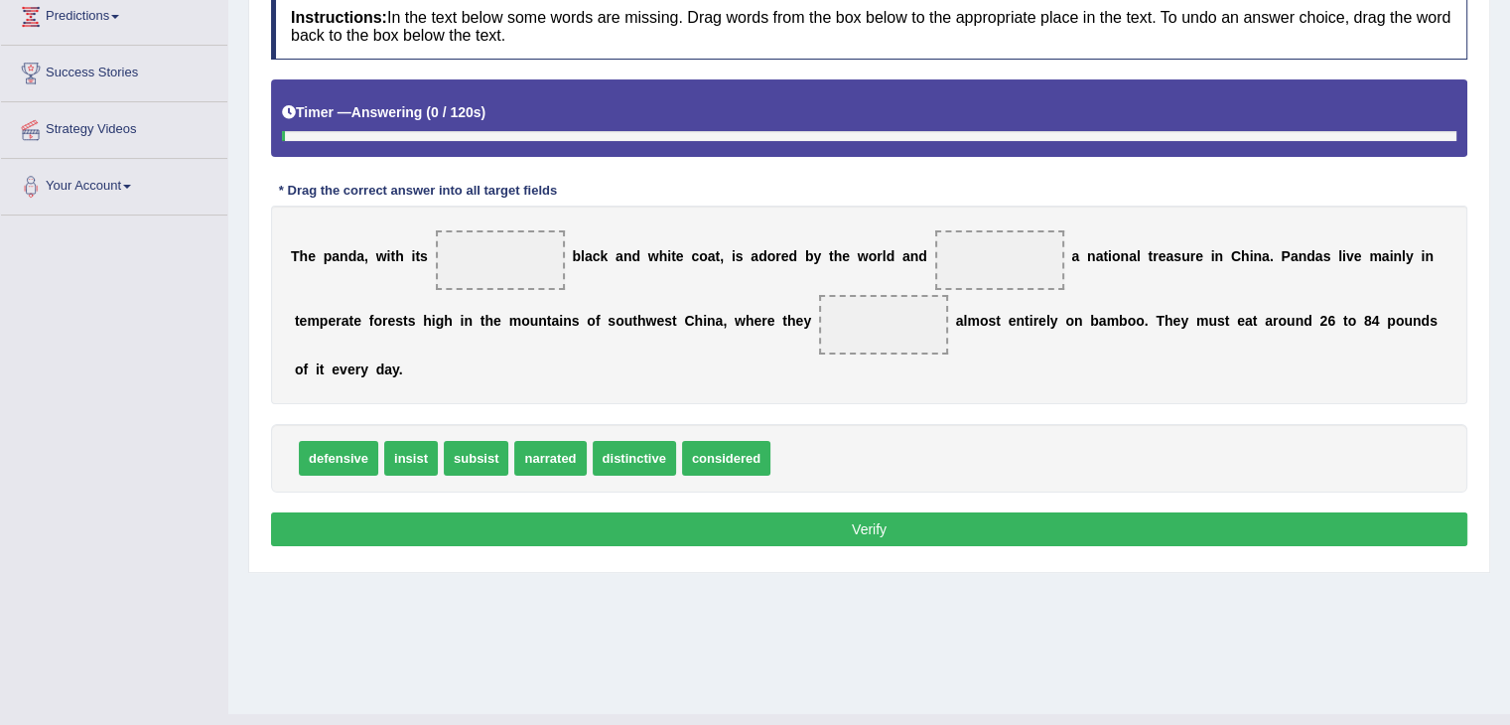
scroll to position [298, 0]
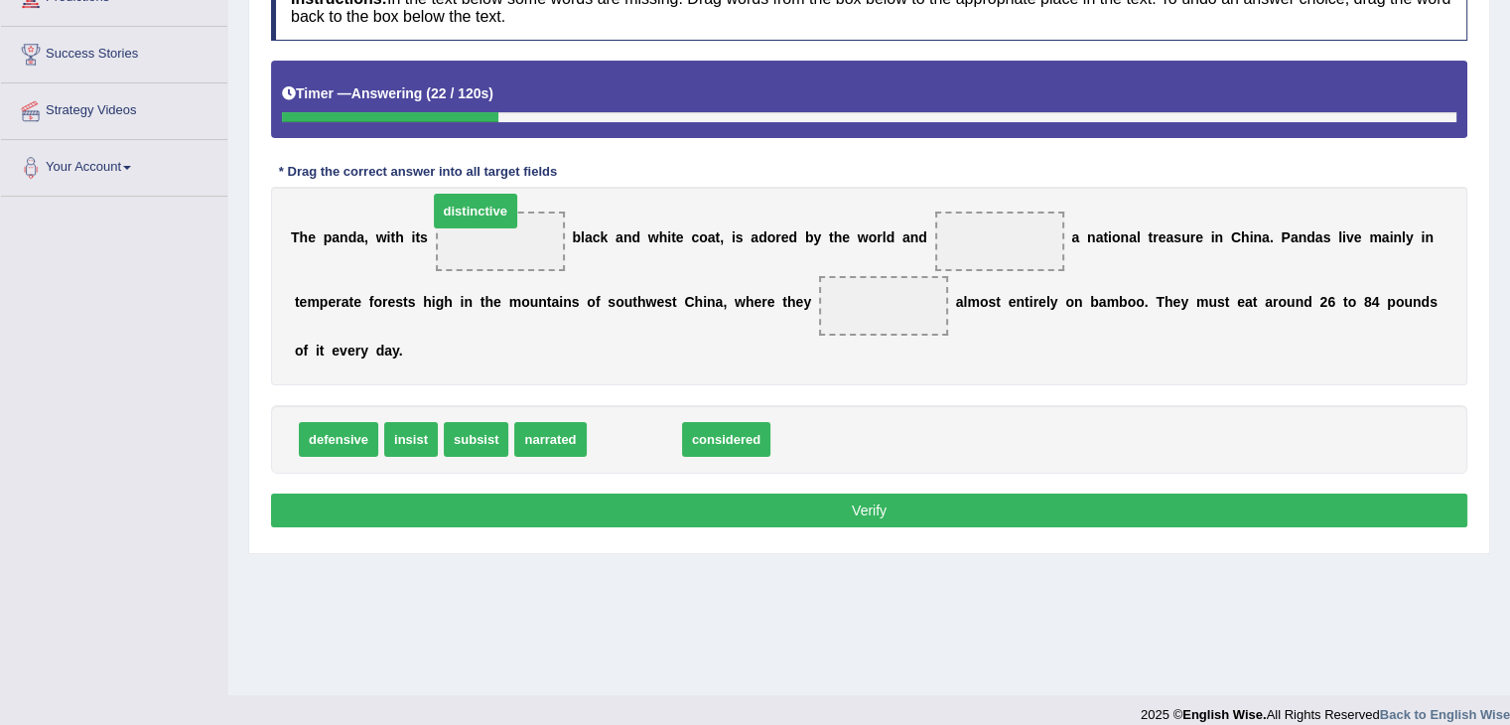
drag, startPoint x: 655, startPoint y: 438, endPoint x: 497, endPoint y: 211, distance: 277.4
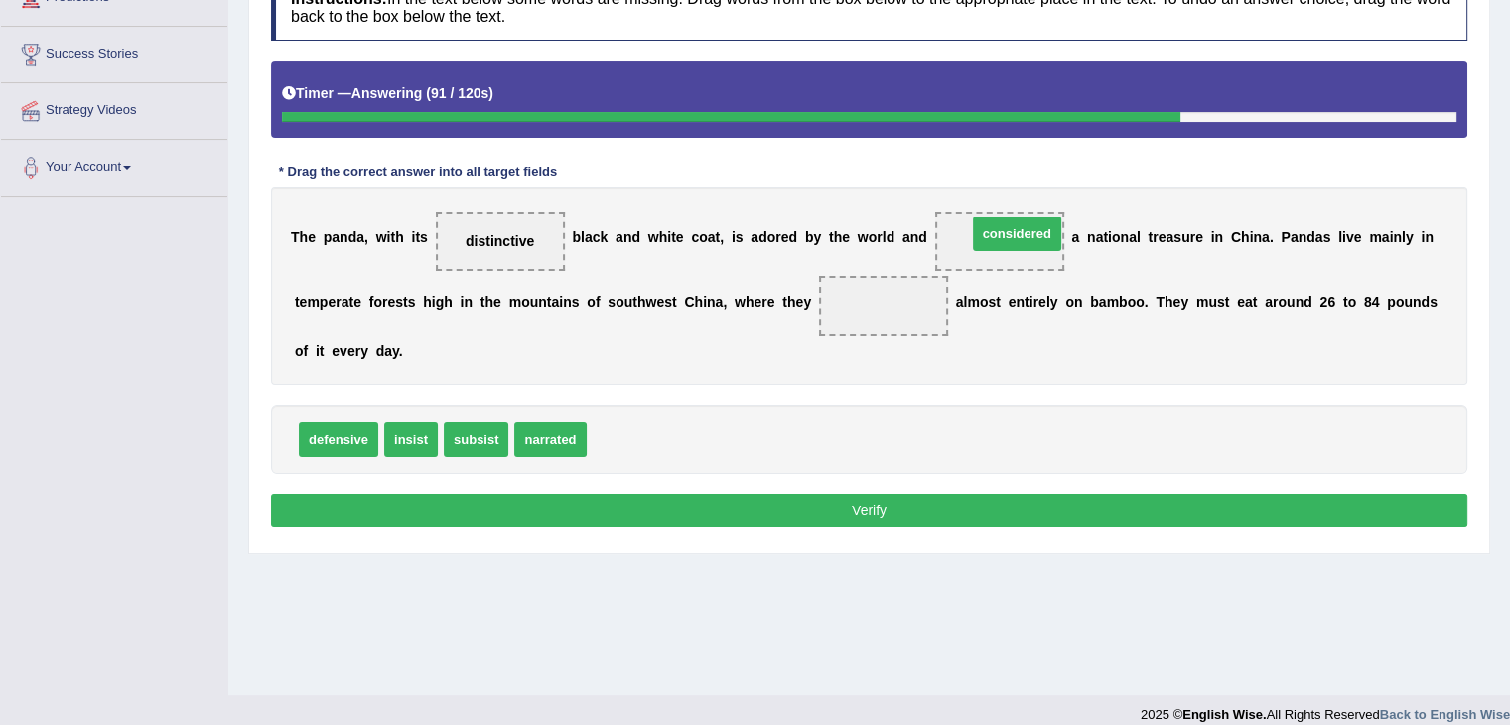
drag, startPoint x: 623, startPoint y: 439, endPoint x: 969, endPoint y: 253, distance: 393.2
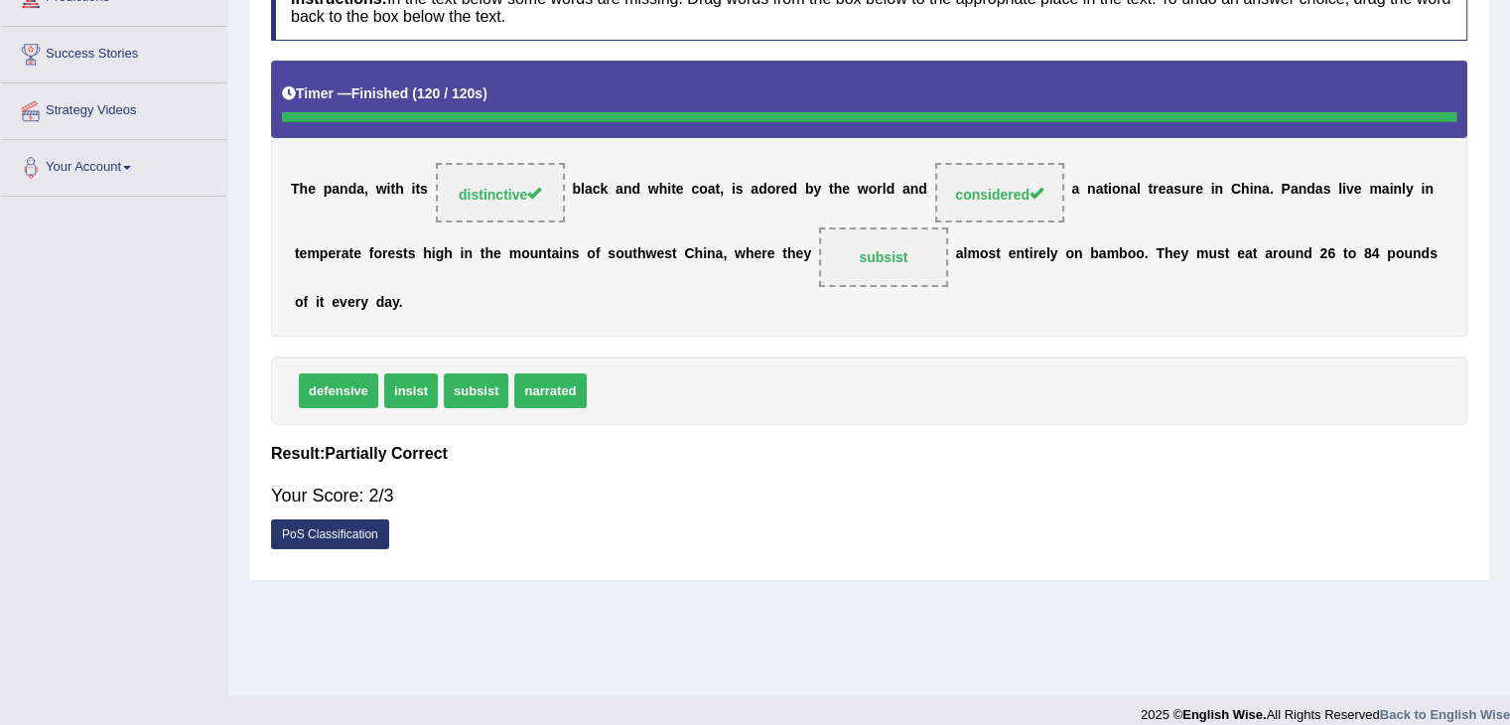
click at [890, 256] on strong "subsist" at bounding box center [883, 257] width 49 height 16
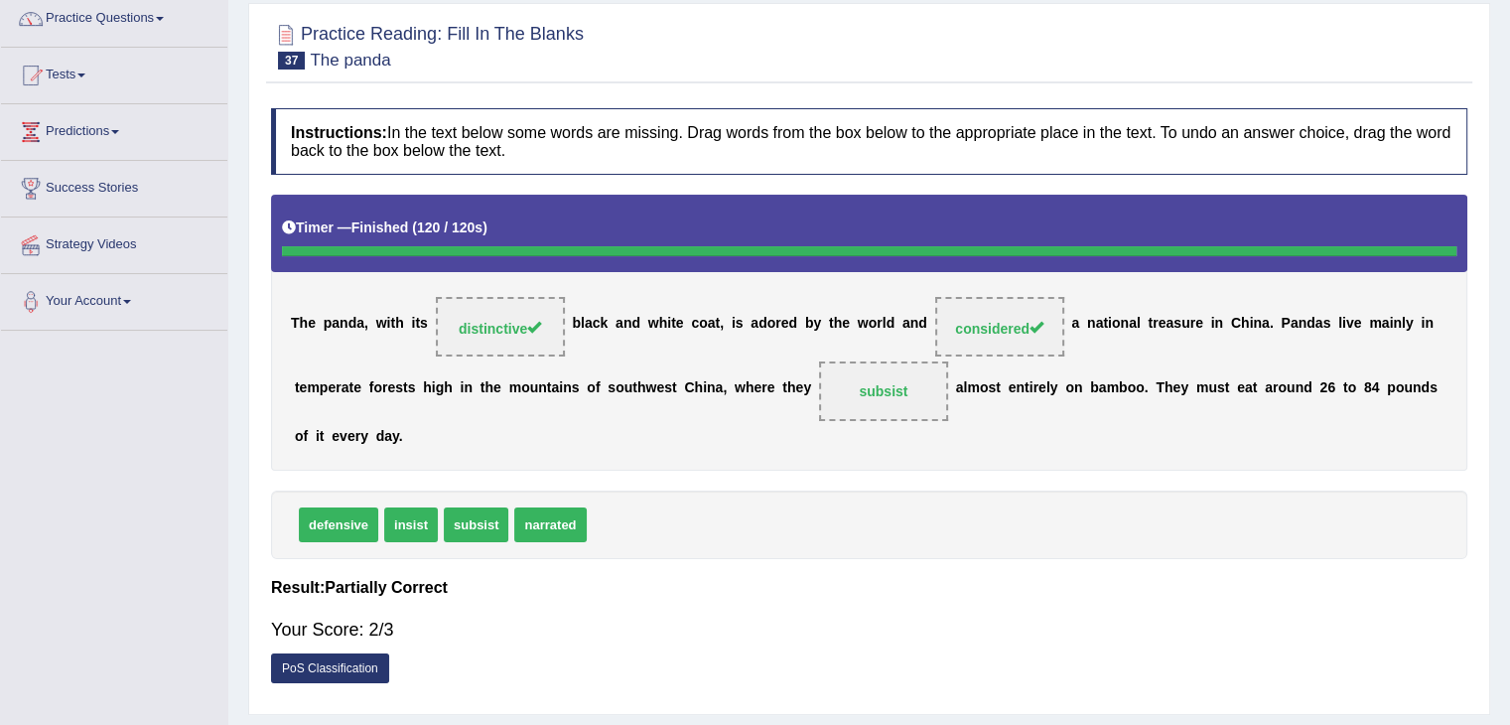
scroll to position [0, 0]
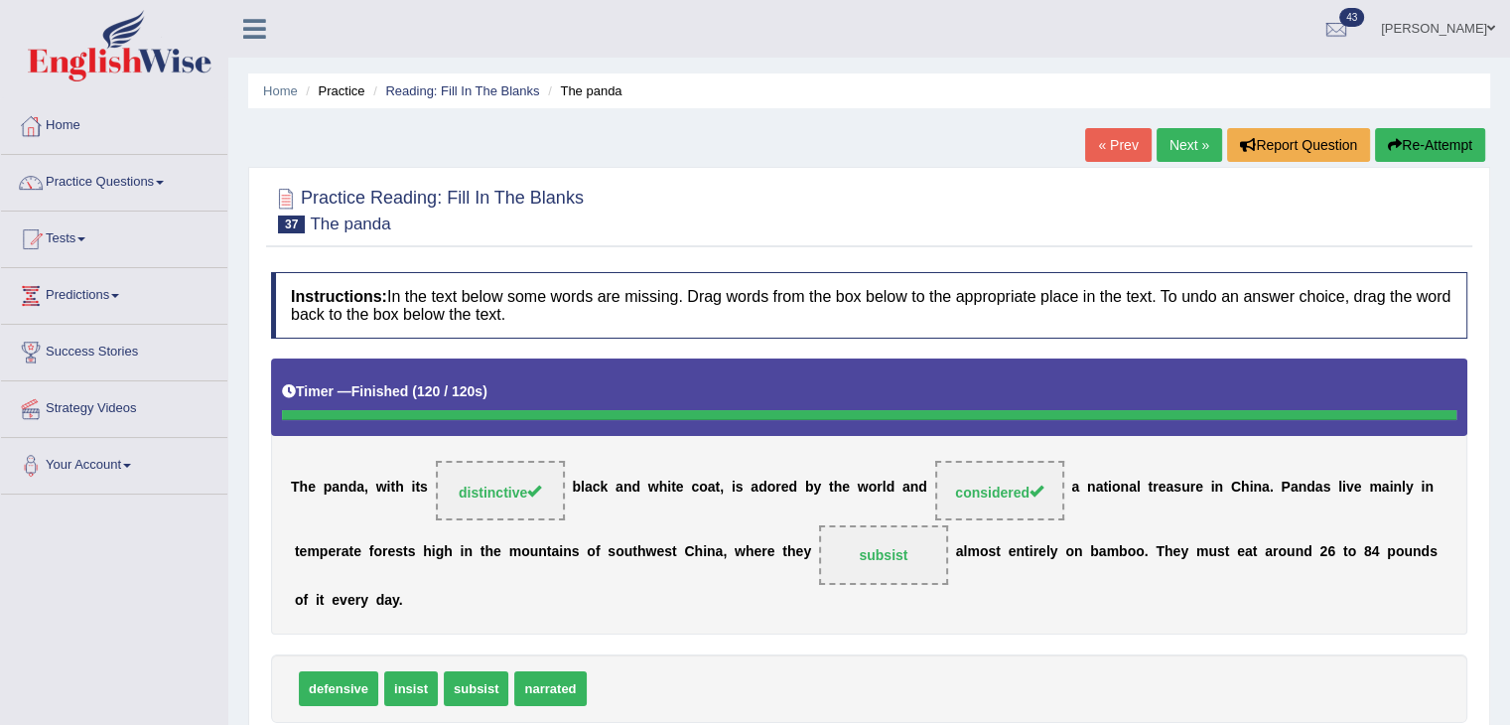
click at [1157, 138] on link "Next »" at bounding box center [1190, 145] width 66 height 34
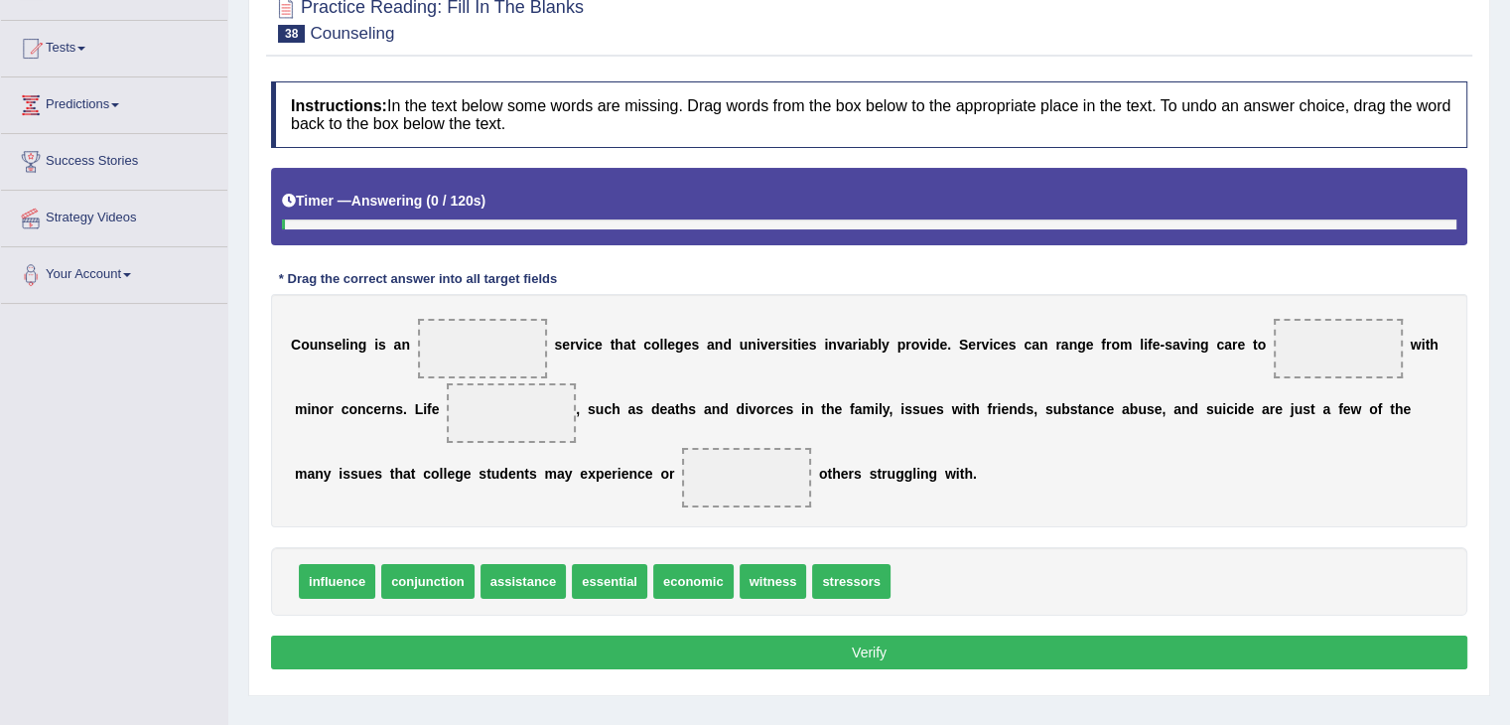
scroll to position [199, 0]
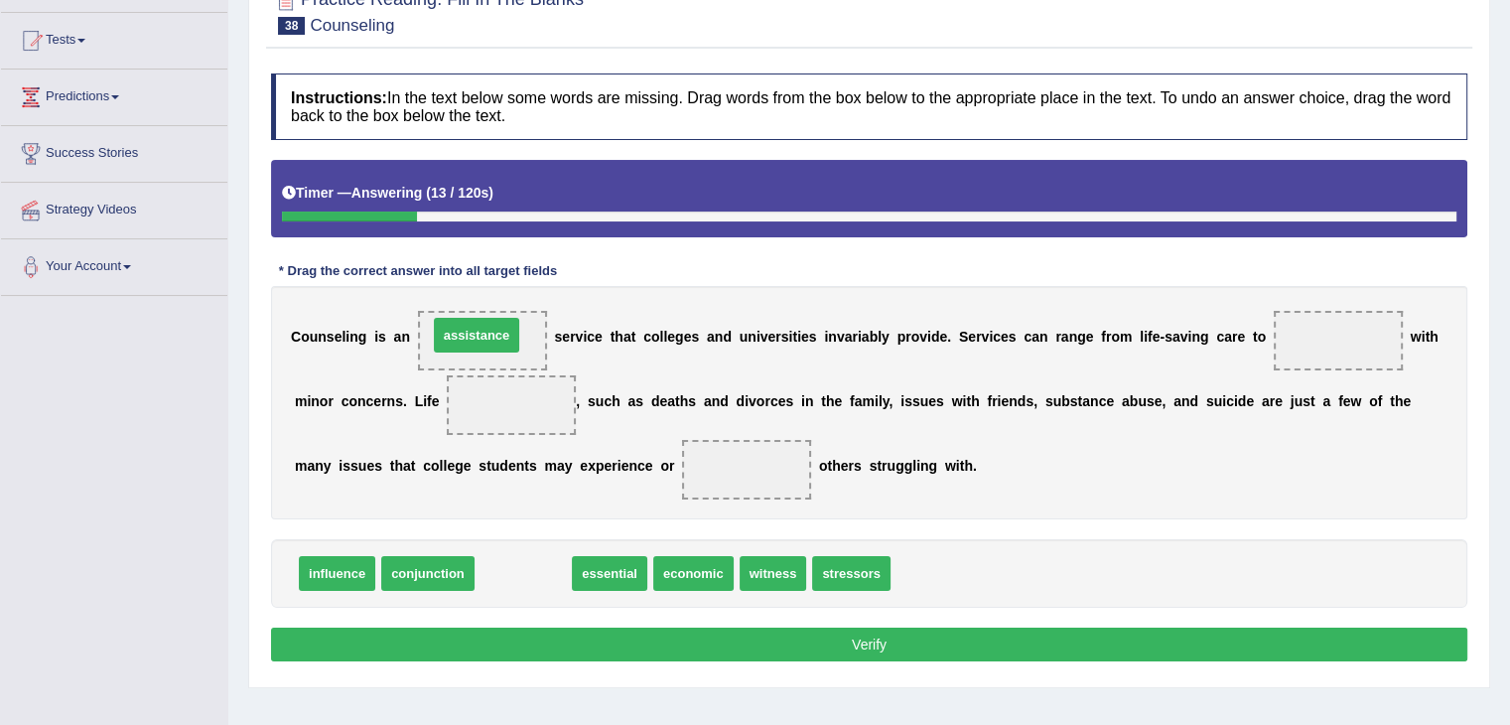
drag, startPoint x: 519, startPoint y: 570, endPoint x: 477, endPoint y: 335, distance: 239.2
